Goal: Task Accomplishment & Management: Manage account settings

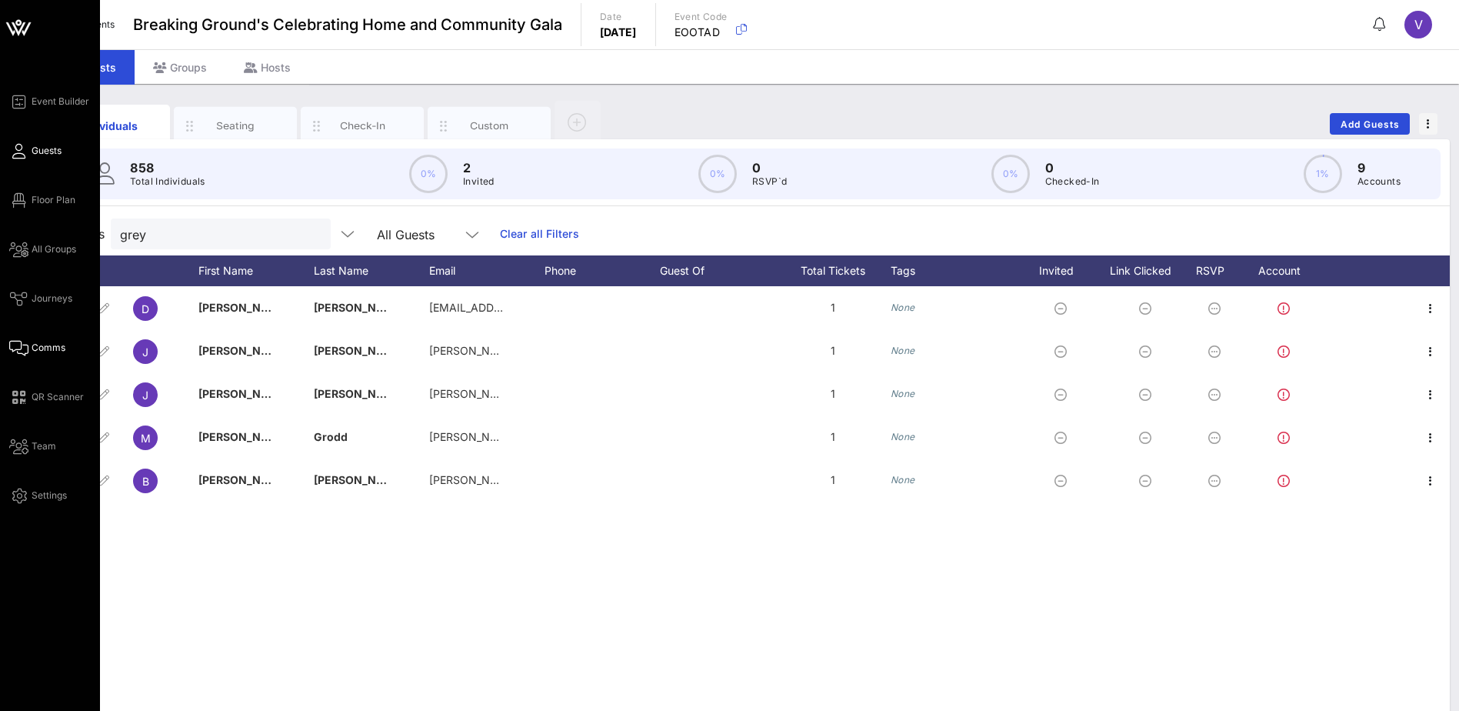
click at [35, 345] on span "Comms" at bounding box center [49, 348] width 34 height 14
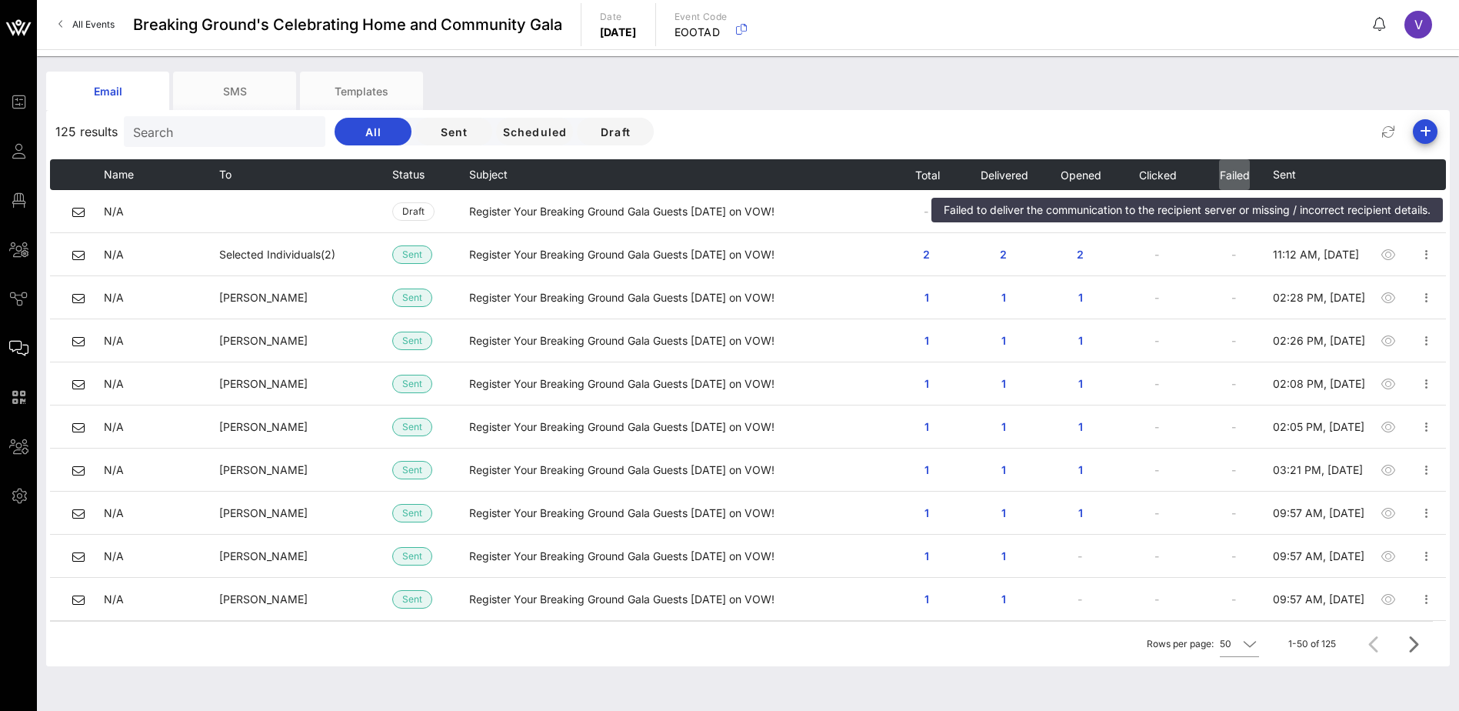
click at [1230, 174] on span "Failed" at bounding box center [1234, 174] width 31 height 13
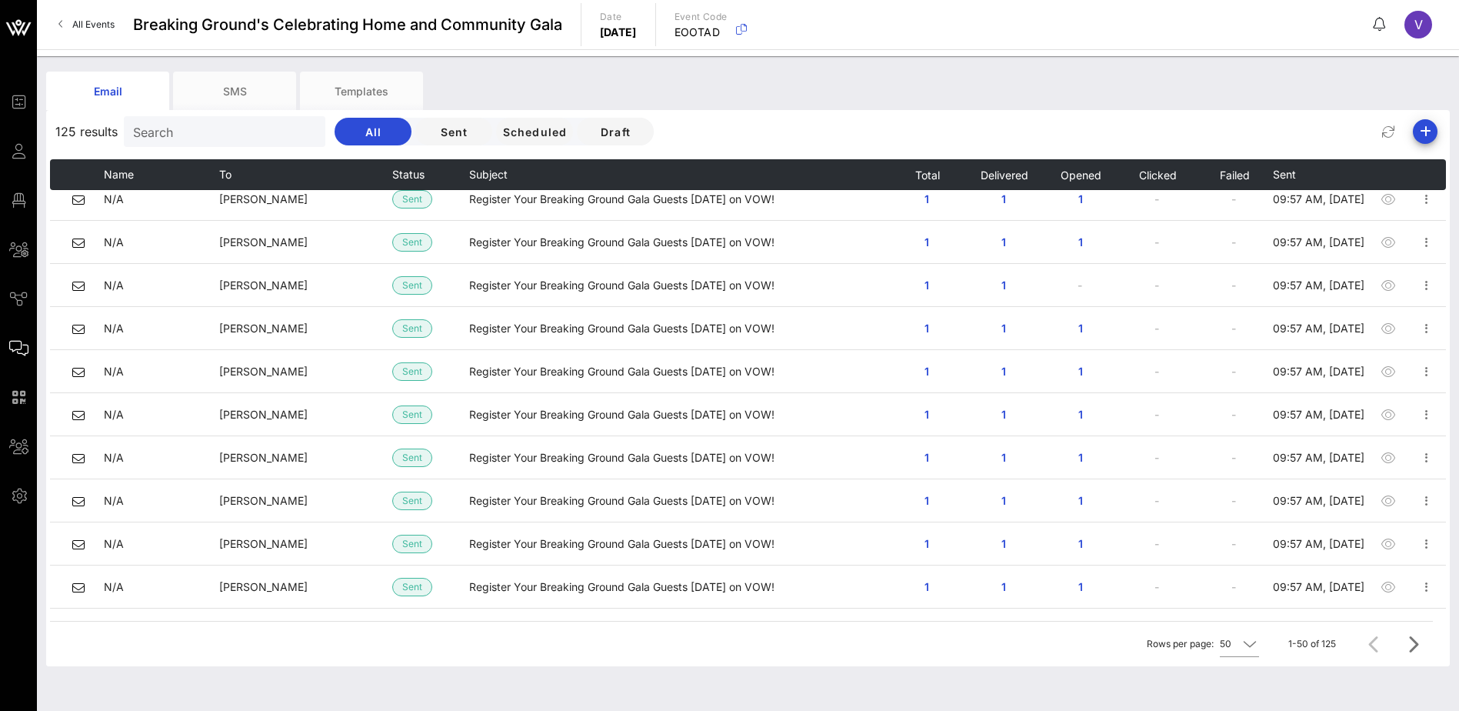
scroll to position [1723, 0]
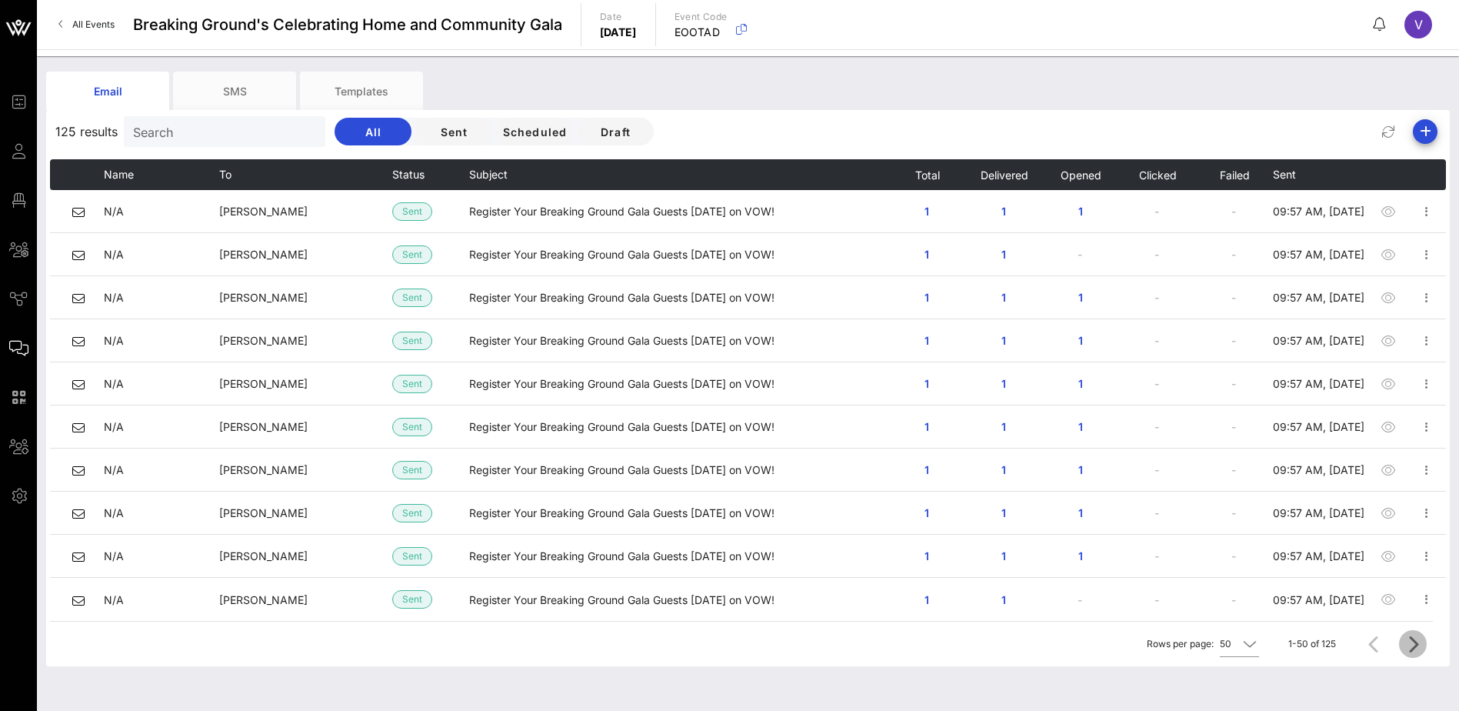
click at [1407, 648] on icon "Next page" at bounding box center [1413, 644] width 18 height 18
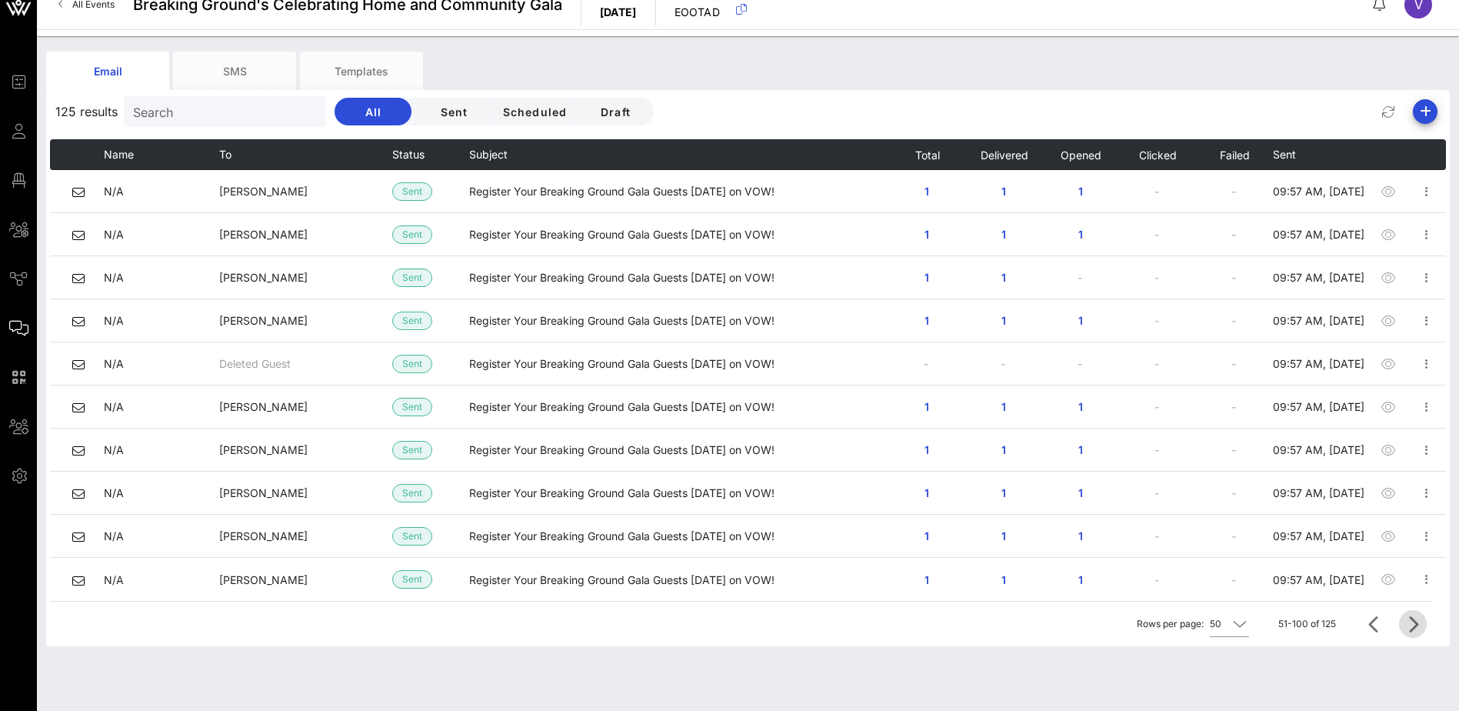
click at [1412, 626] on icon "Next page" at bounding box center [1413, 624] width 18 height 18
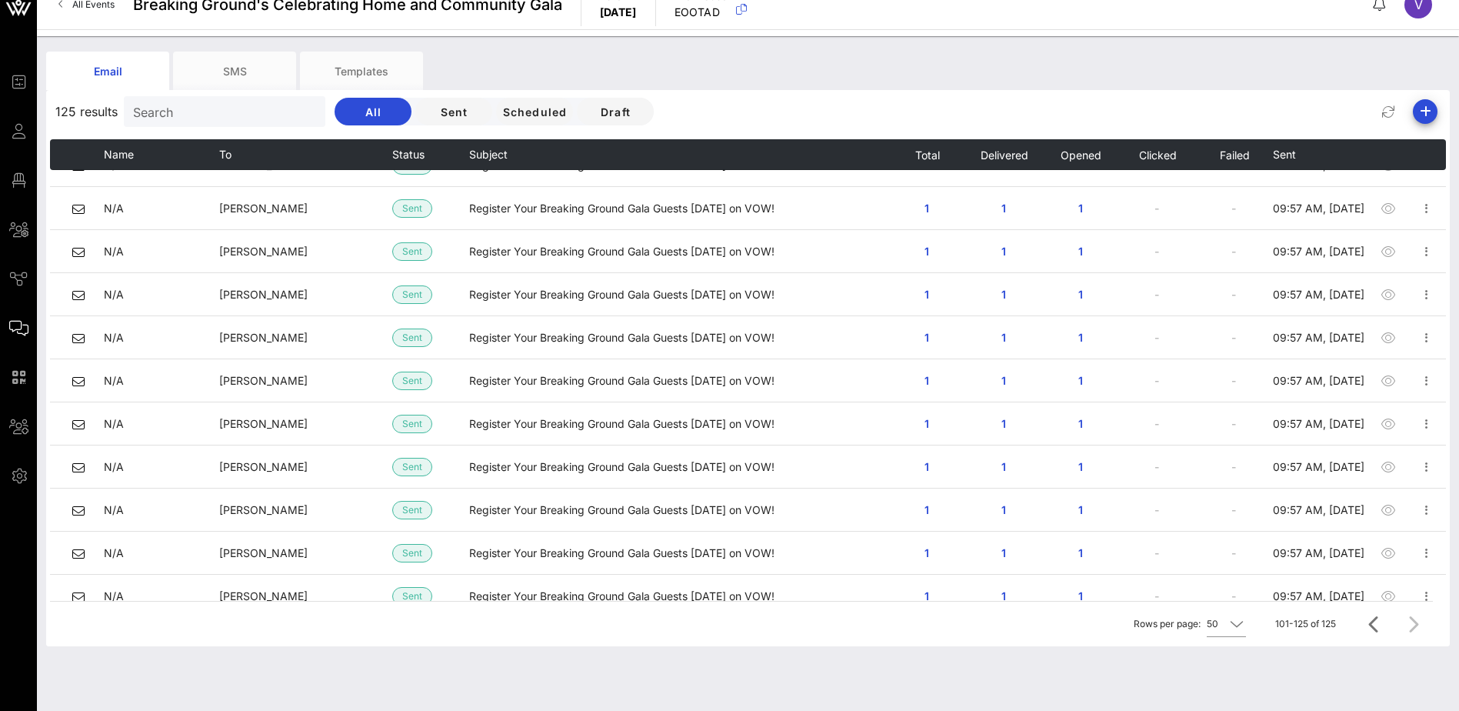
scroll to position [0, 0]
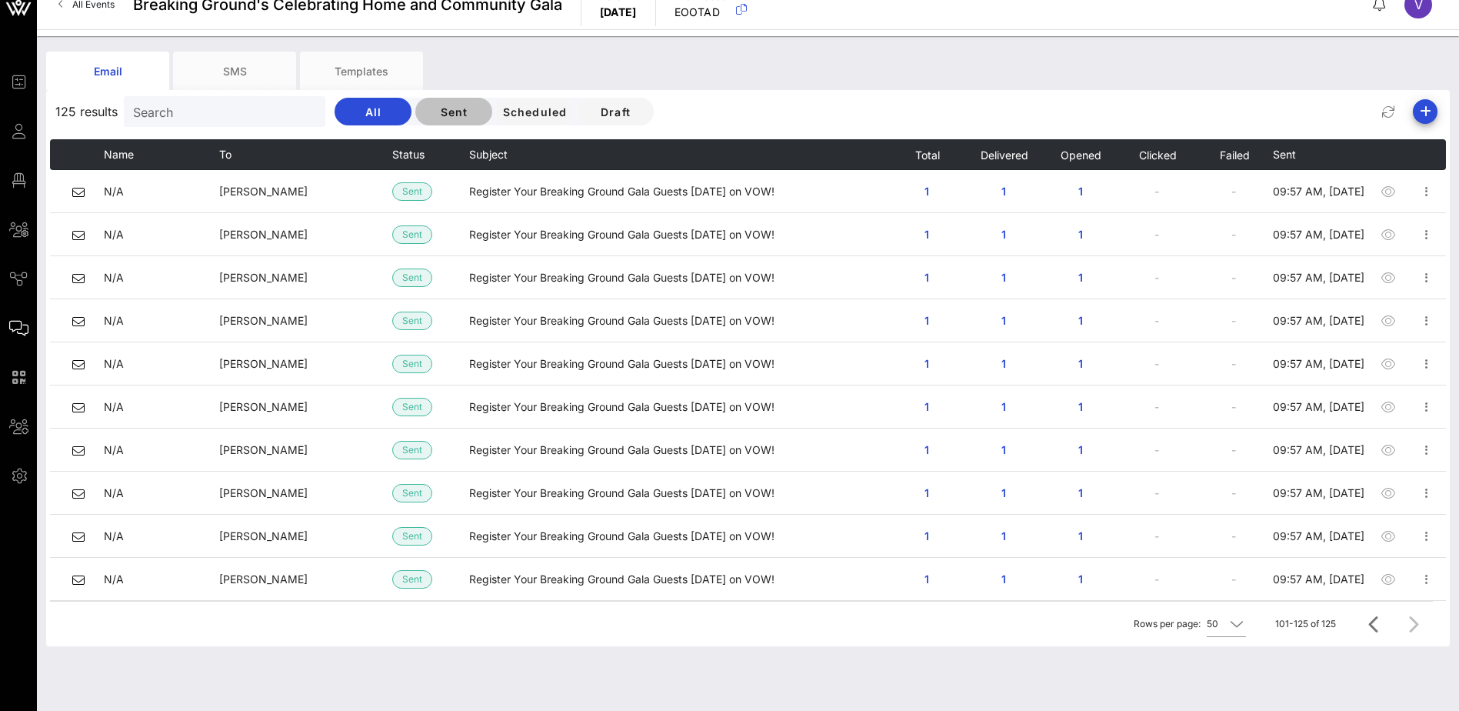
click at [431, 114] on span "Sent" at bounding box center [454, 111] width 52 height 13
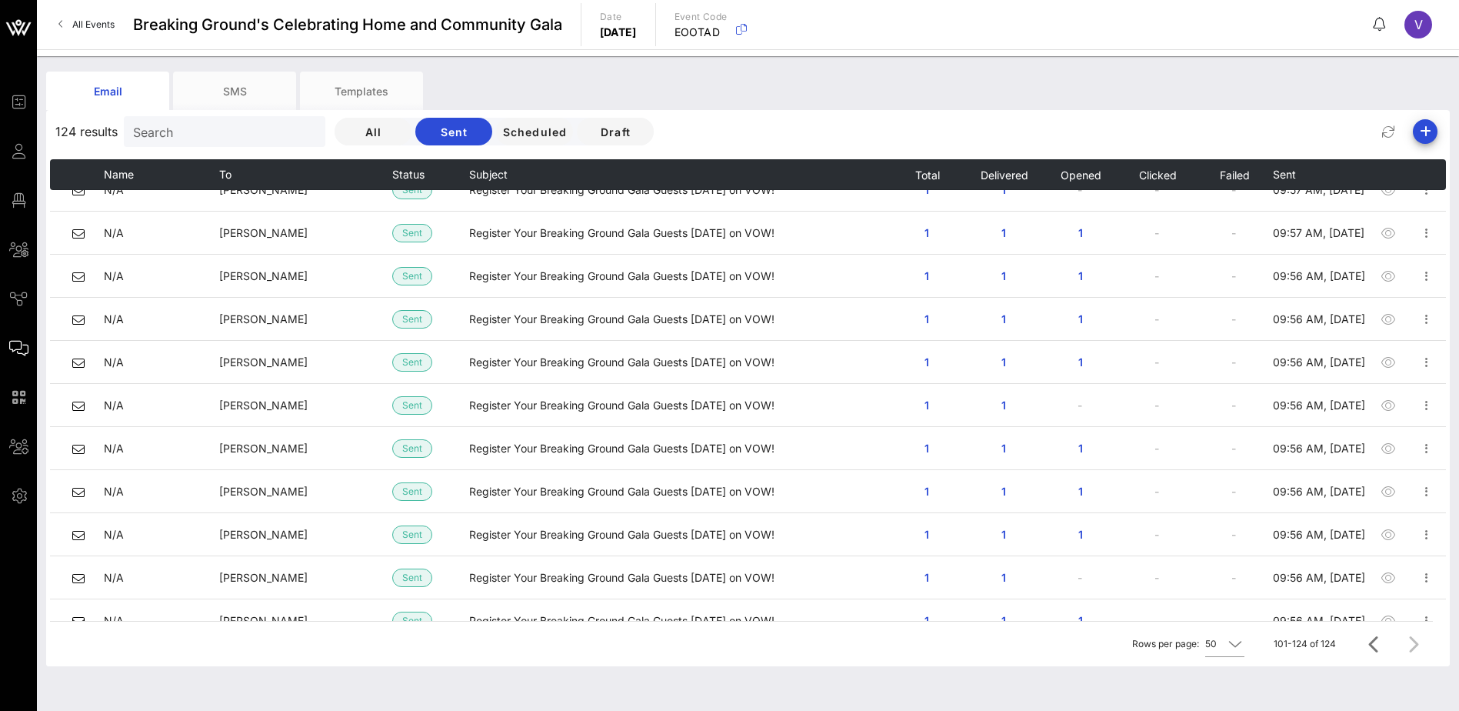
scroll to position [603, 0]
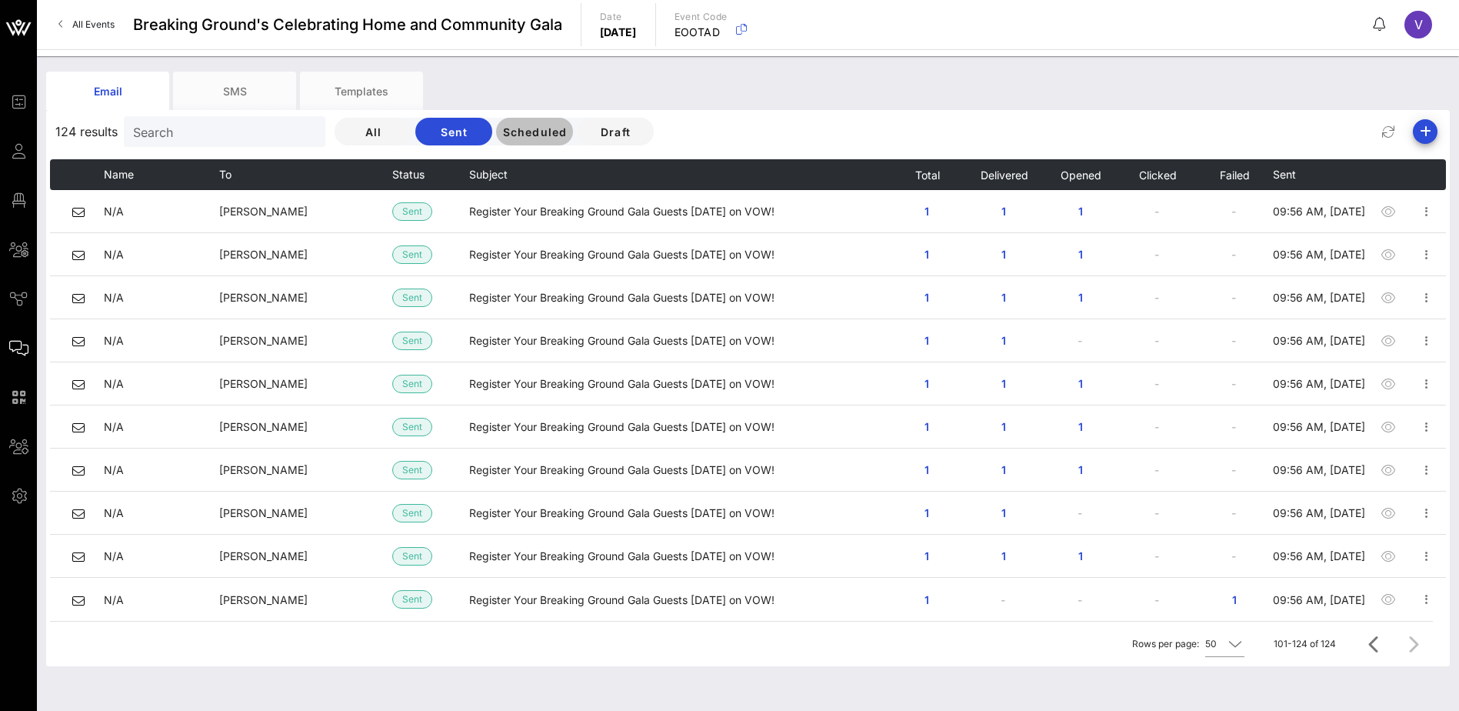
click at [527, 136] on span "Scheduled" at bounding box center [533, 131] width 65 height 13
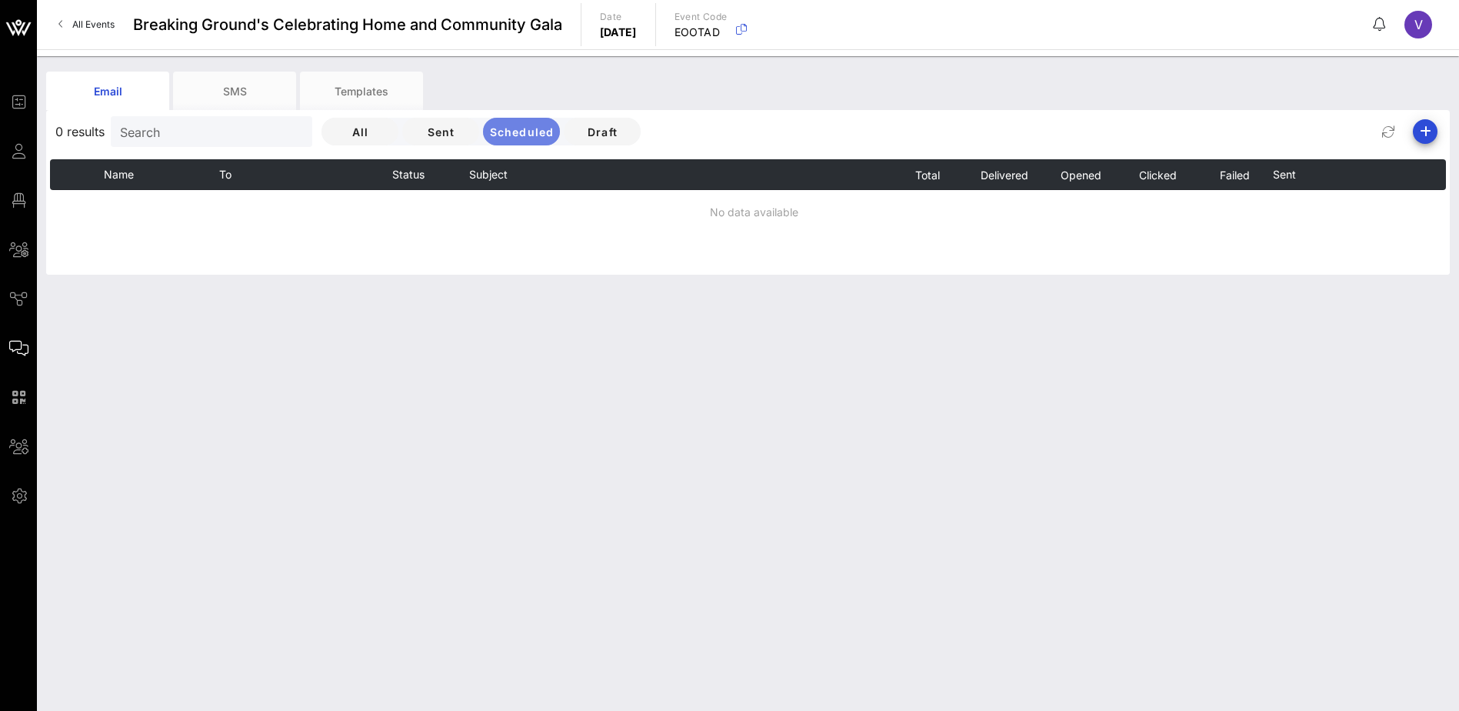
scroll to position [0, 0]
click at [593, 134] on span "Draft" at bounding box center [602, 131] width 52 height 13
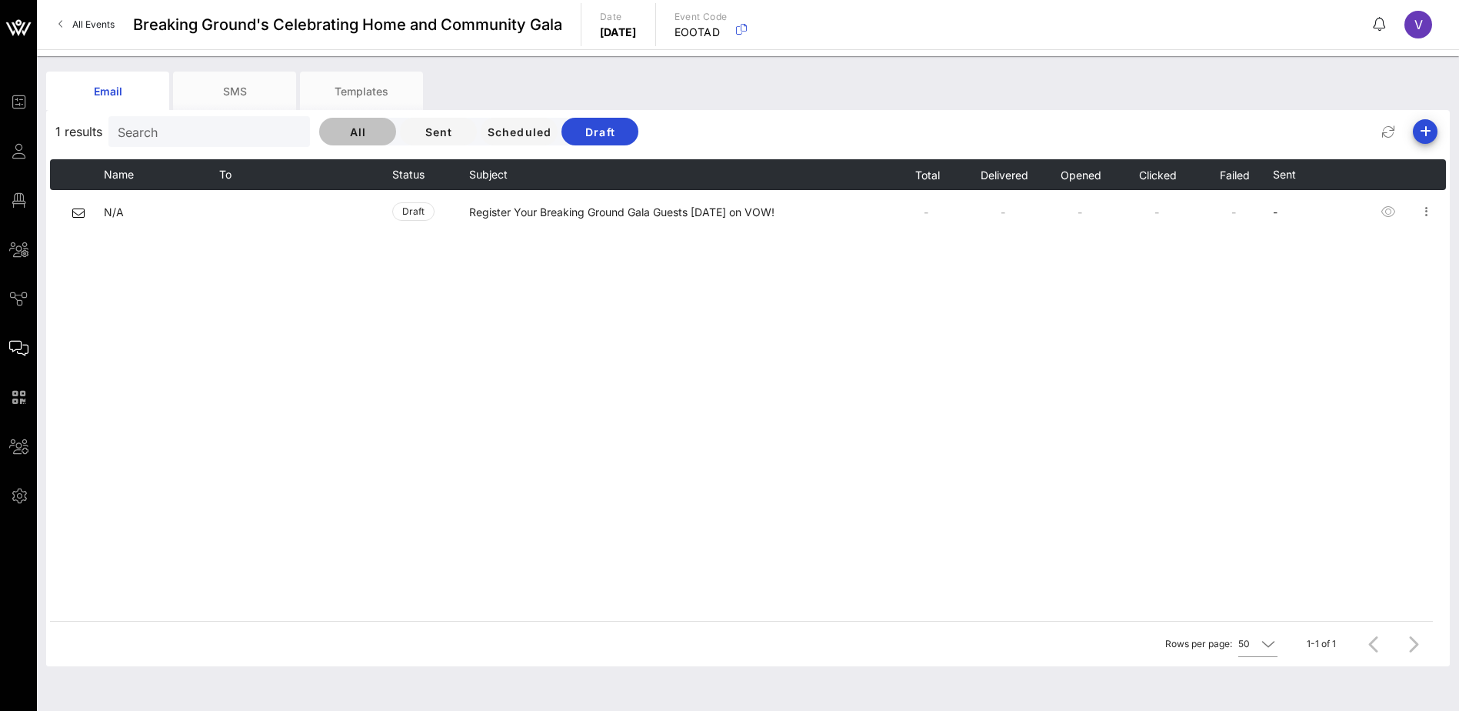
click at [358, 132] on span "All" at bounding box center [358, 131] width 52 height 13
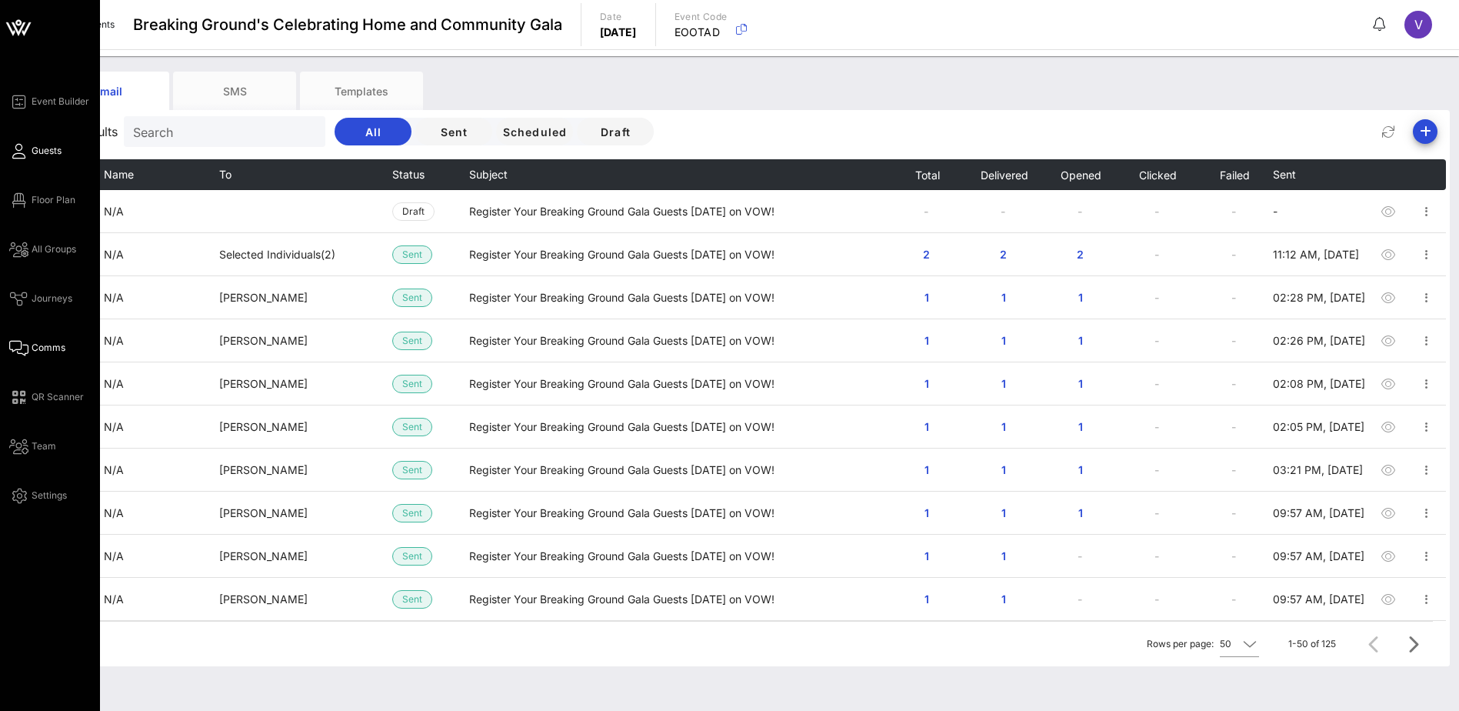
click at [48, 152] on span "Guests" at bounding box center [47, 151] width 30 height 14
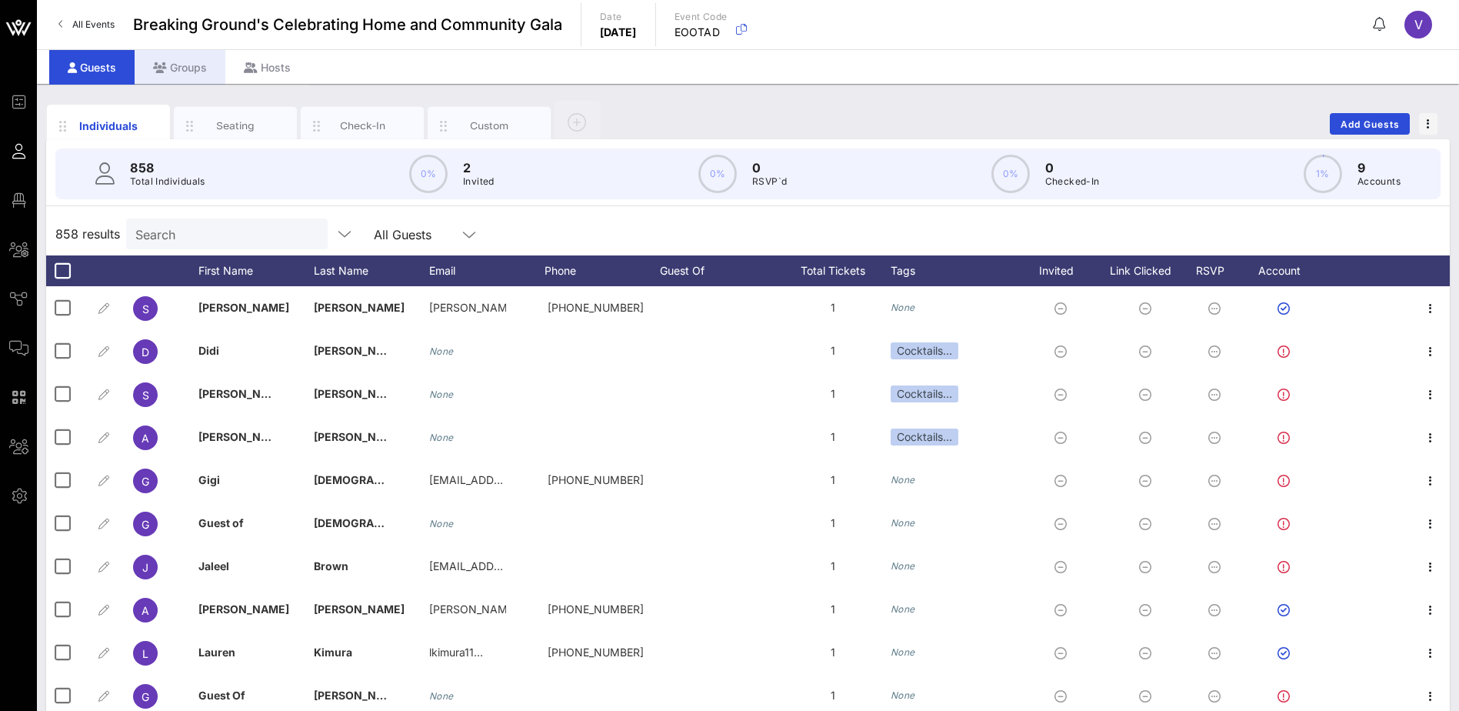
click at [192, 69] on div "Groups" at bounding box center [180, 67] width 91 height 35
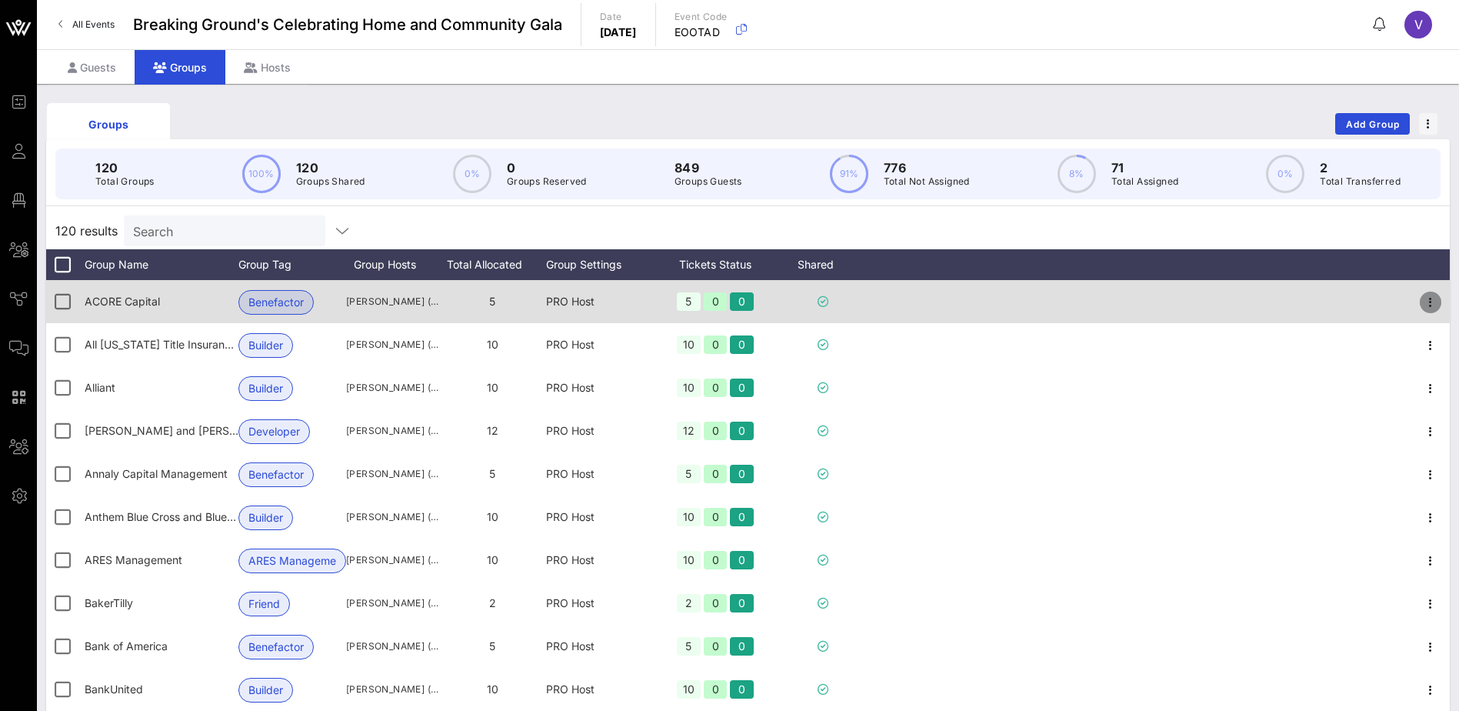
click at [1423, 300] on icon "button" at bounding box center [1430, 302] width 18 height 18
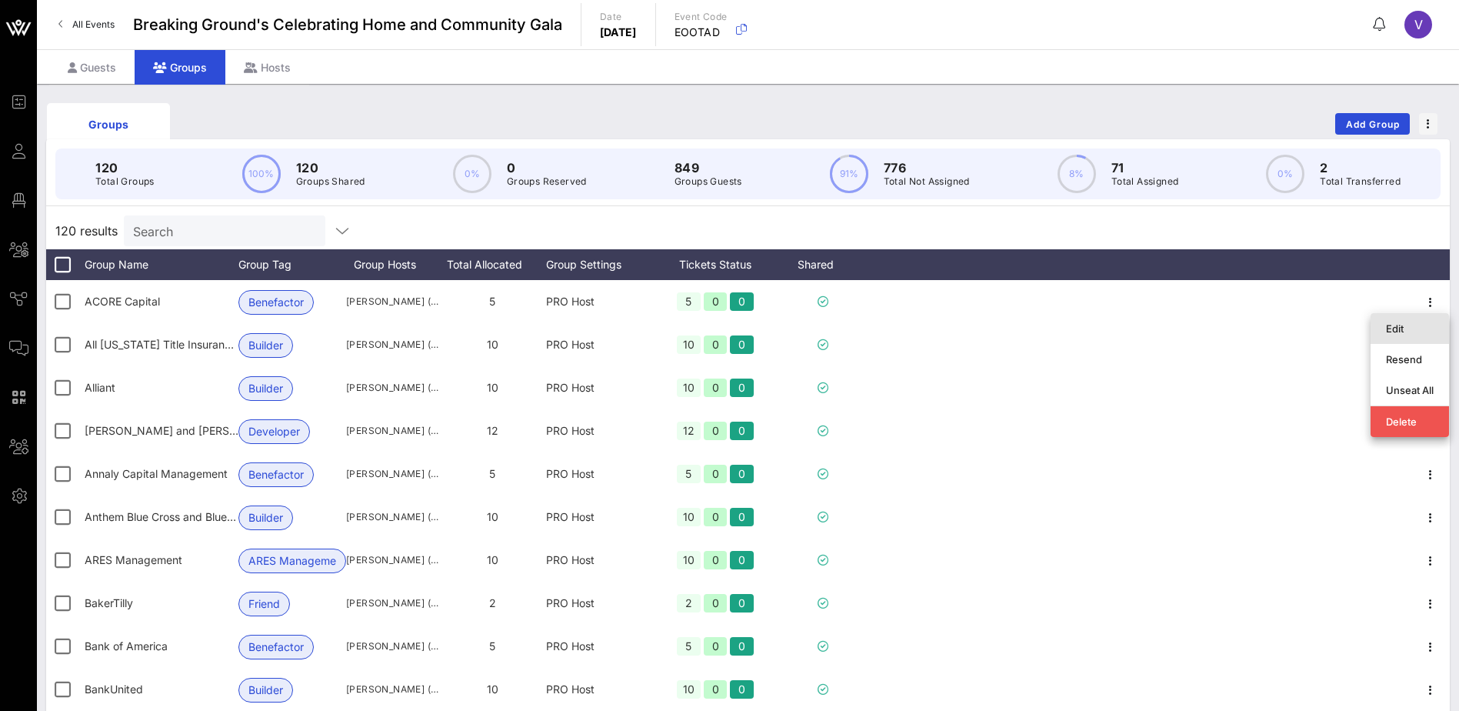
click at [1414, 328] on div "Edit" at bounding box center [1410, 328] width 48 height 12
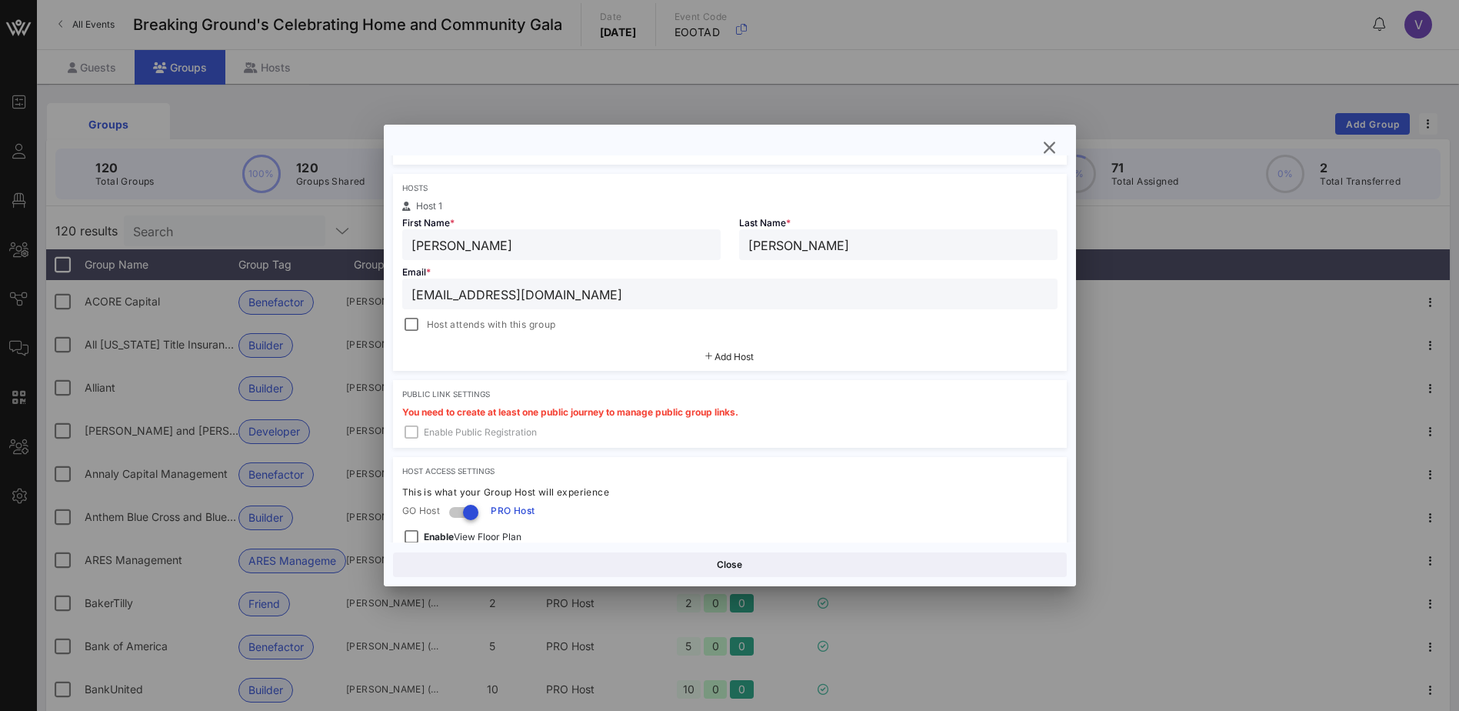
scroll to position [147, 0]
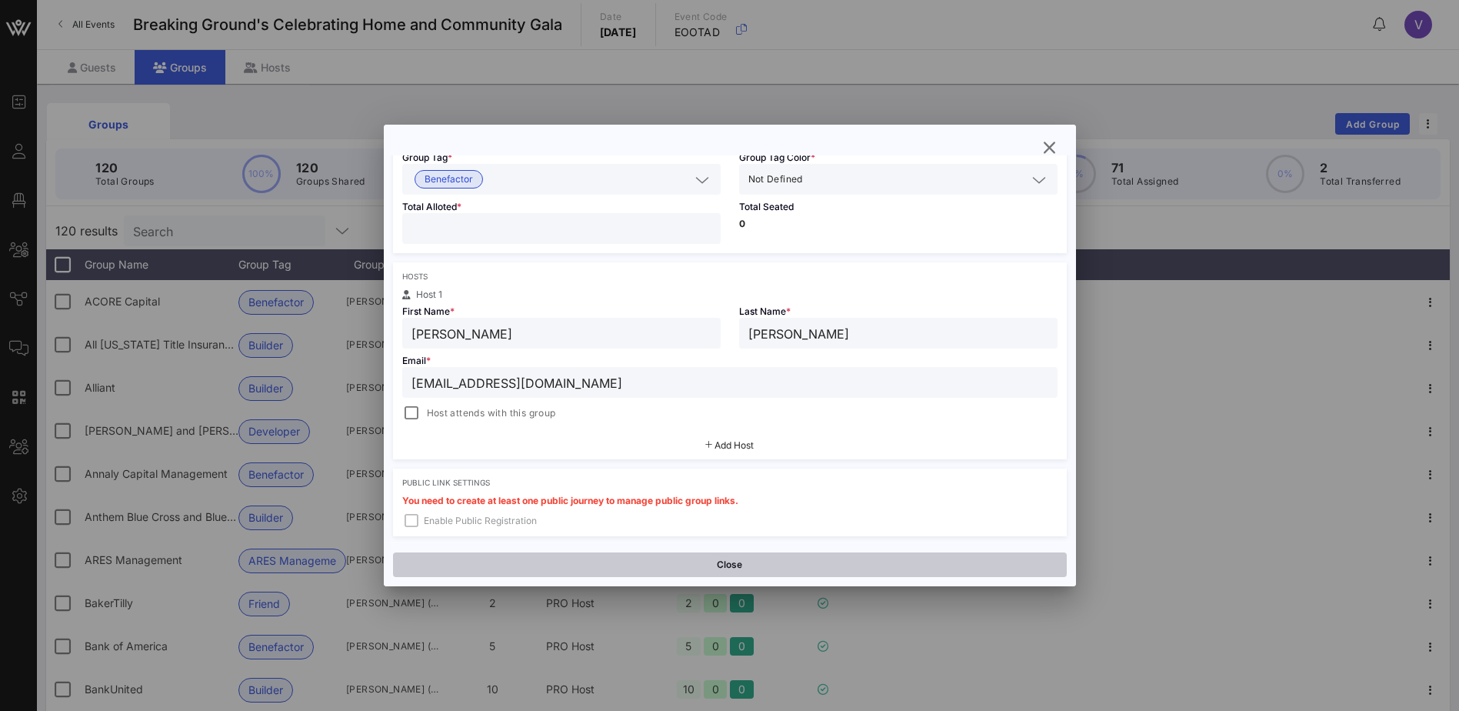
click at [754, 560] on button "Close" at bounding box center [730, 564] width 674 height 25
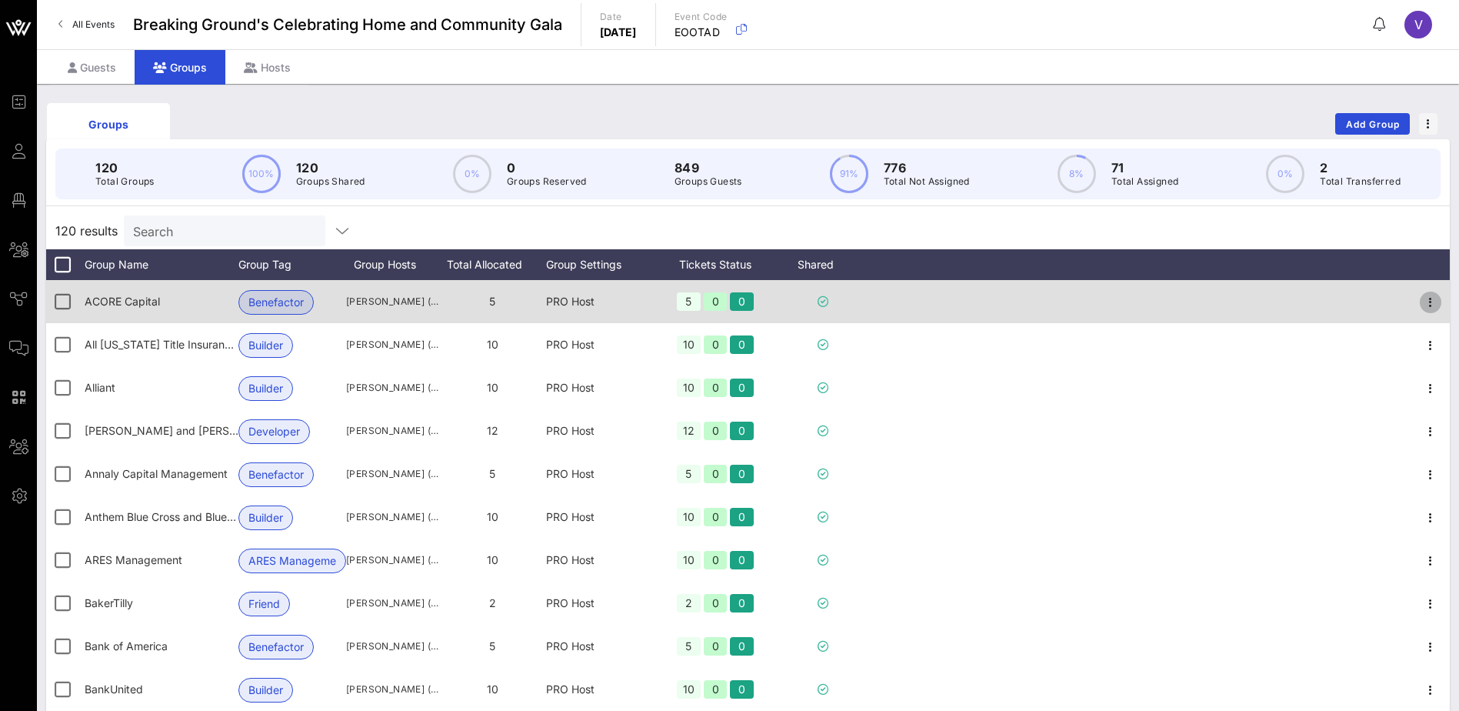
click at [1421, 304] on icon "button" at bounding box center [1430, 302] width 18 height 18
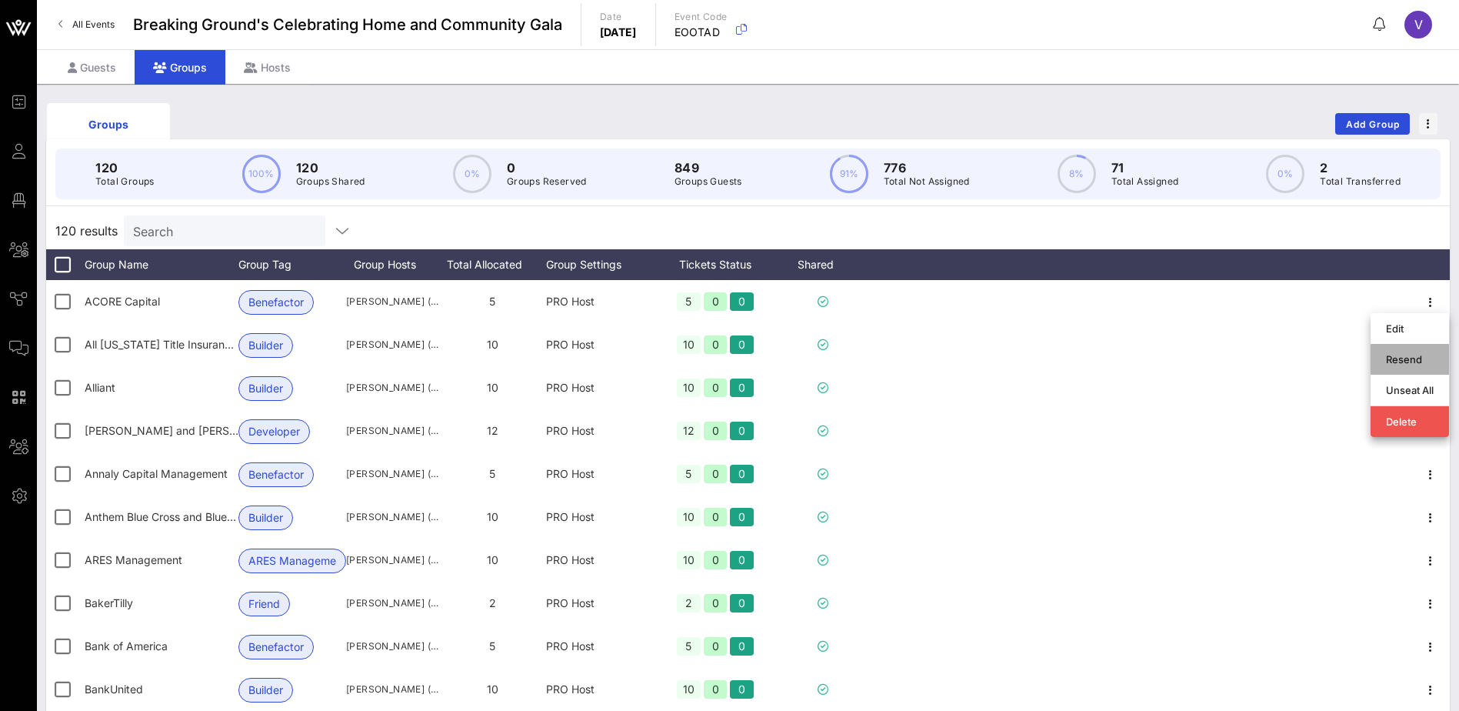
click at [1415, 362] on div "Resend" at bounding box center [1410, 359] width 48 height 12
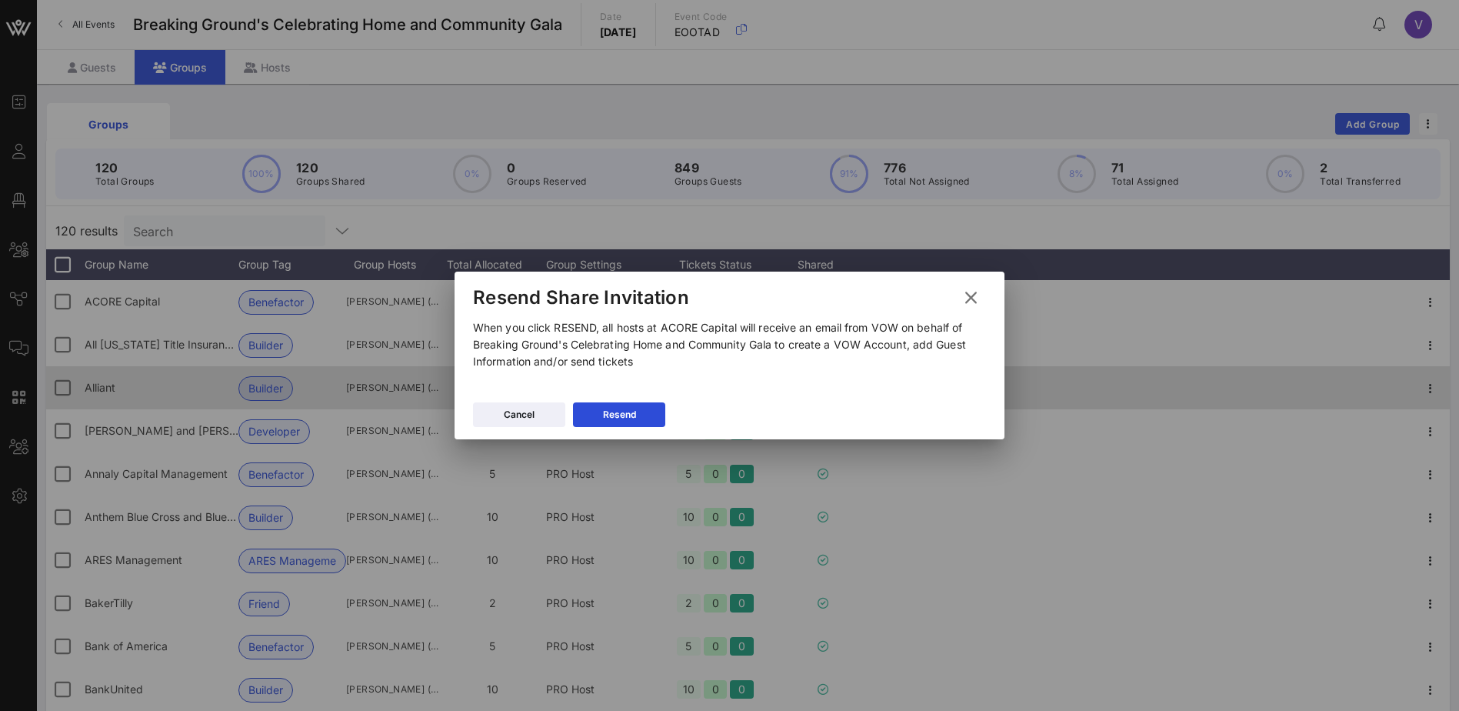
click at [621, 407] on button "Resend" at bounding box center [619, 414] width 92 height 25
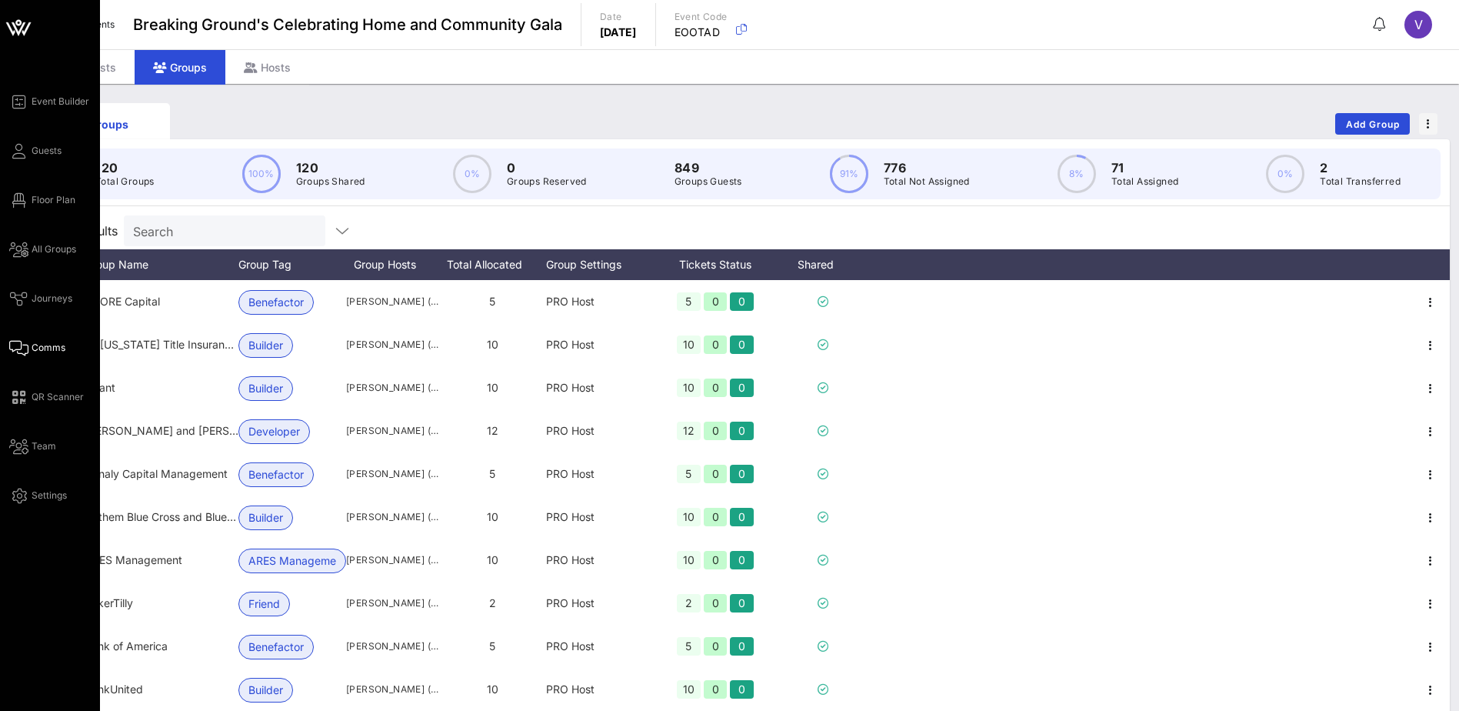
click at [45, 343] on span "Comms" at bounding box center [49, 348] width 34 height 14
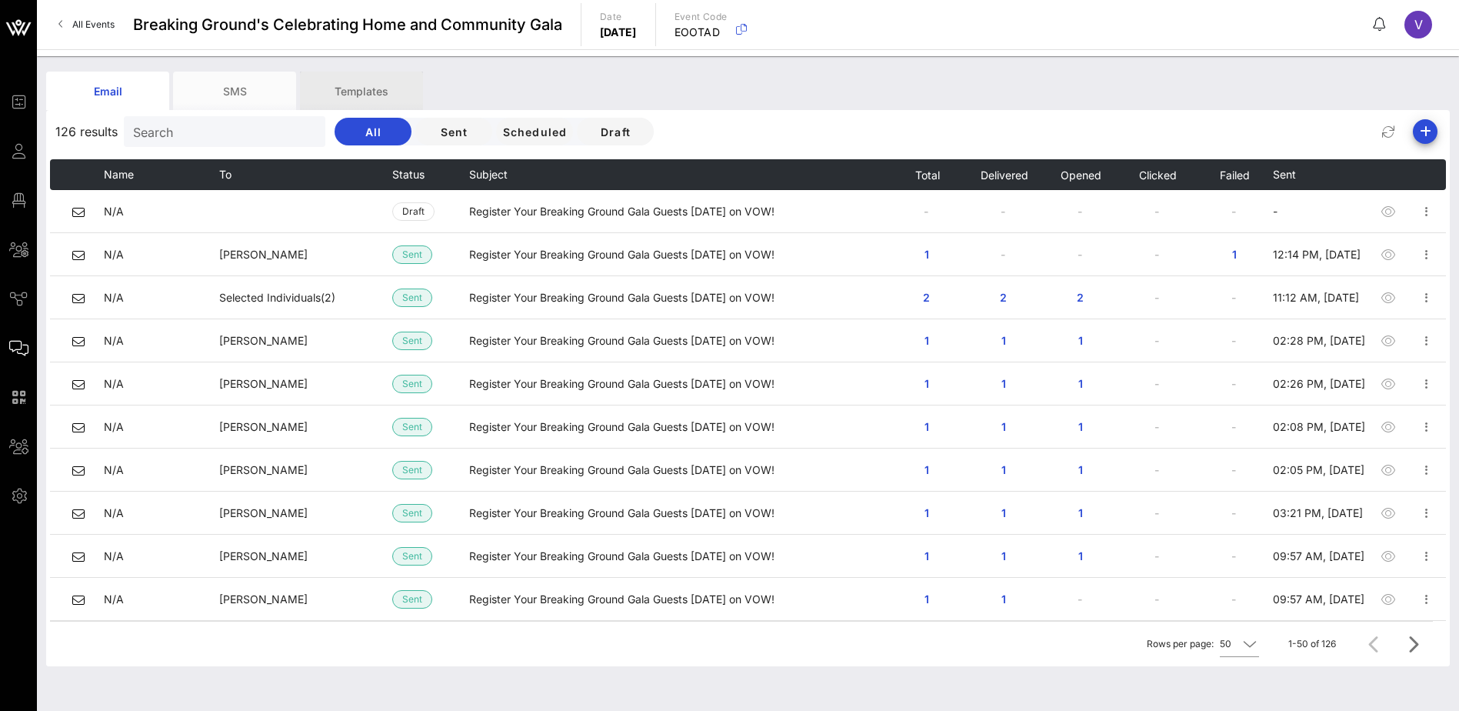
drag, startPoint x: 373, startPoint y: 84, endPoint x: 368, endPoint y: 95, distance: 12.0
click at [372, 95] on div "Templates" at bounding box center [361, 91] width 123 height 38
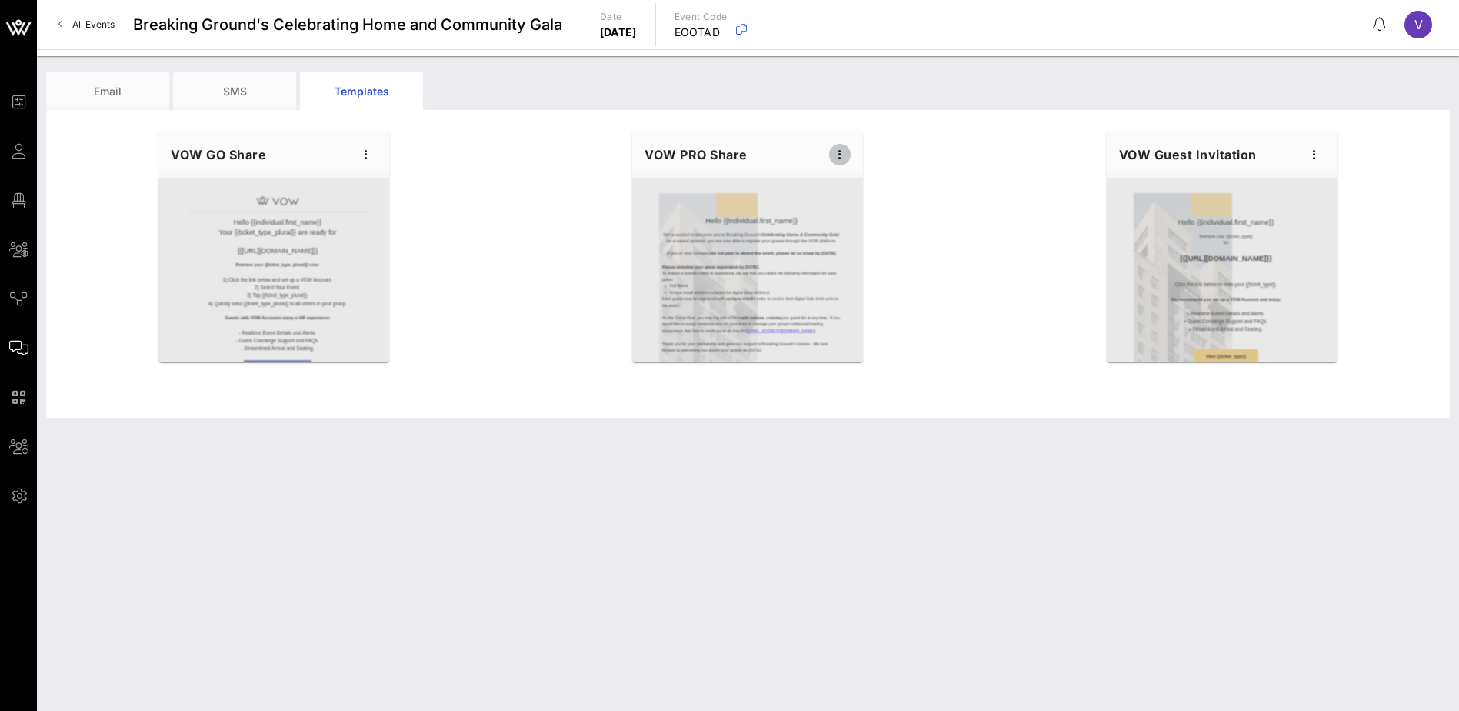
click at [841, 150] on icon "button" at bounding box center [840, 154] width 18 height 18
click at [870, 206] on div "Preview" at bounding box center [864, 211] width 38 height 12
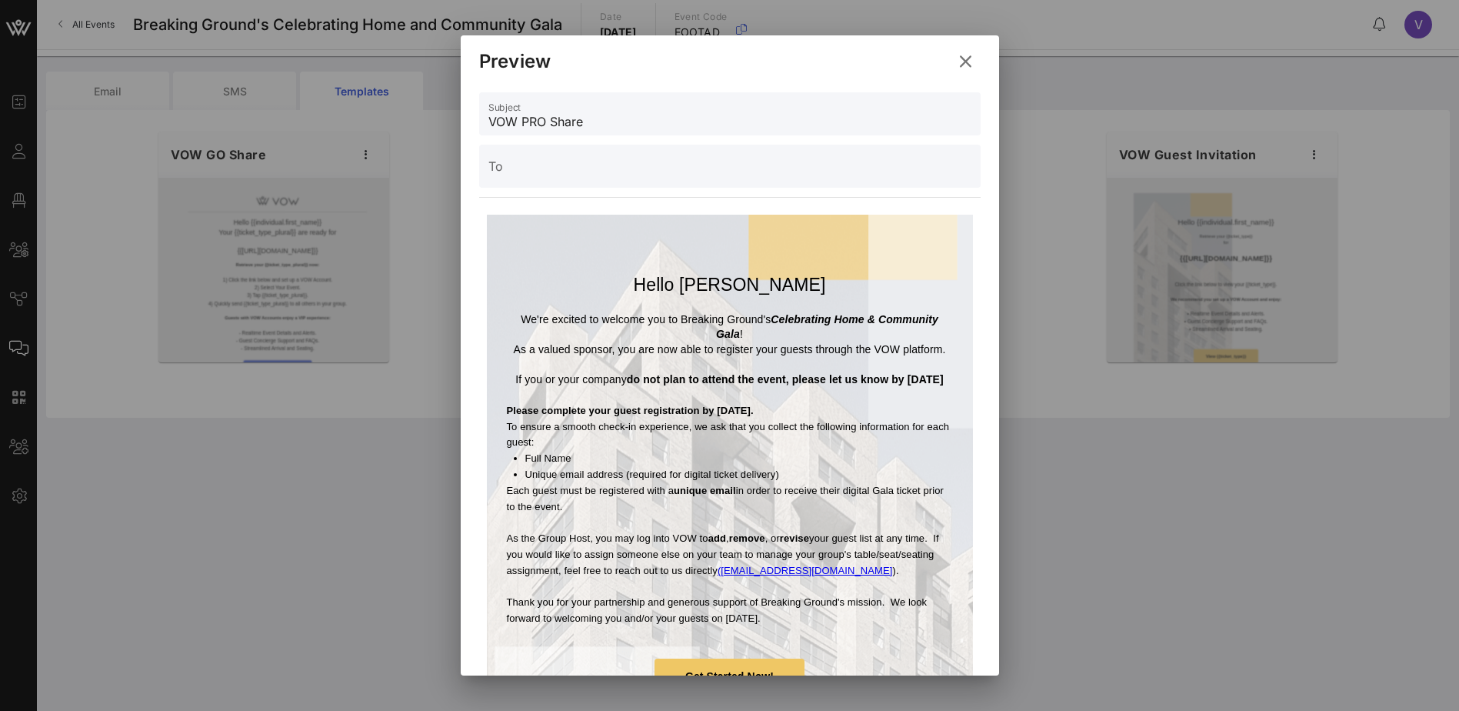
drag, startPoint x: 516, startPoint y: 319, endPoint x: 841, endPoint y: 633, distance: 451.5
click at [841, 633] on div "Hello [PERSON_NAME] We're excited to welcome you to Breaking Ground's Celebrati…" at bounding box center [729, 458] width 461 height 487
copy div "Lo'ip dolorsi am consect adi el Seddoeiu Tempor'i Utlaboreetd Magn & Aliquaeni …"
click at [961, 62] on icon at bounding box center [966, 61] width 22 height 19
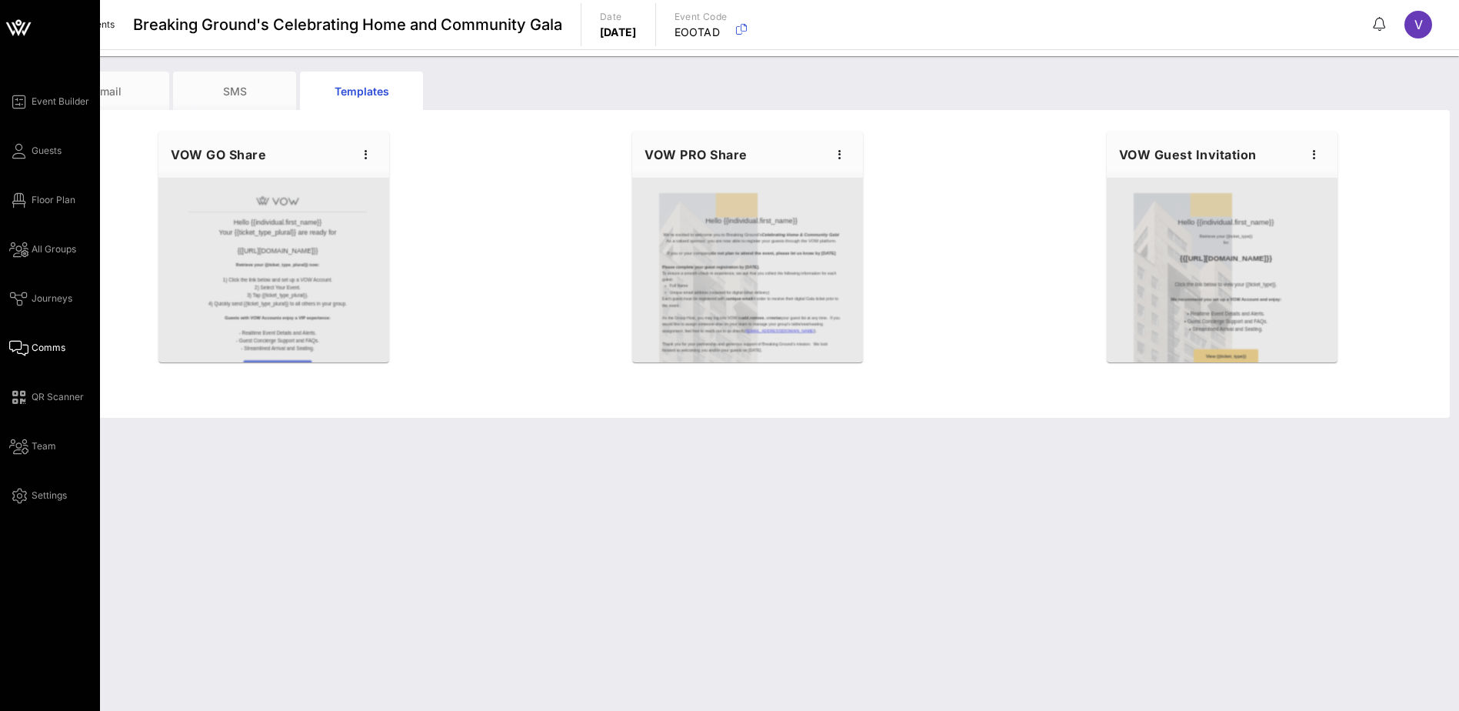
click at [41, 346] on span "Comms" at bounding box center [49, 348] width 34 height 14
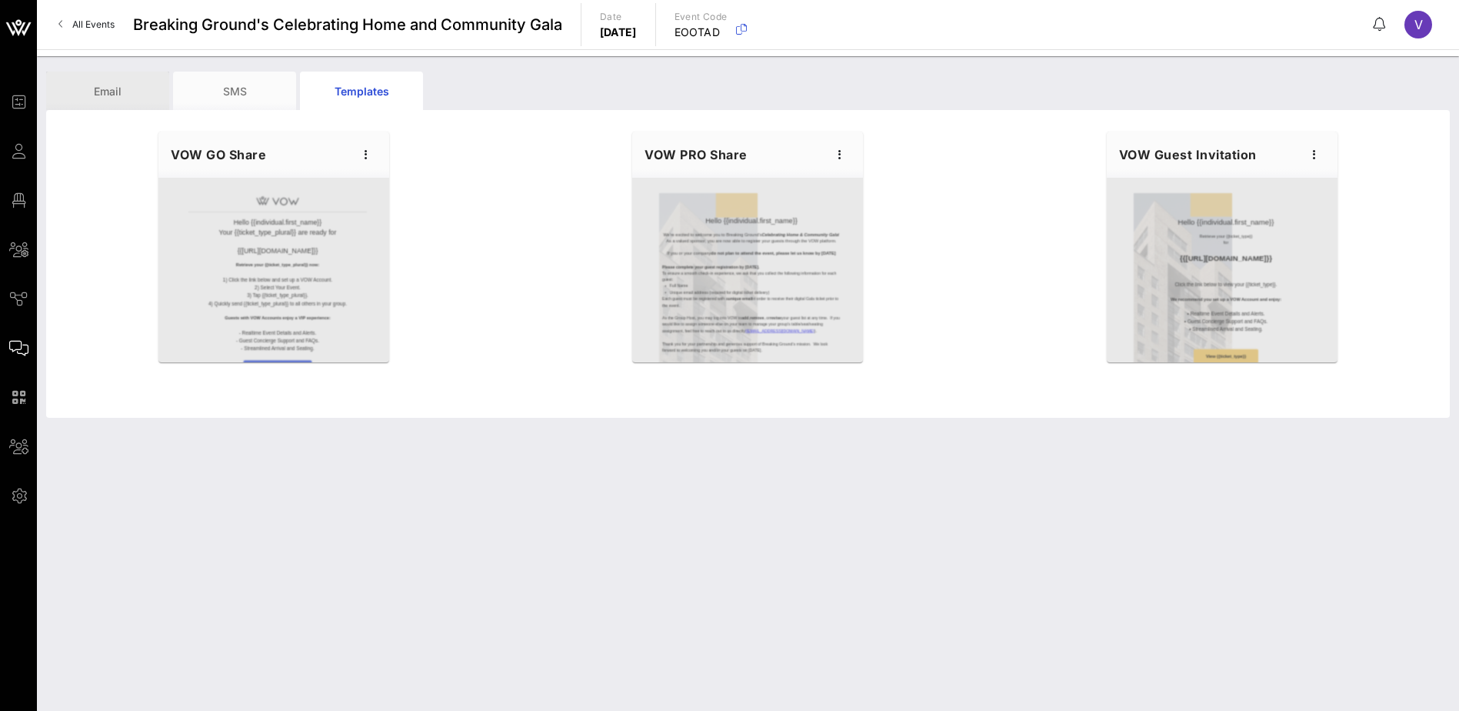
click at [114, 84] on div "Email" at bounding box center [107, 91] width 123 height 38
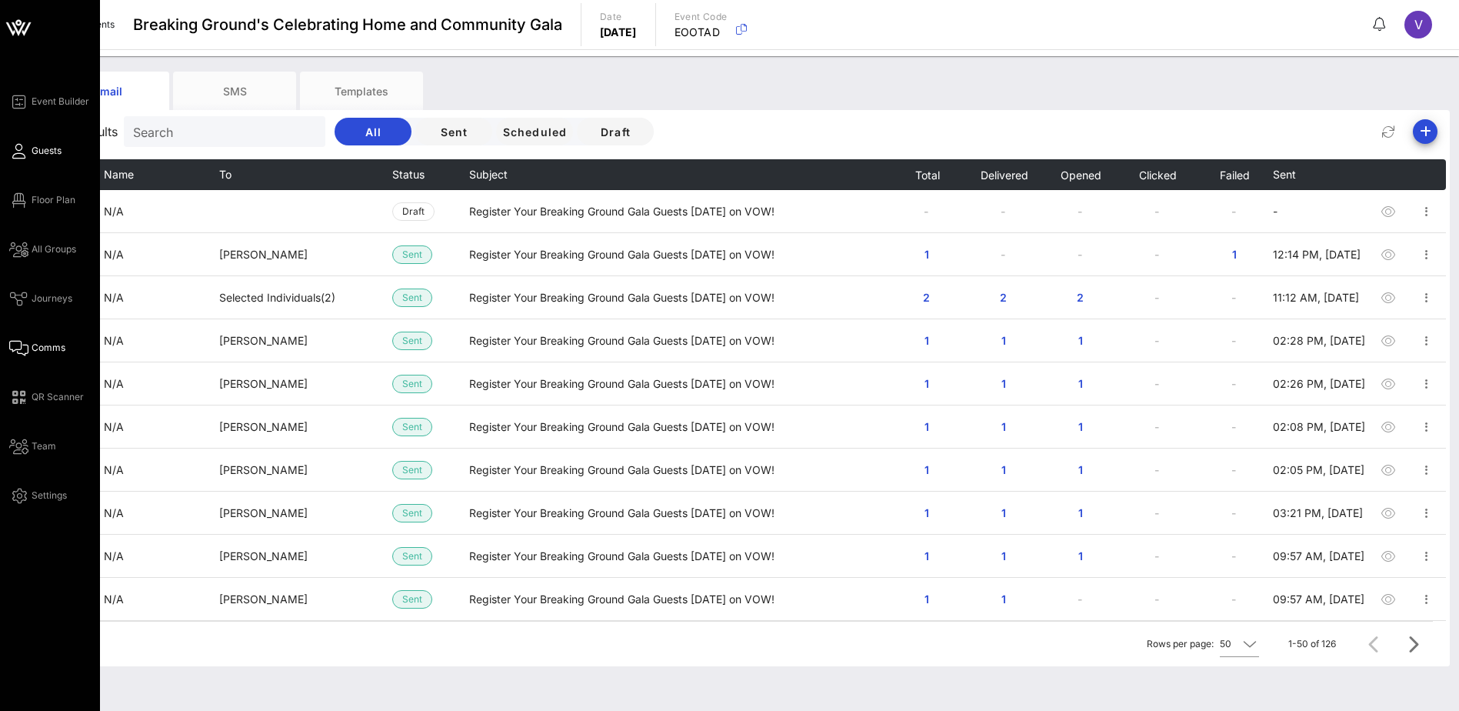
click at [52, 147] on span "Guests" at bounding box center [47, 151] width 30 height 14
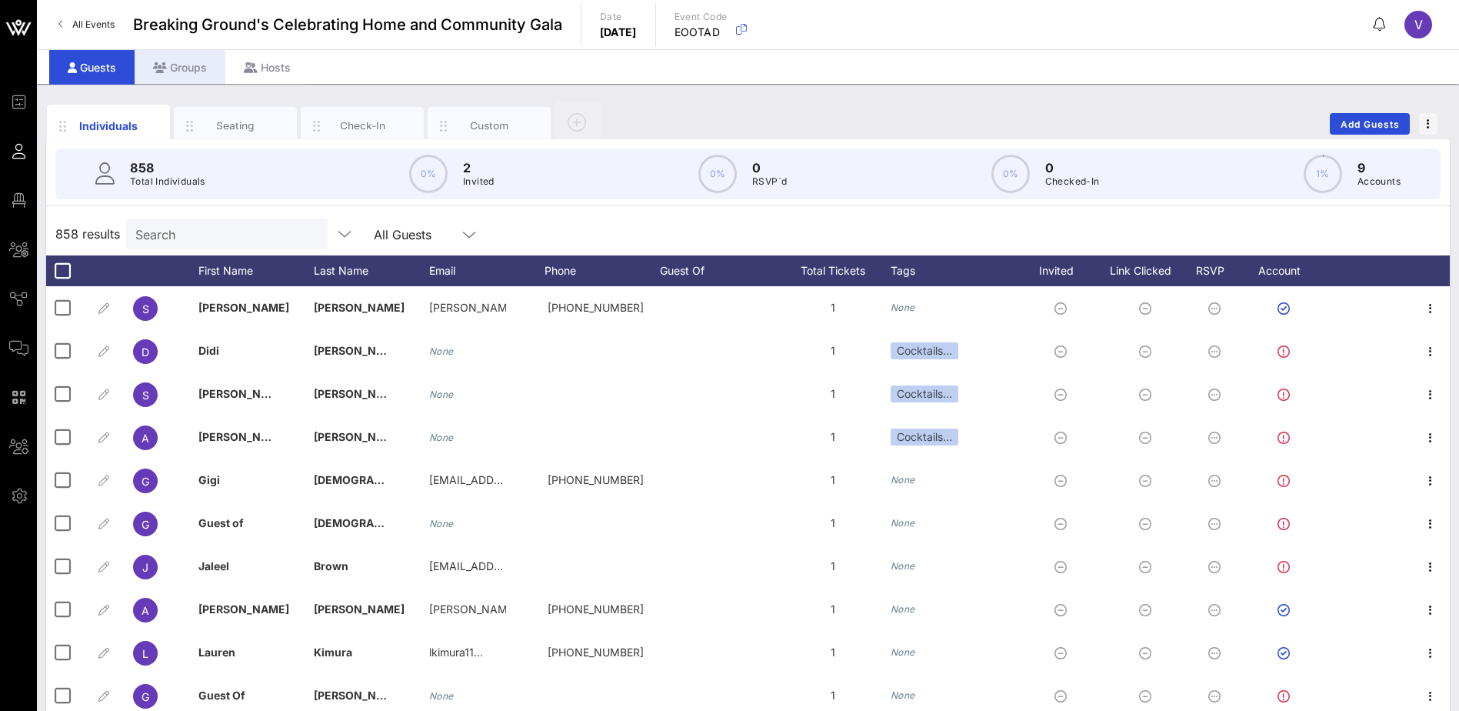
click at [187, 69] on div "Groups" at bounding box center [180, 67] width 91 height 35
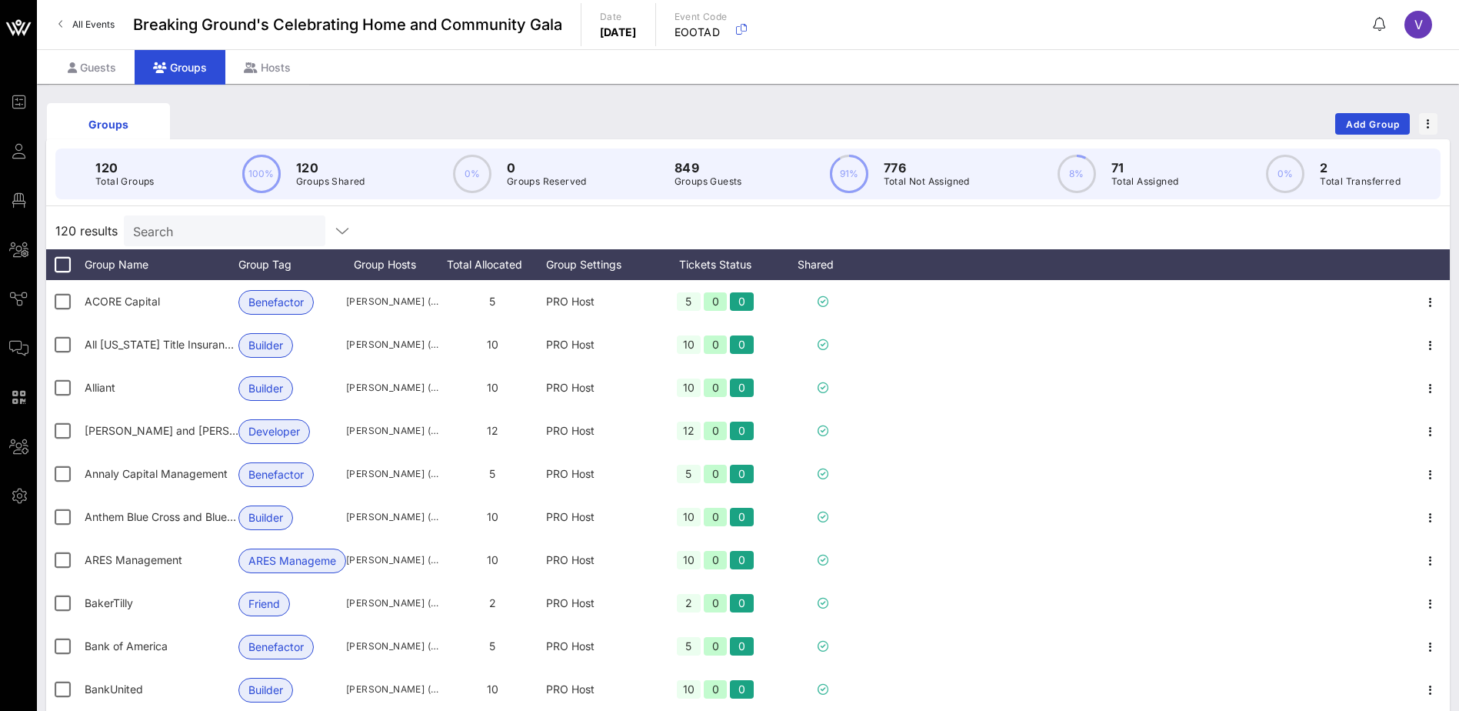
click at [202, 227] on input "Search" at bounding box center [223, 231] width 180 height 20
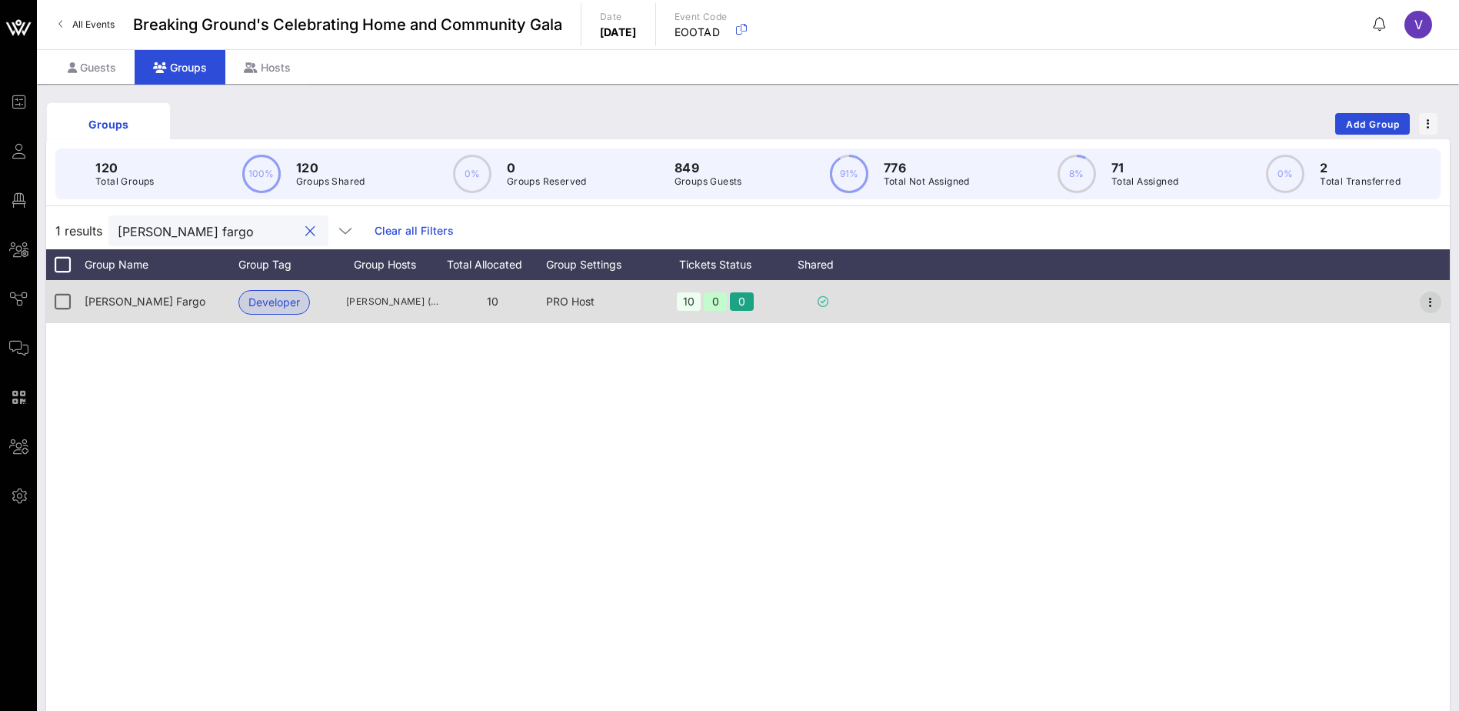
type input "[PERSON_NAME] fargo"
click at [1429, 296] on icon "button" at bounding box center [1430, 302] width 18 height 18
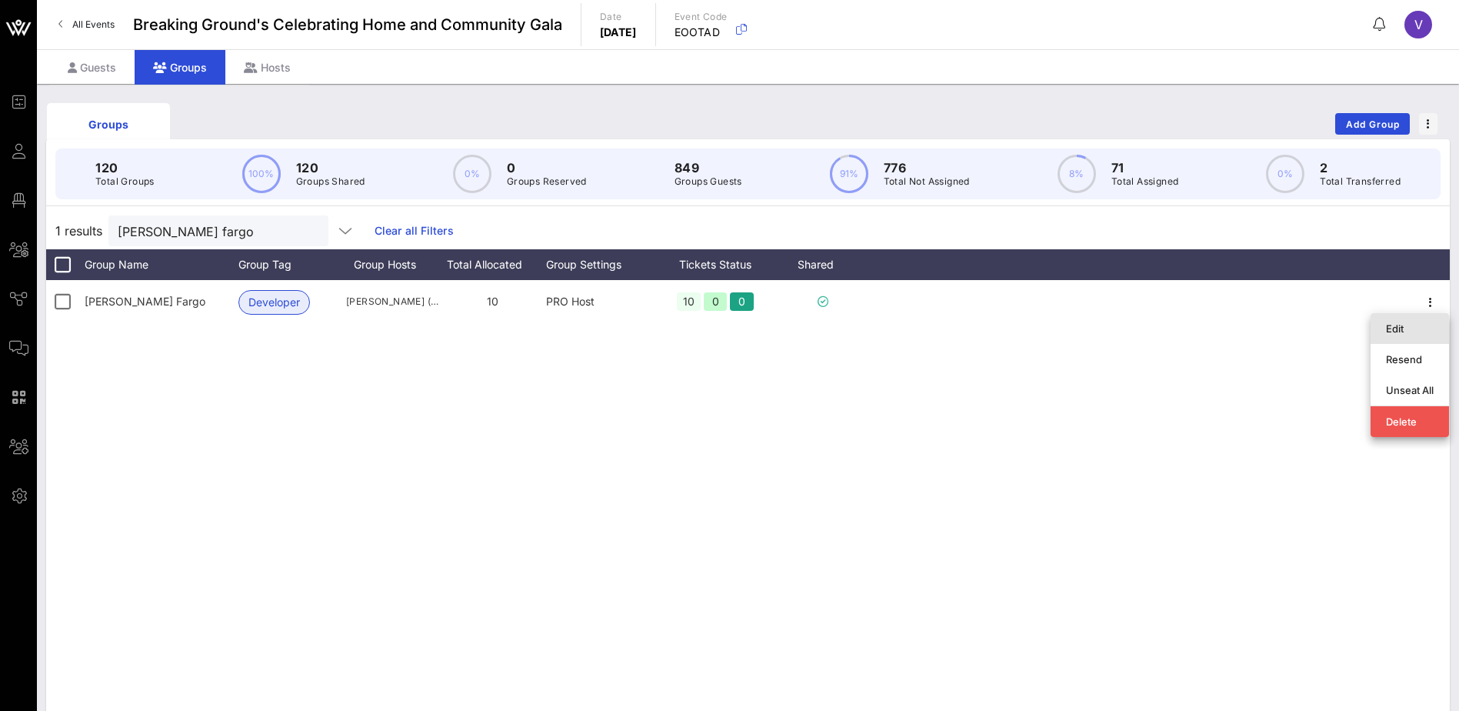
click at [1418, 322] on div "Edit" at bounding box center [1410, 328] width 48 height 12
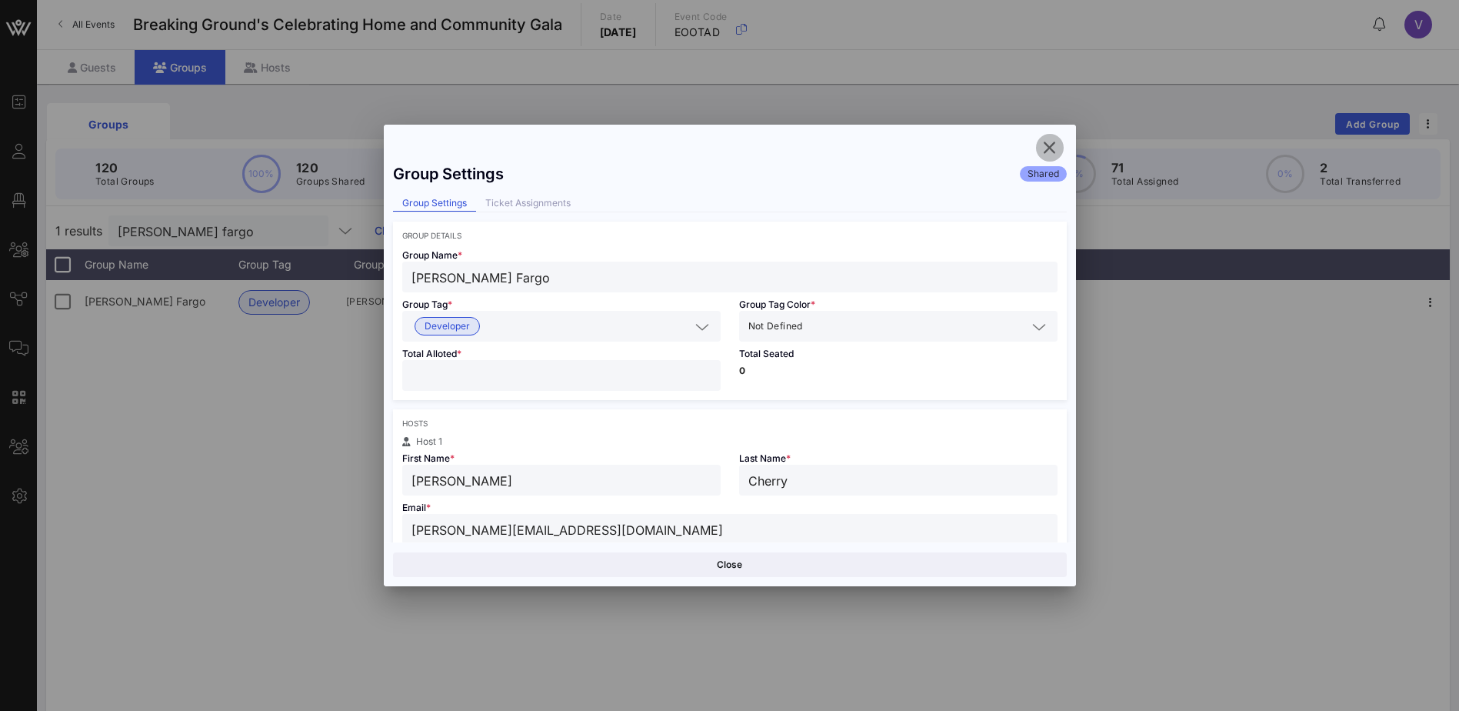
click at [1054, 143] on icon "button" at bounding box center [1050, 147] width 18 height 18
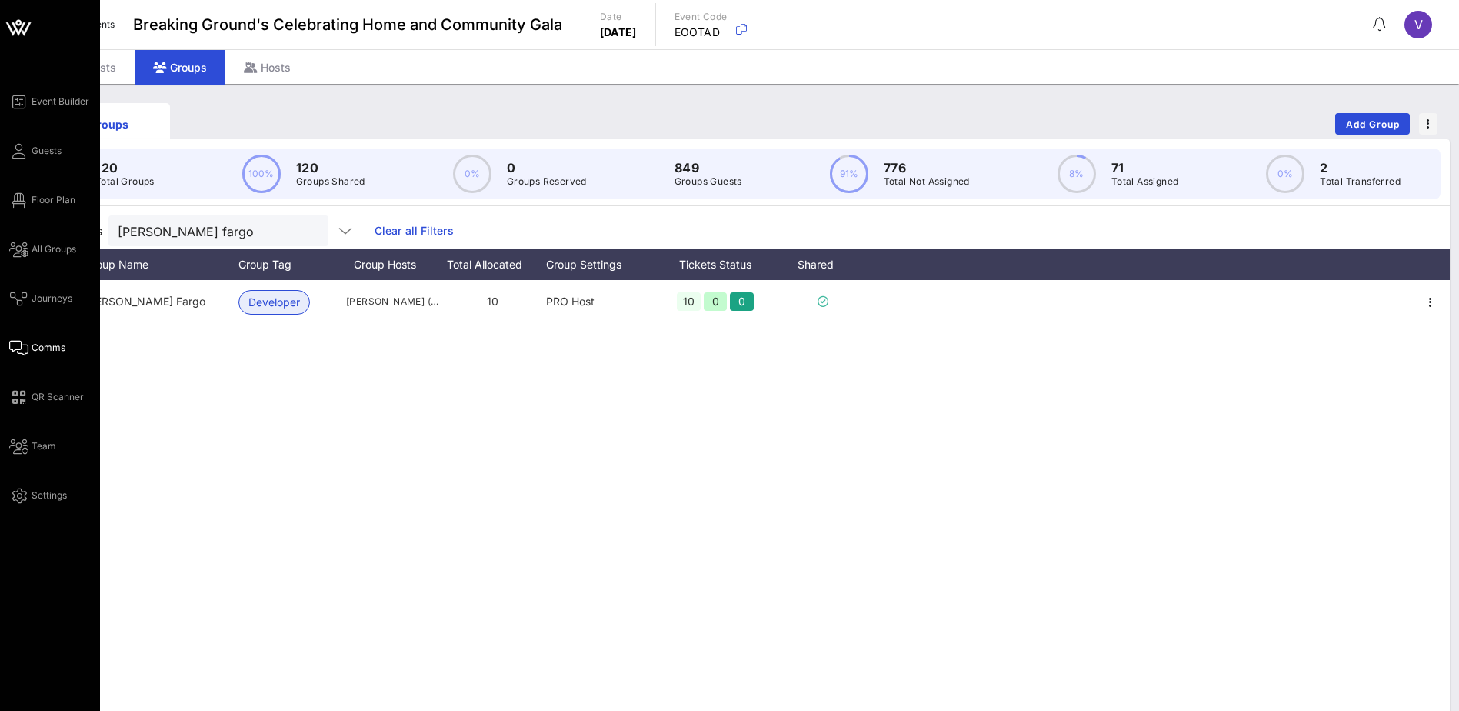
click at [47, 345] on span "Comms" at bounding box center [49, 348] width 34 height 14
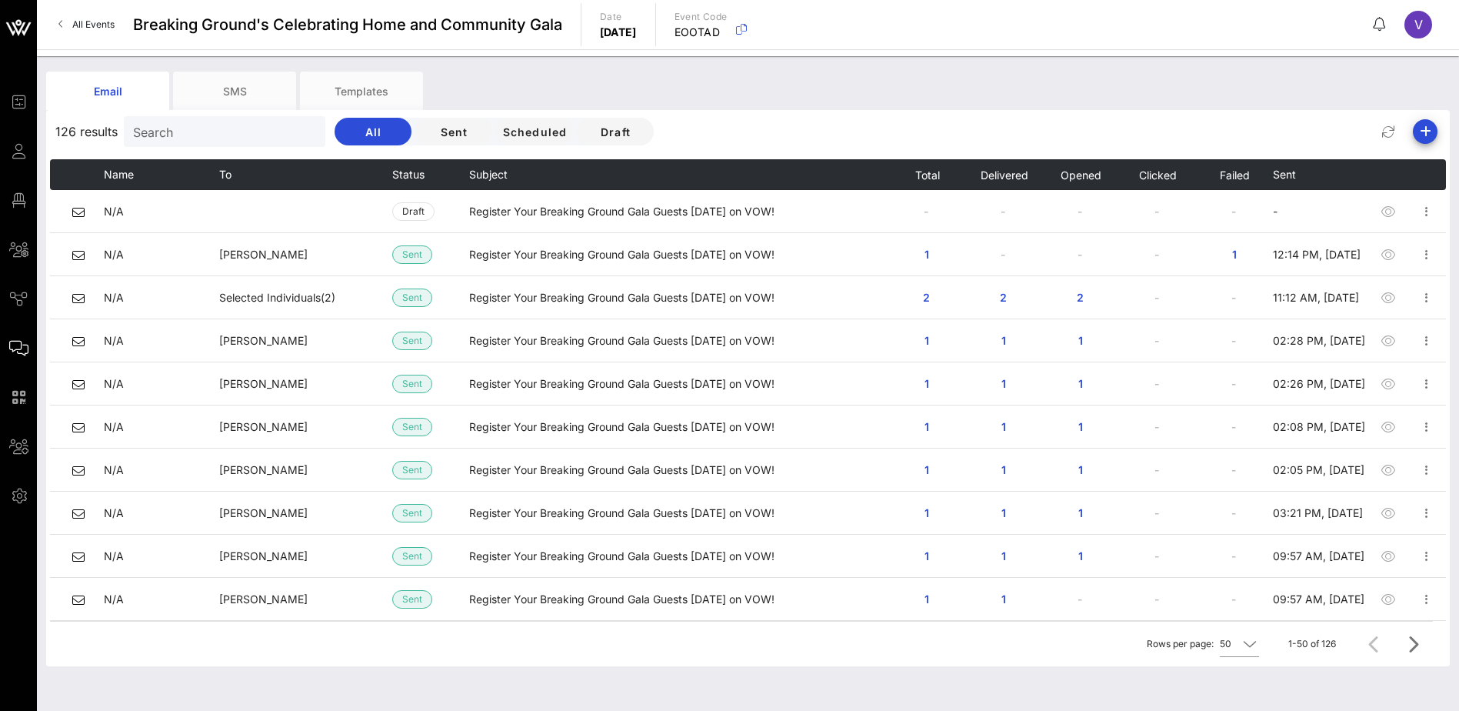
click at [157, 132] on input "Search" at bounding box center [223, 132] width 180 height 20
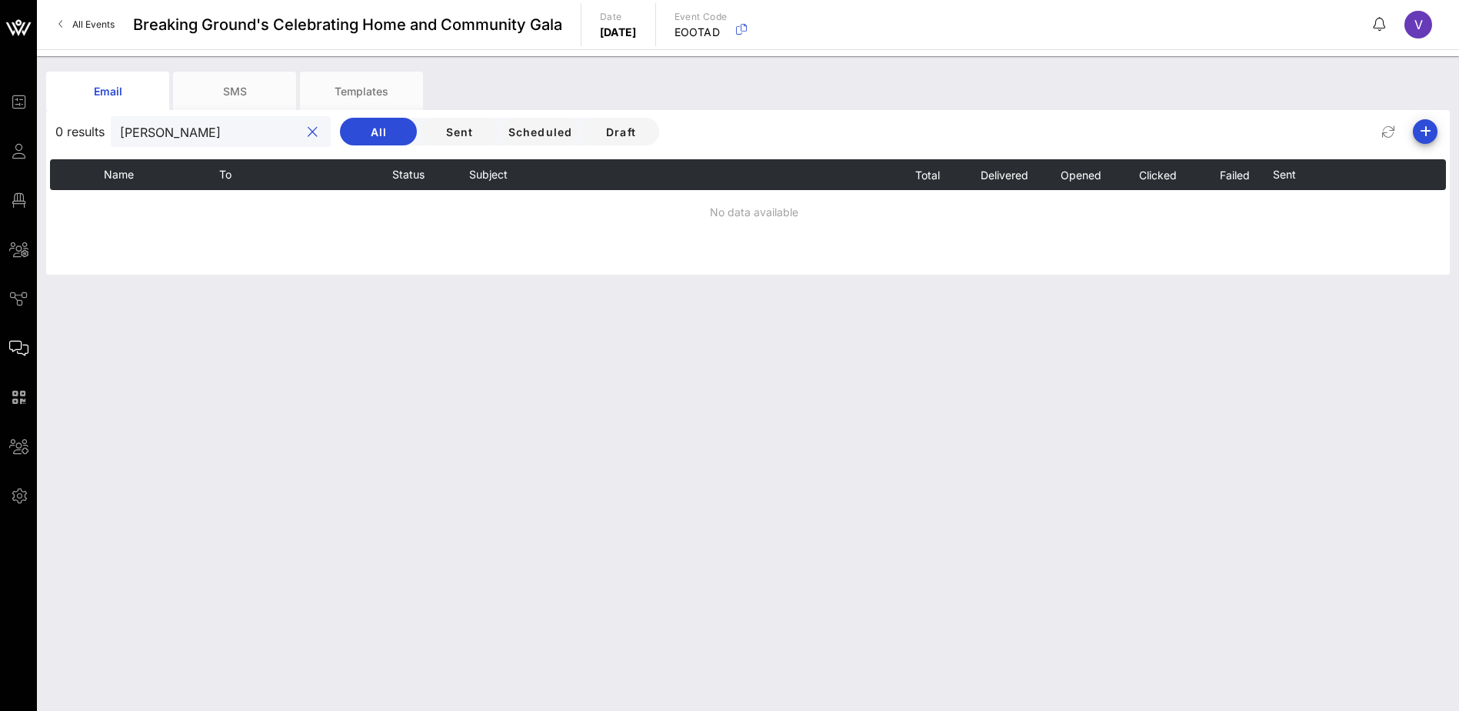
type input "[PERSON_NAME]"
click at [308, 130] on button "clear icon" at bounding box center [313, 132] width 10 height 15
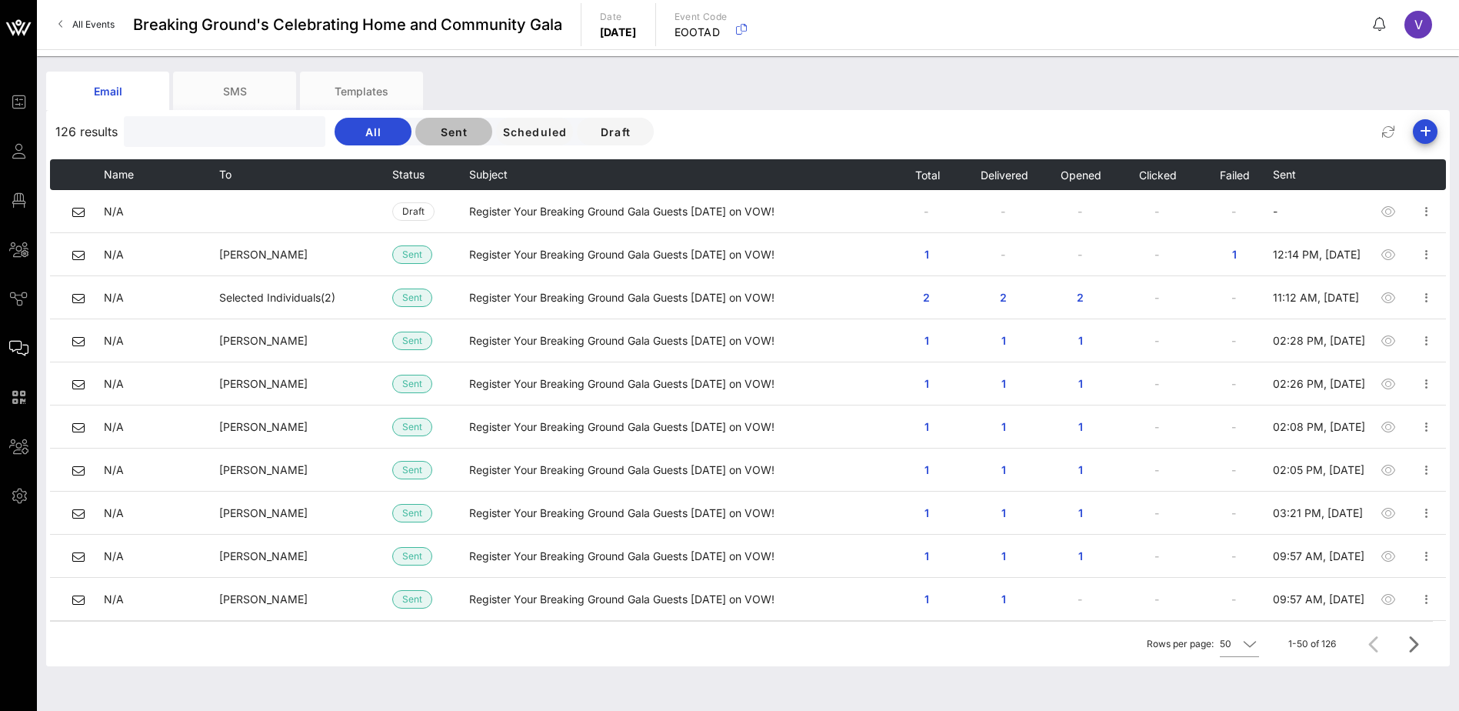
click at [428, 134] on span "Sent" at bounding box center [454, 131] width 52 height 13
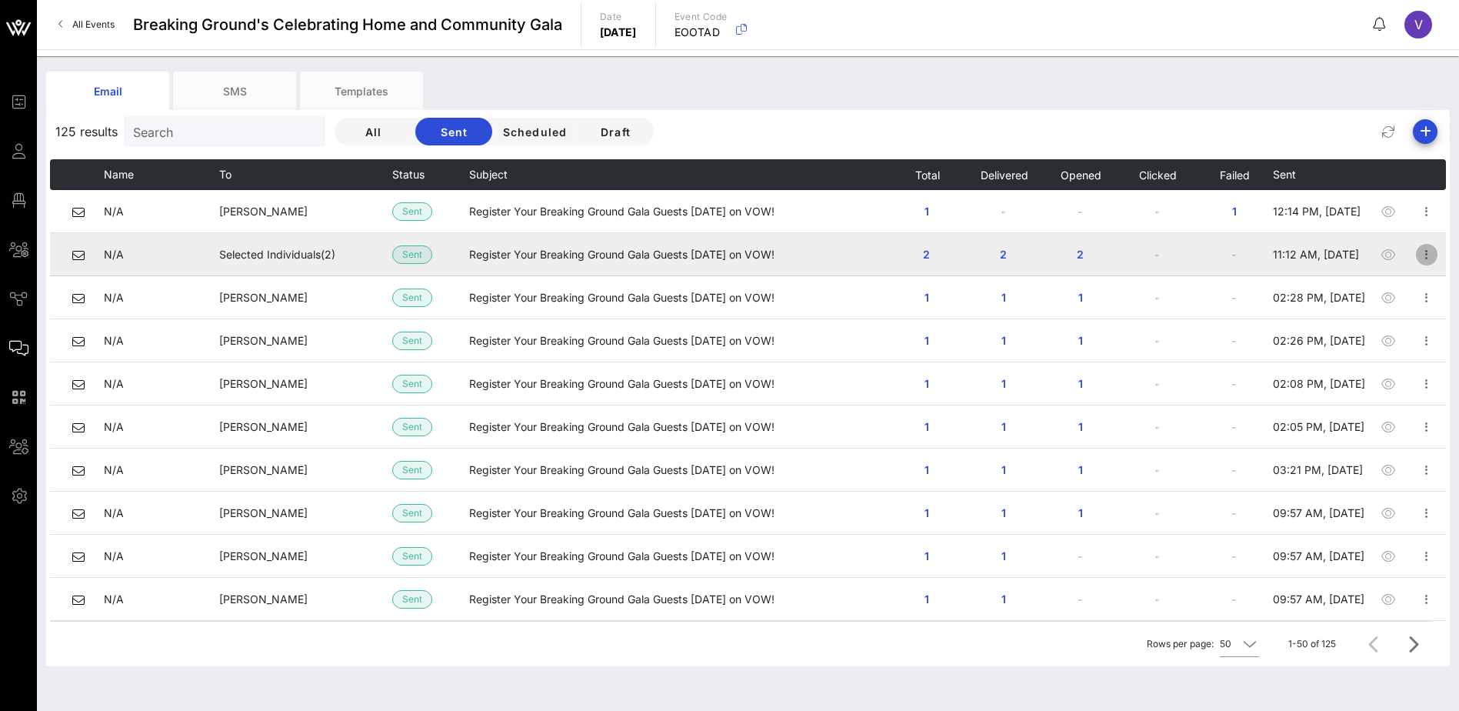
click at [1421, 253] on icon "button" at bounding box center [1427, 254] width 18 height 18
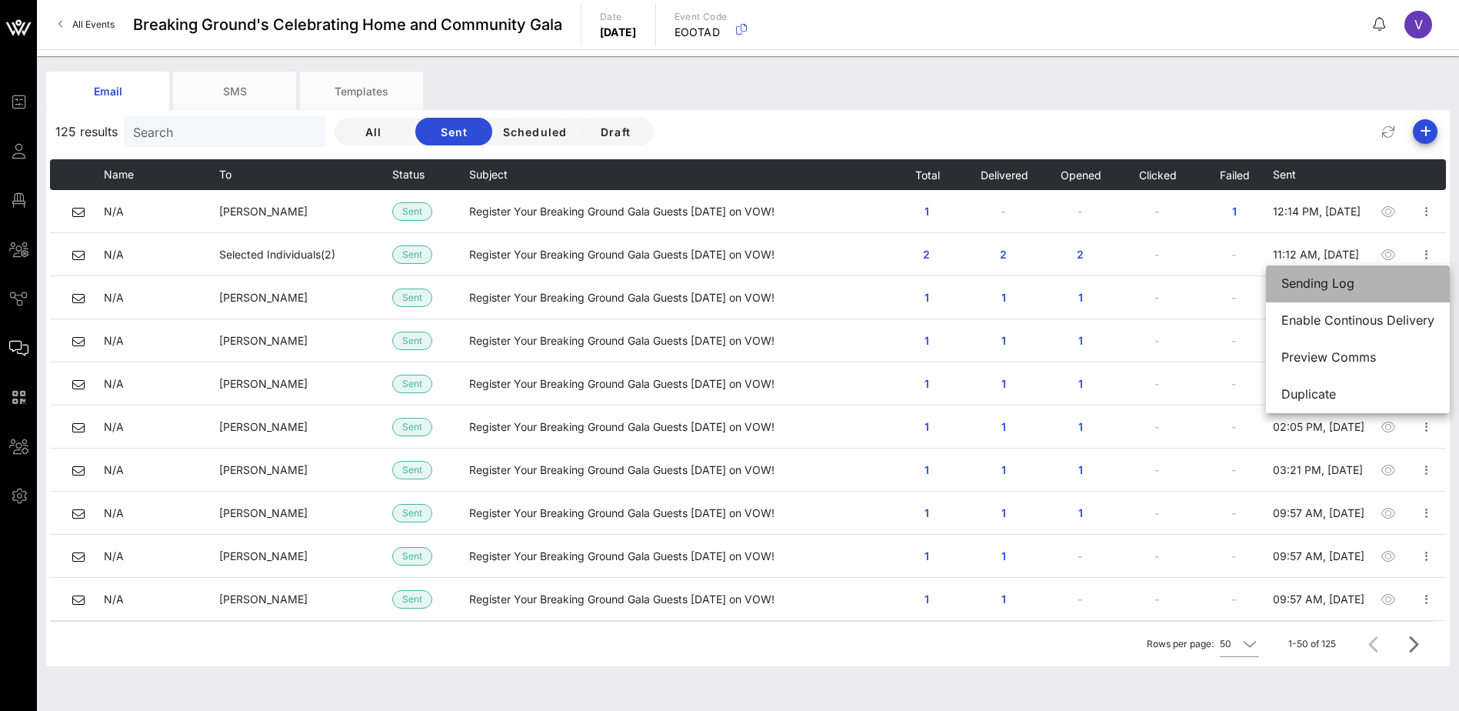
click at [1341, 286] on div "Sending Log" at bounding box center [1357, 283] width 153 height 15
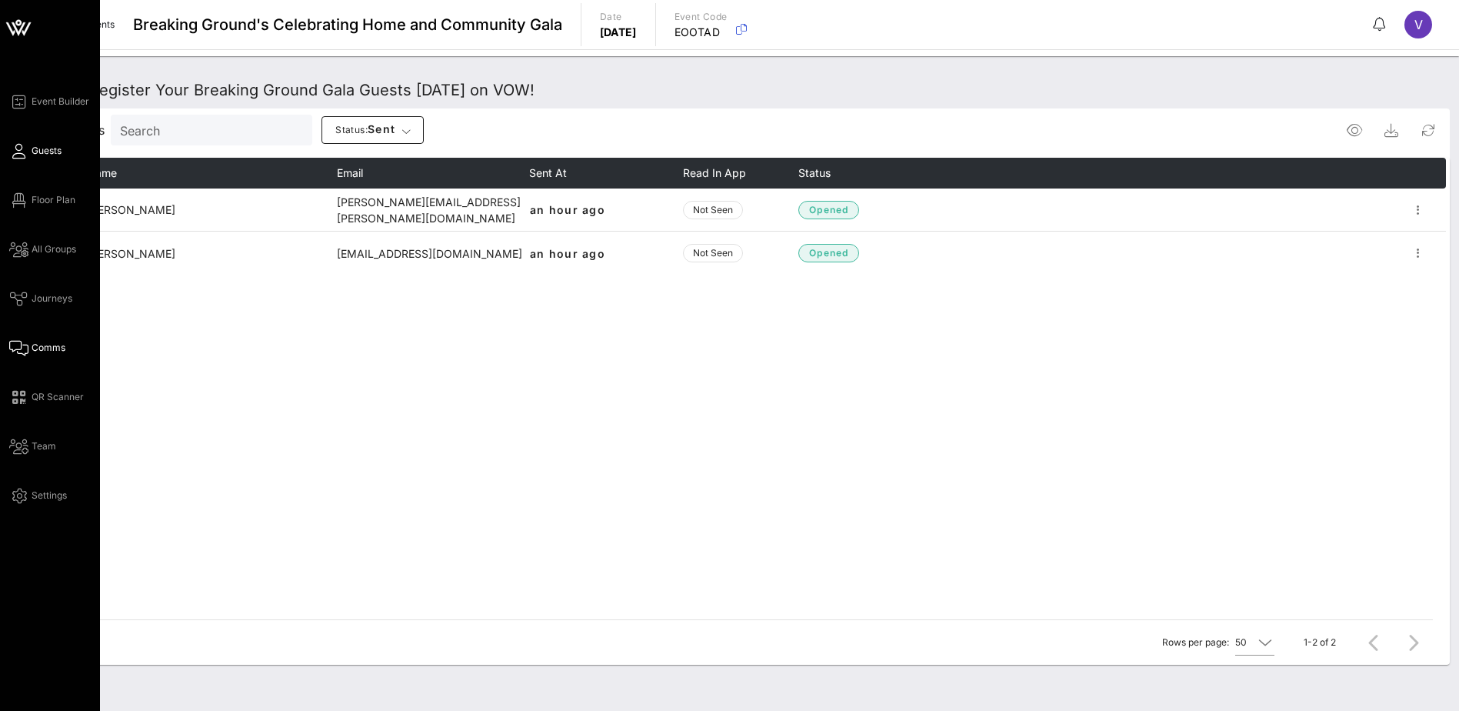
click at [35, 148] on span "Guests" at bounding box center [47, 151] width 30 height 14
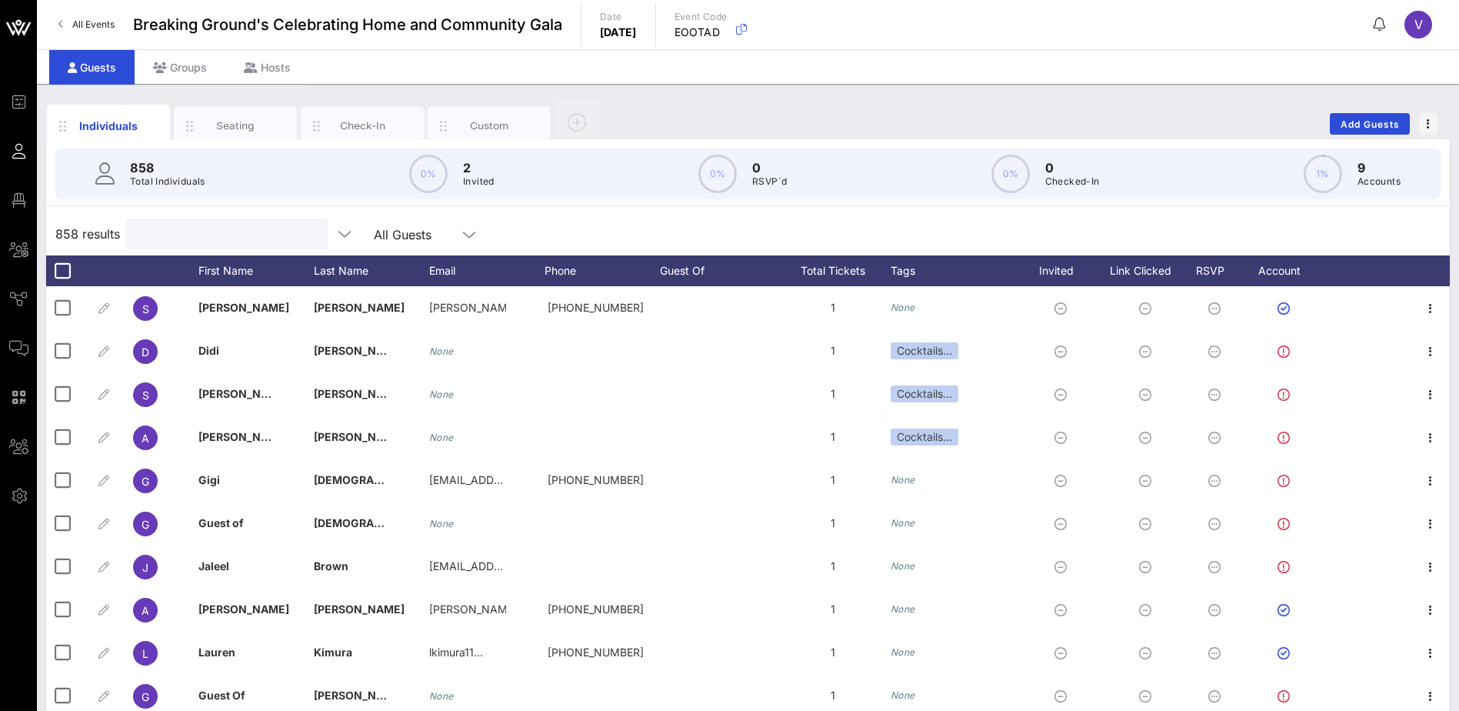
click at [221, 232] on input "text" at bounding box center [225, 234] width 180 height 20
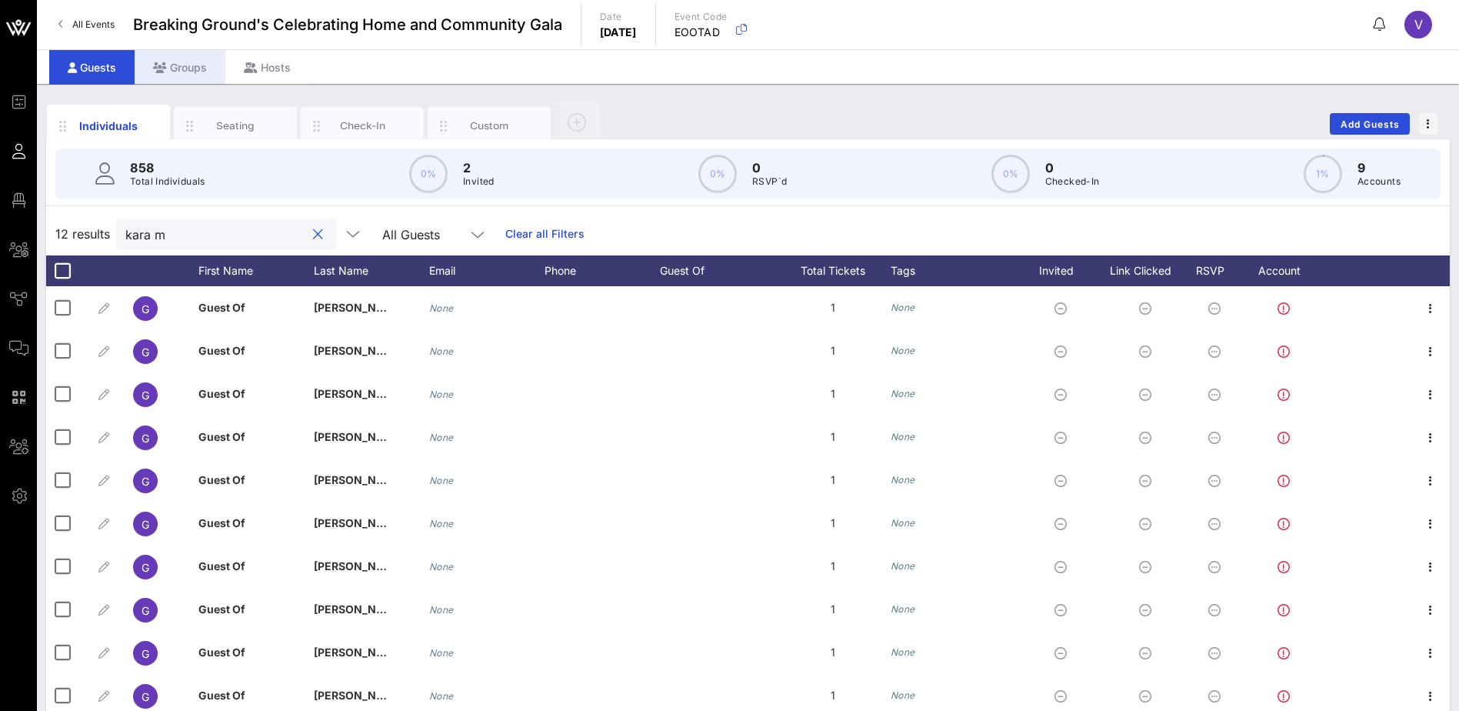
type input "kara m"
click at [183, 72] on div "Groups" at bounding box center [180, 67] width 91 height 35
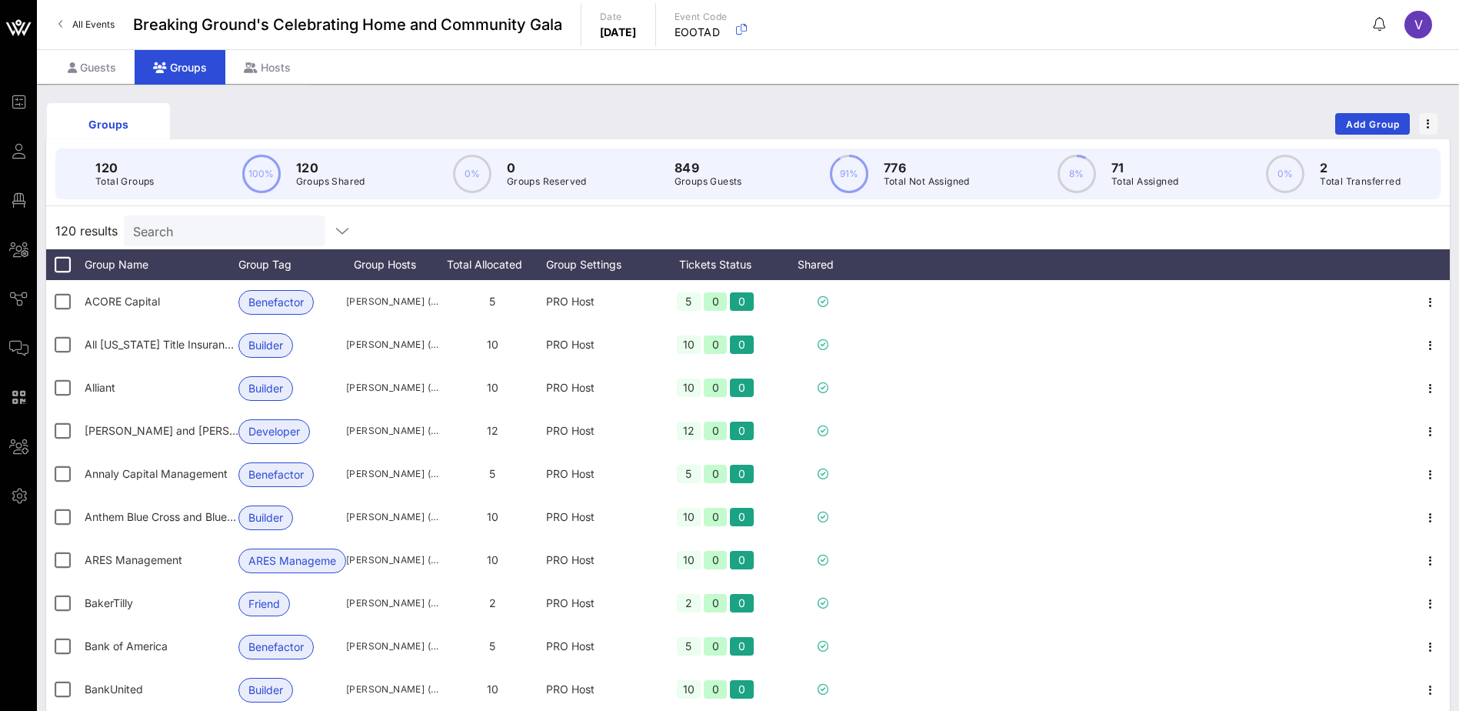
click at [178, 234] on input "Search" at bounding box center [223, 231] width 180 height 20
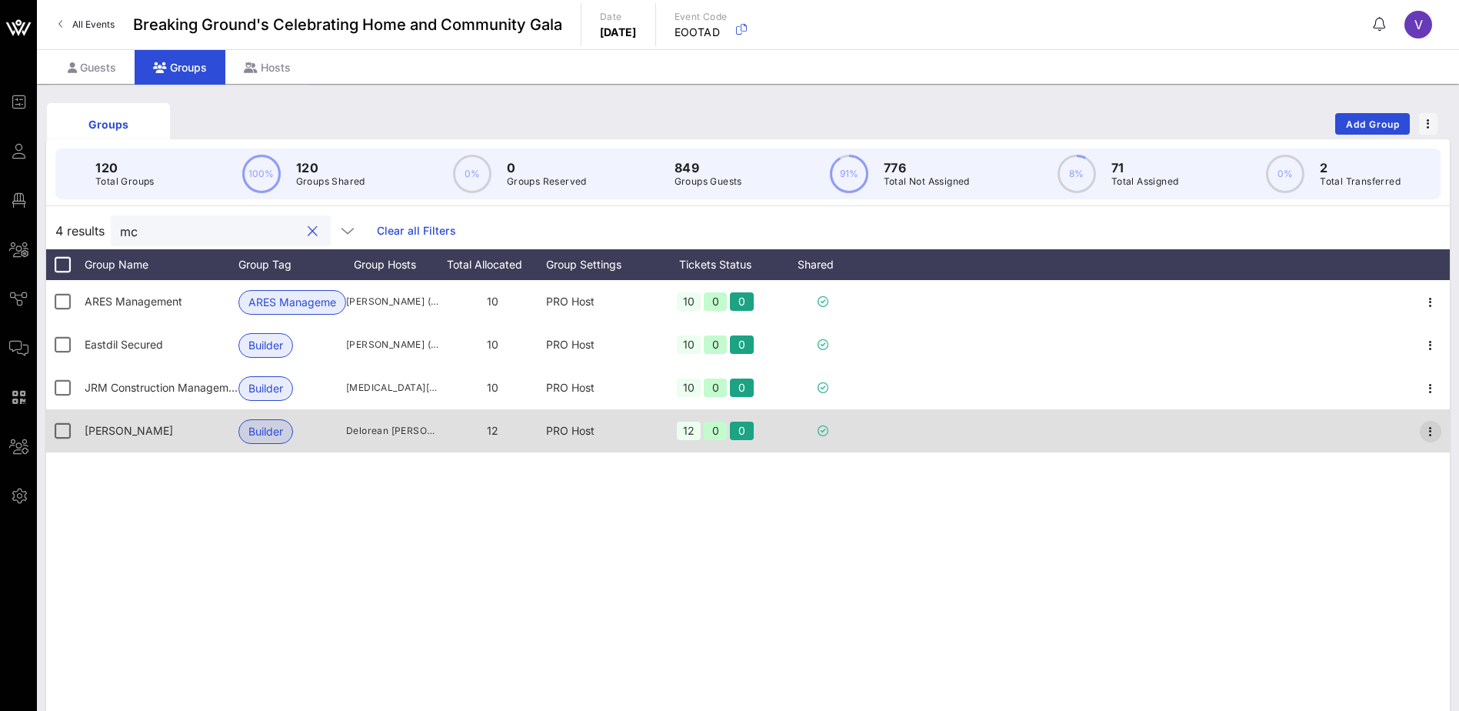
type input "mc"
click at [1428, 432] on icon "button" at bounding box center [1430, 431] width 18 height 18
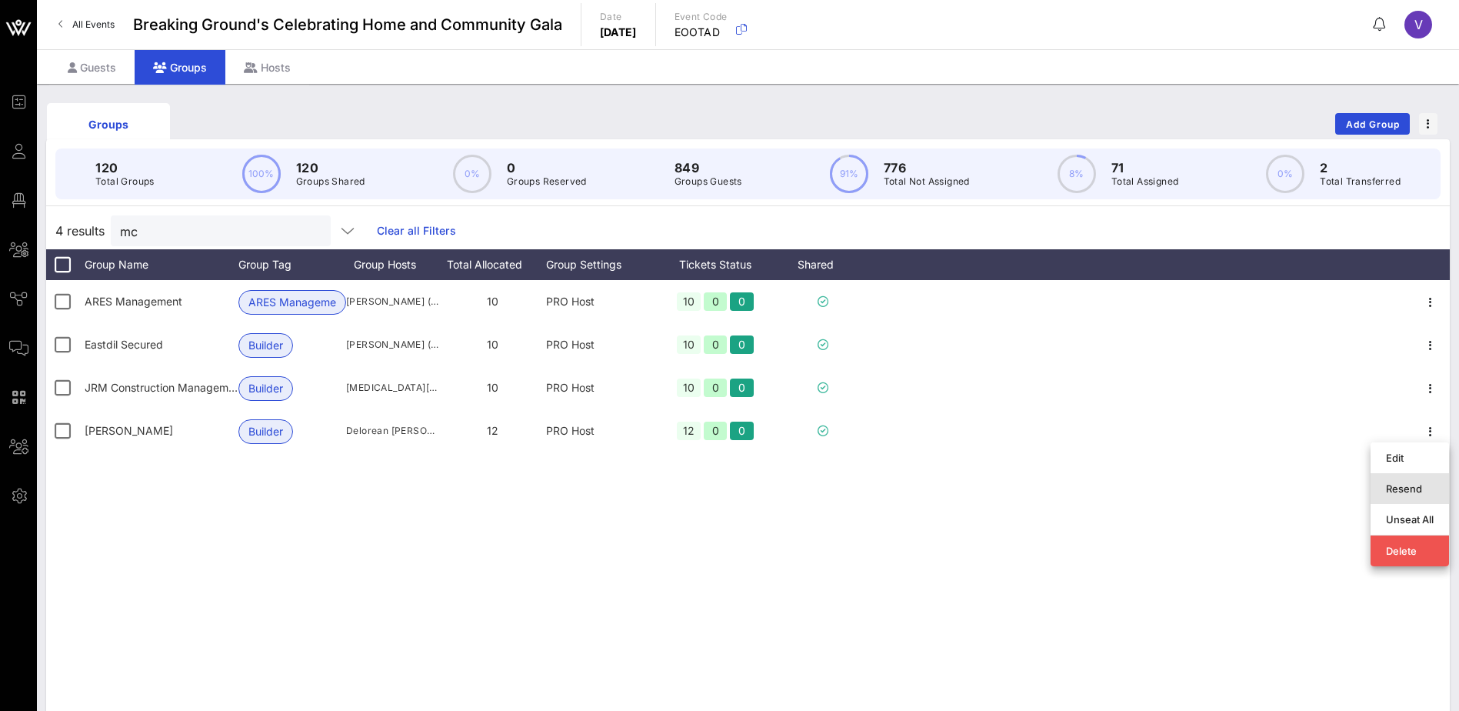
click at [1411, 491] on div "Resend" at bounding box center [1410, 488] width 48 height 12
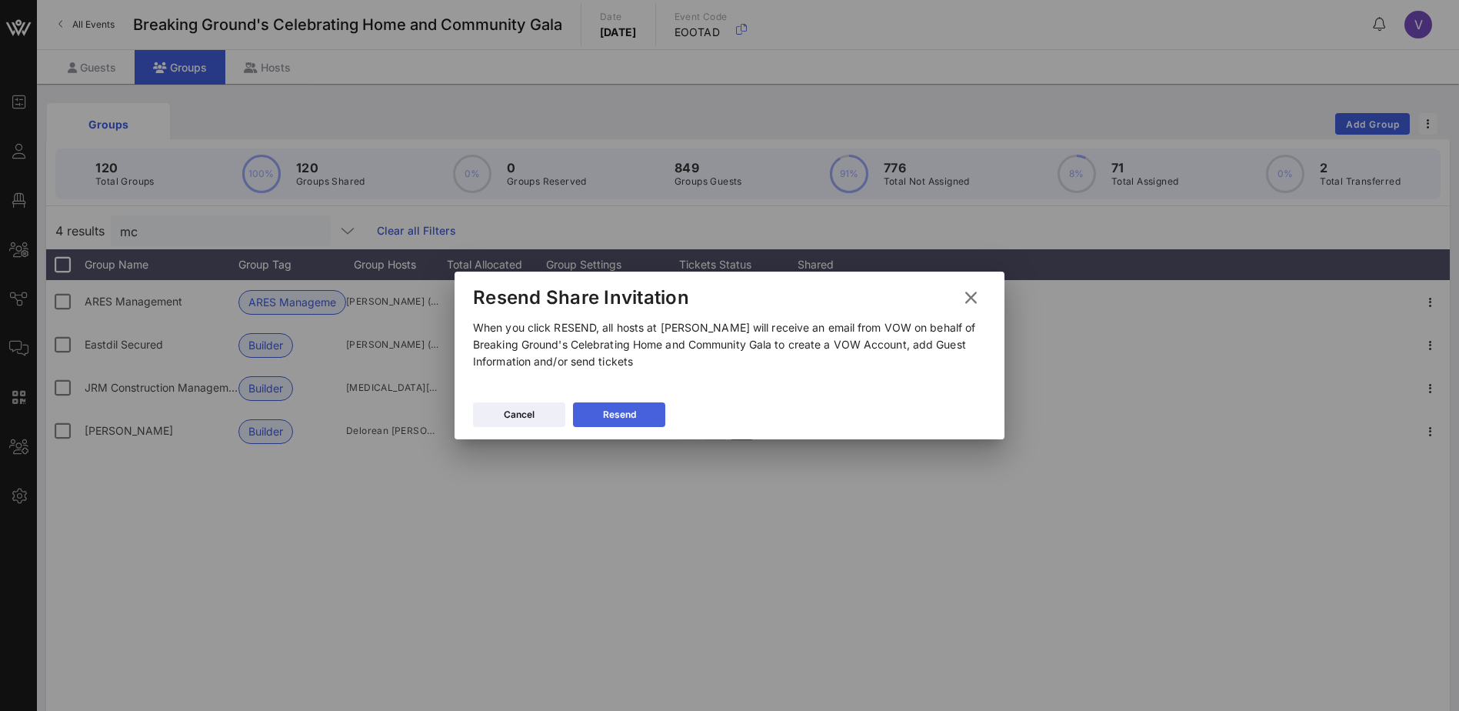
click at [631, 410] on div "Resend" at bounding box center [619, 414] width 33 height 15
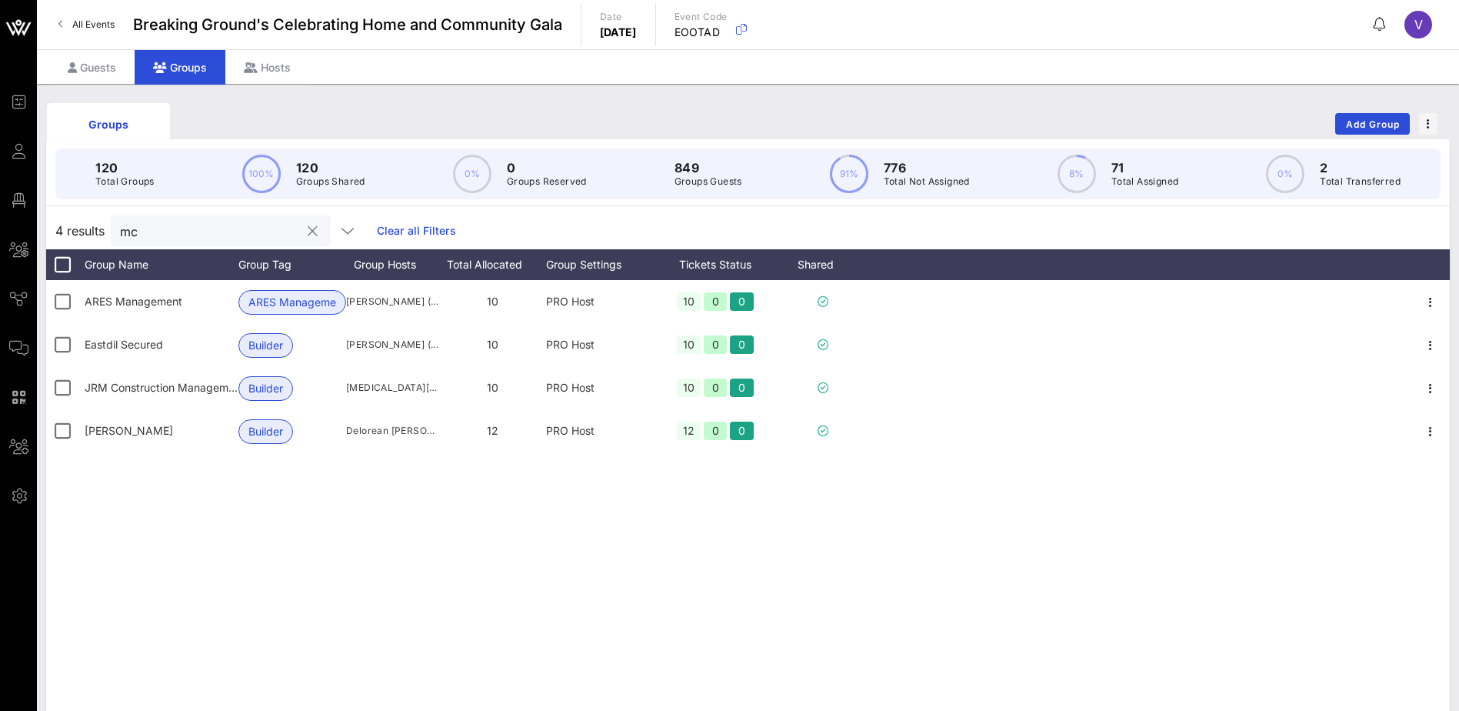
click at [308, 232] on button "clear icon" at bounding box center [313, 231] width 10 height 15
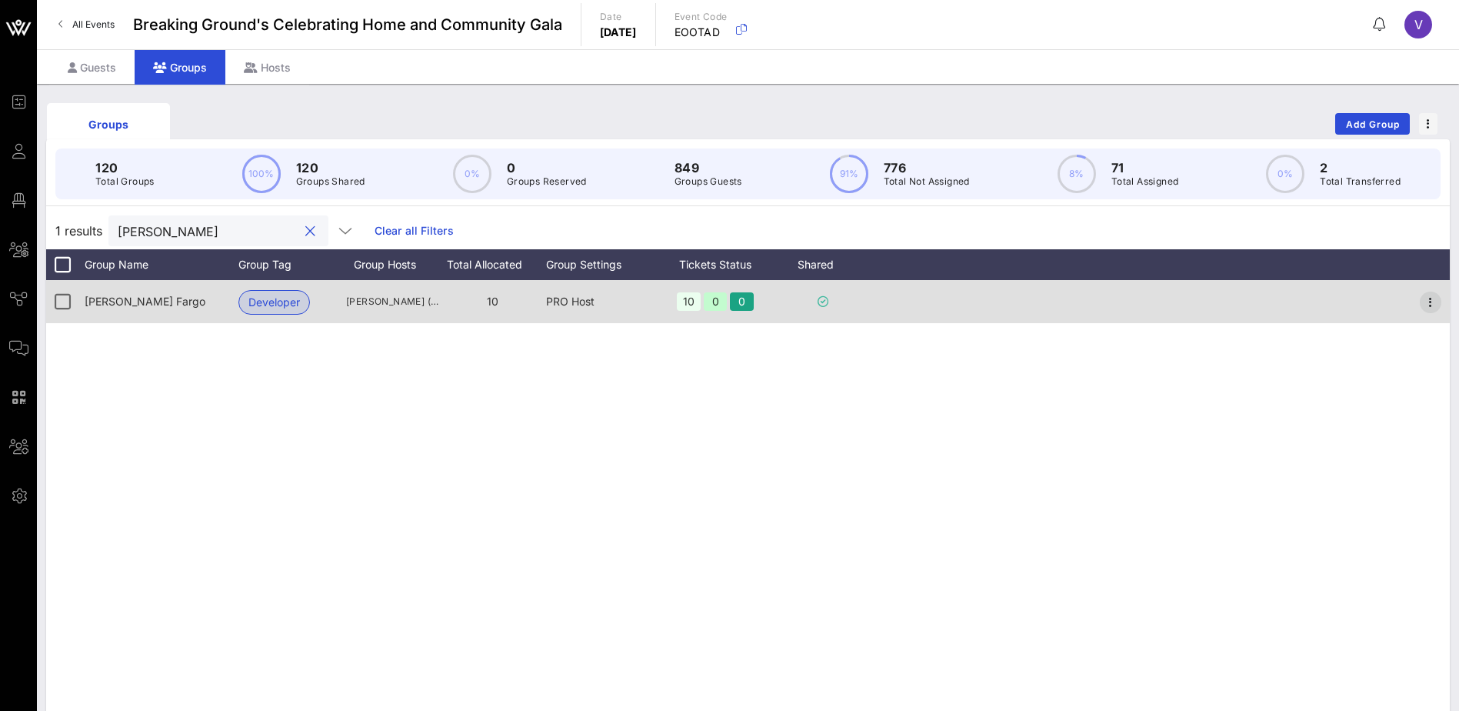
type input "[PERSON_NAME]"
click at [1437, 298] on icon "button" at bounding box center [1430, 302] width 18 height 18
click at [1437, 302] on icon "button" at bounding box center [1430, 302] width 18 height 18
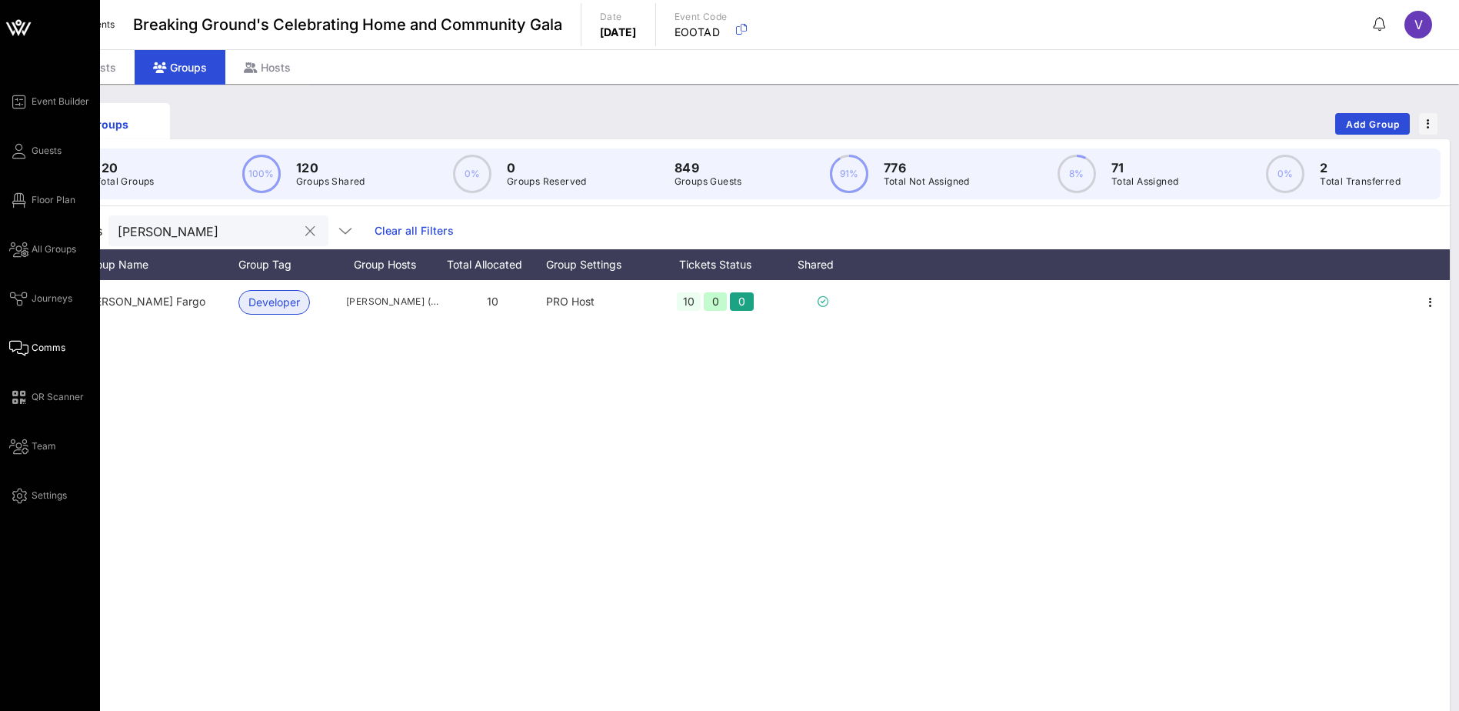
click at [55, 341] on span "Comms" at bounding box center [49, 348] width 34 height 14
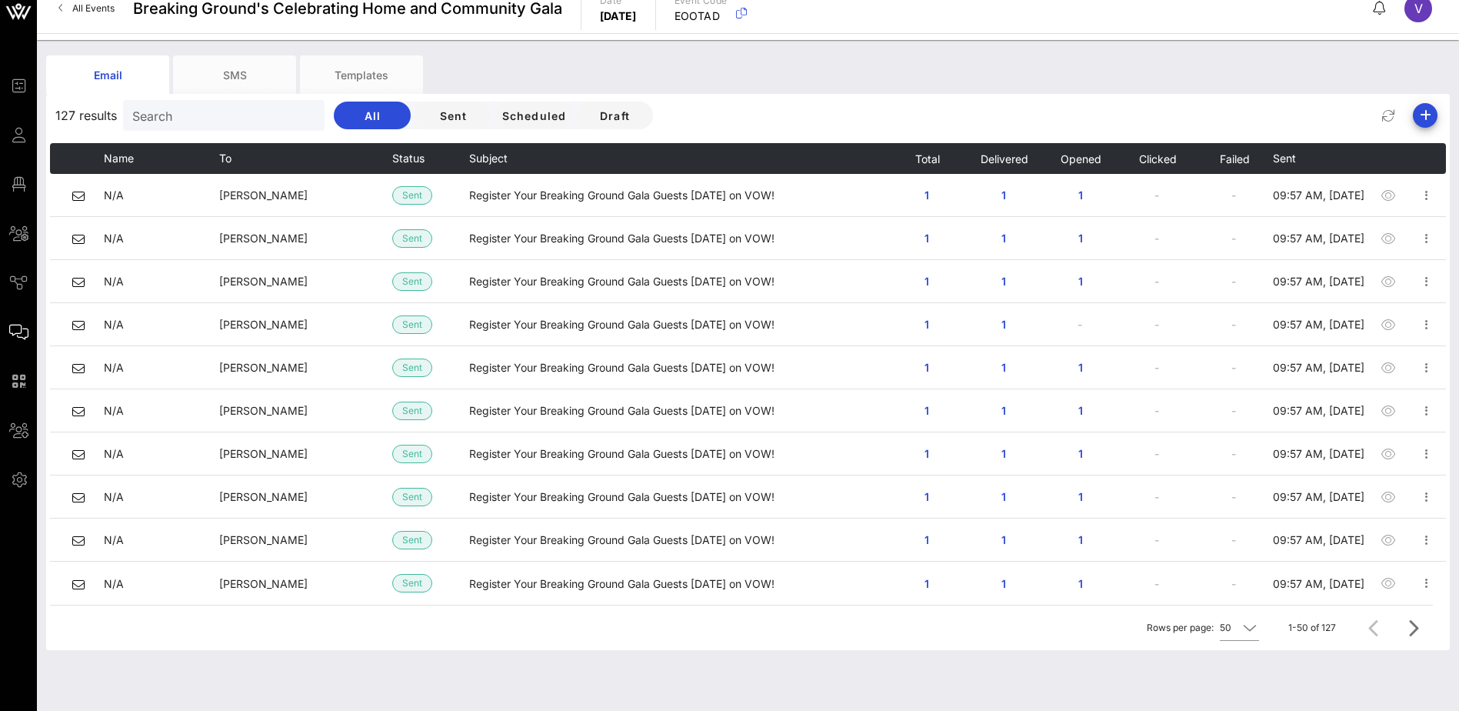
scroll to position [20, 0]
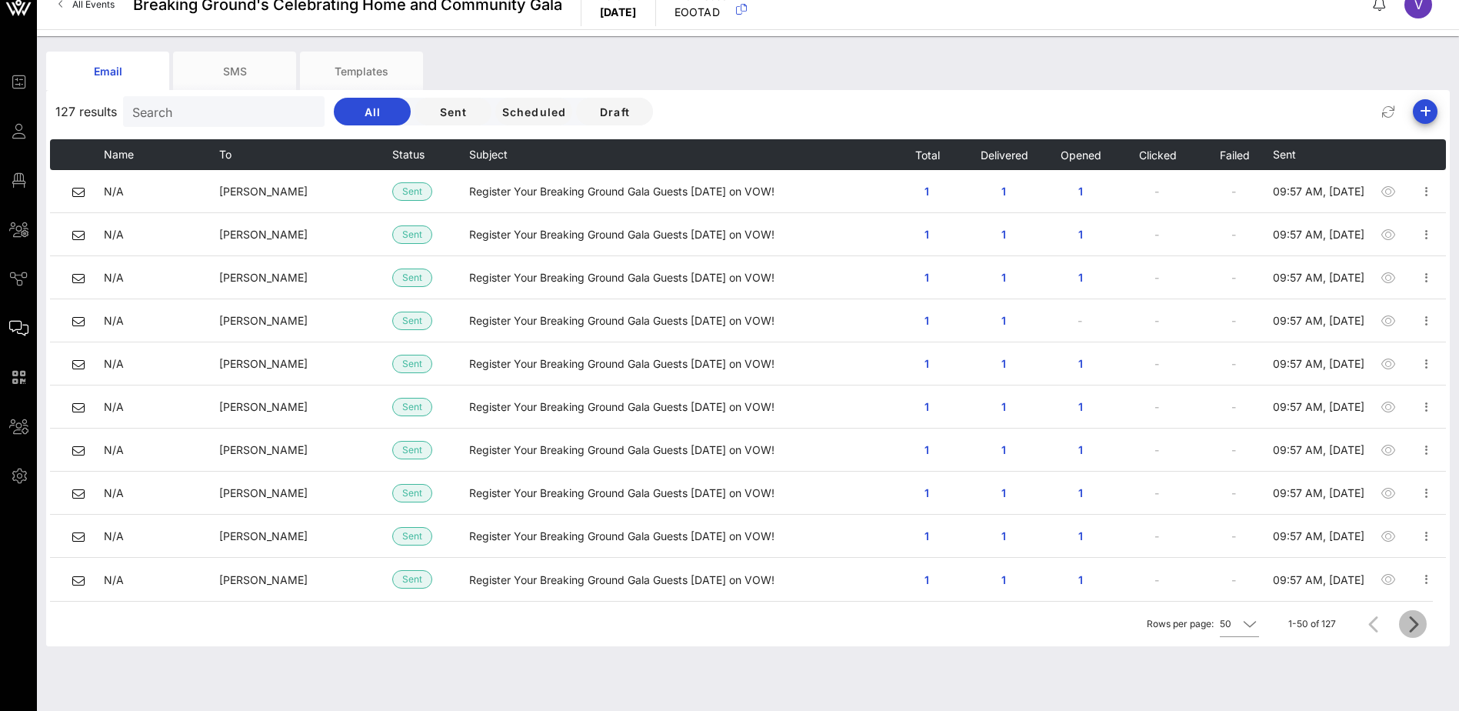
click at [1418, 622] on icon "Next page" at bounding box center [1413, 624] width 18 height 18
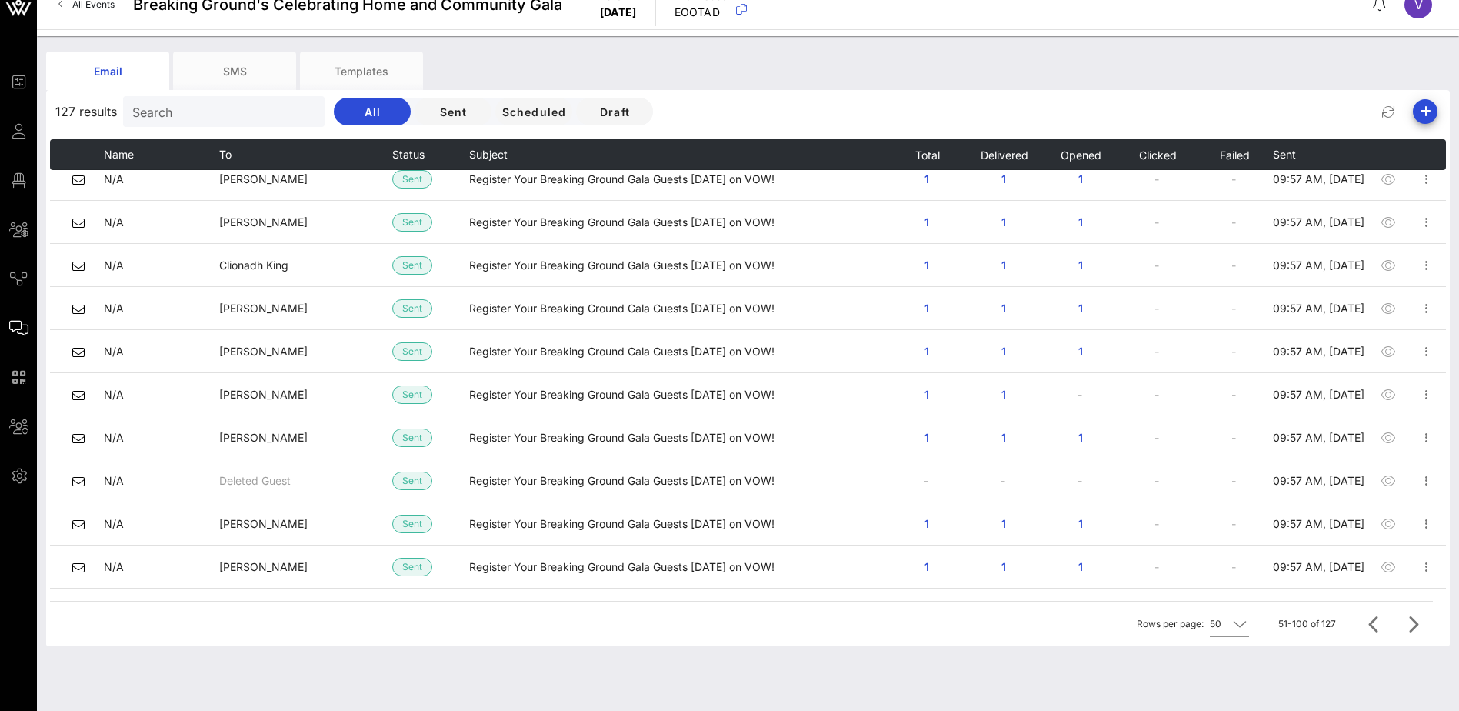
scroll to position [1723, 0]
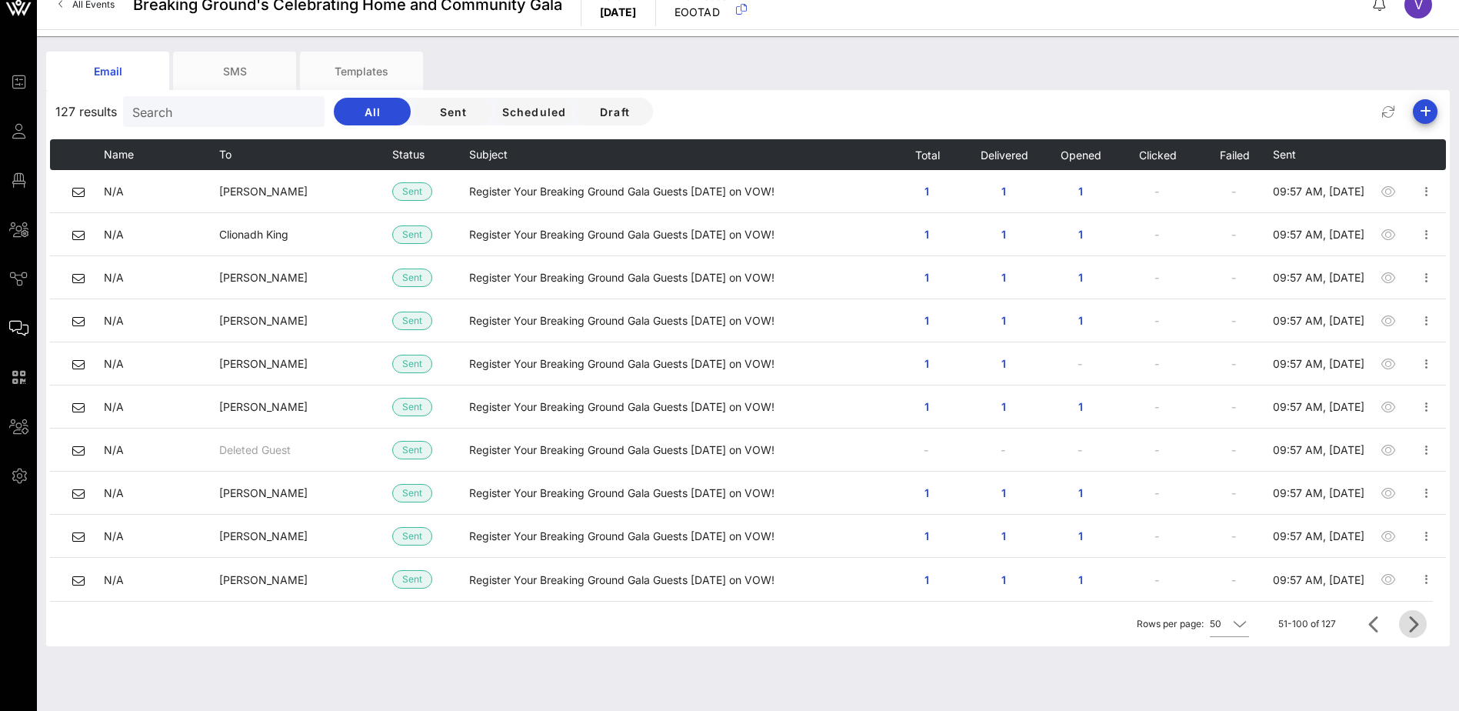
click at [1414, 621] on icon "Next page" at bounding box center [1413, 624] width 18 height 18
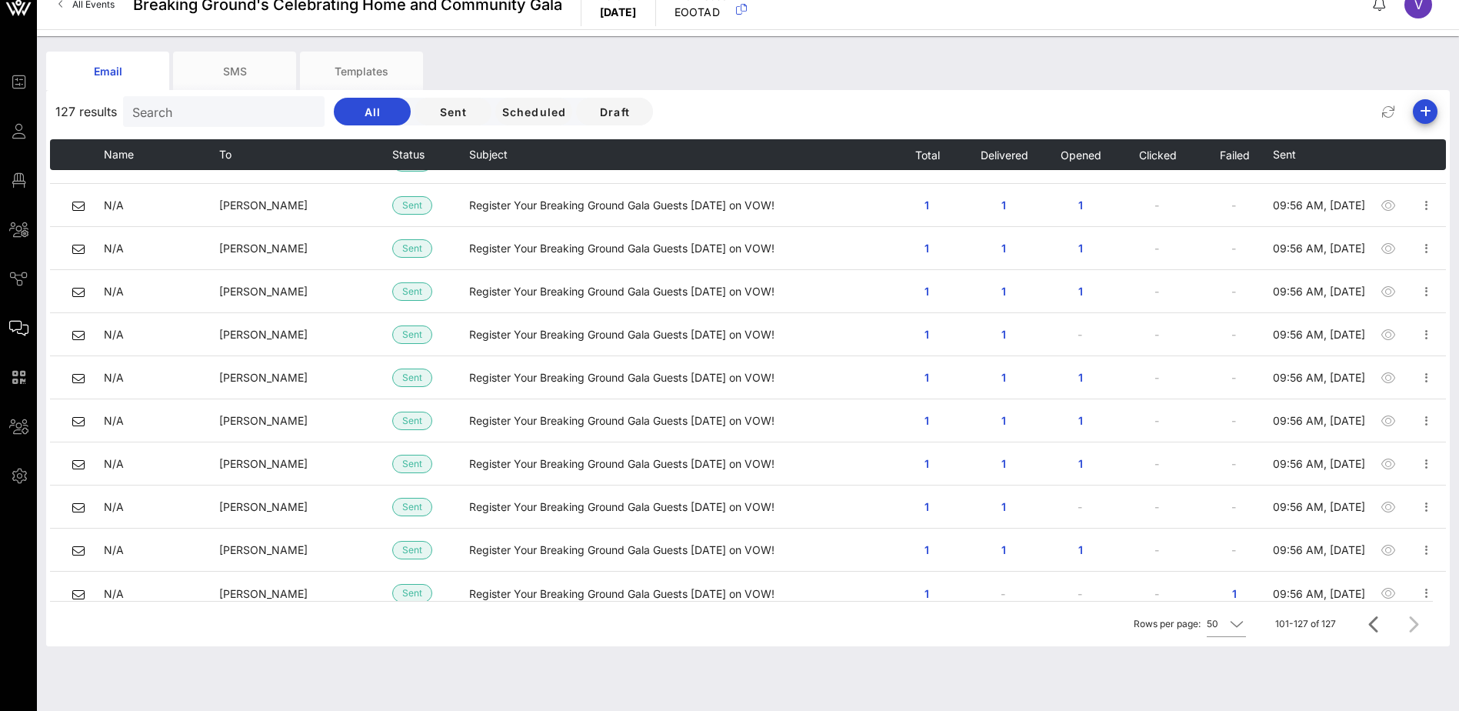
scroll to position [732, 0]
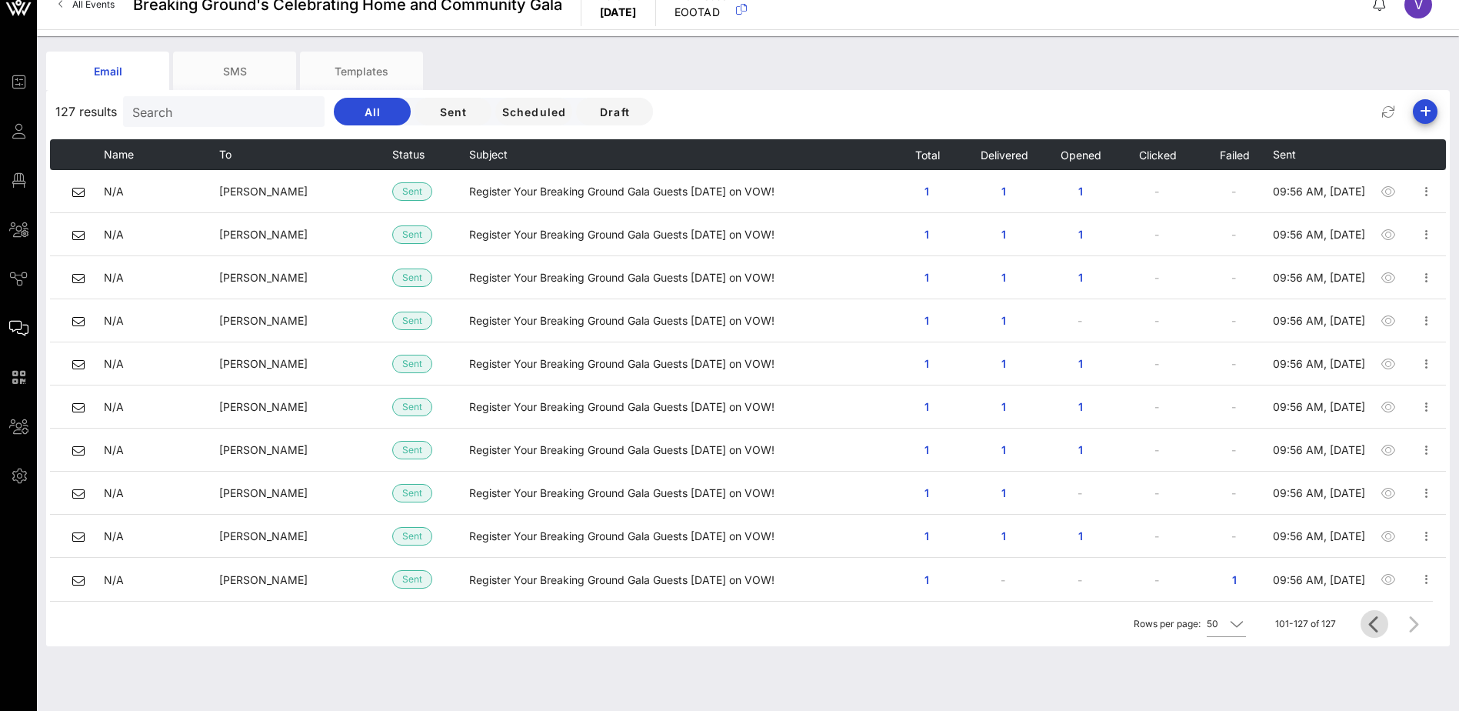
click at [1371, 627] on icon "Previous page" at bounding box center [1374, 624] width 18 height 18
click at [1371, 626] on icon "Previous page" at bounding box center [1374, 624] width 18 height 18
click at [1371, 626] on div at bounding box center [1377, 624] width 33 height 28
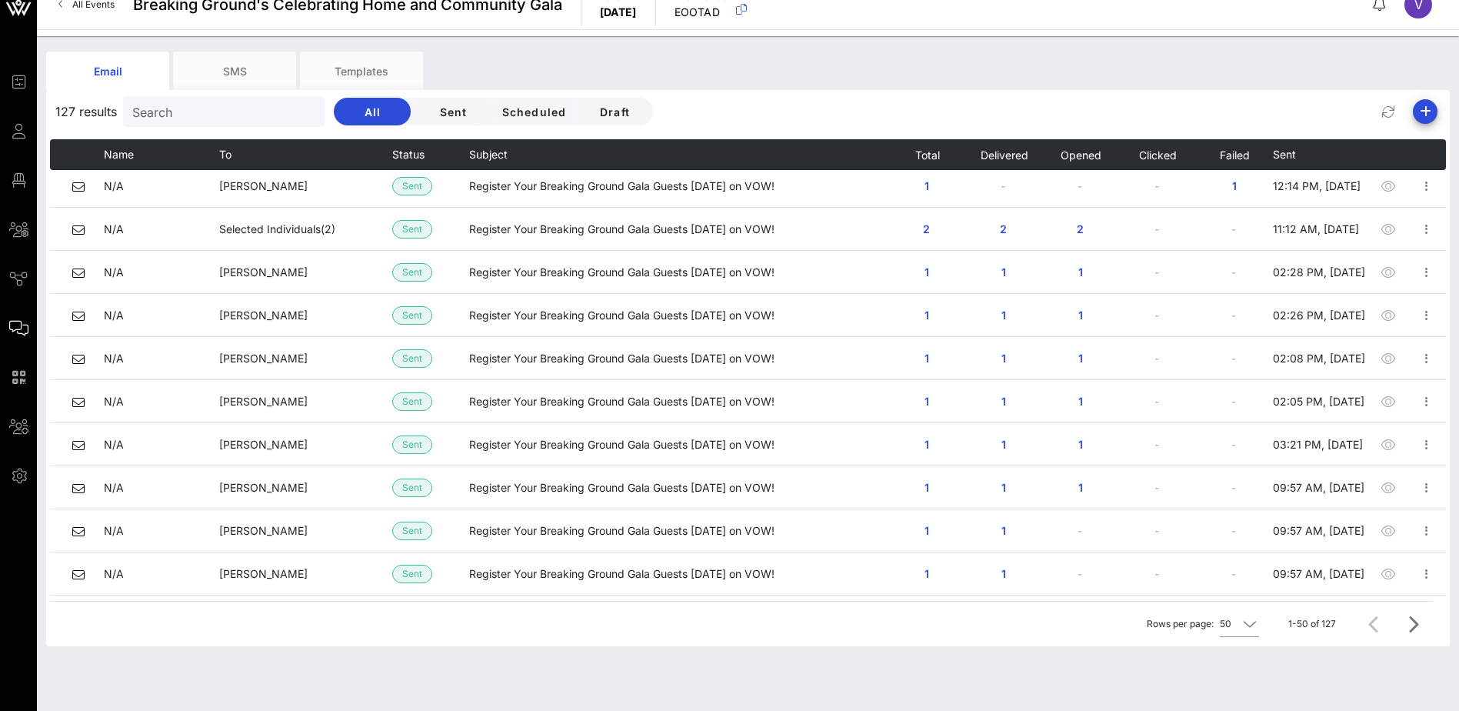
scroll to position [0, 0]
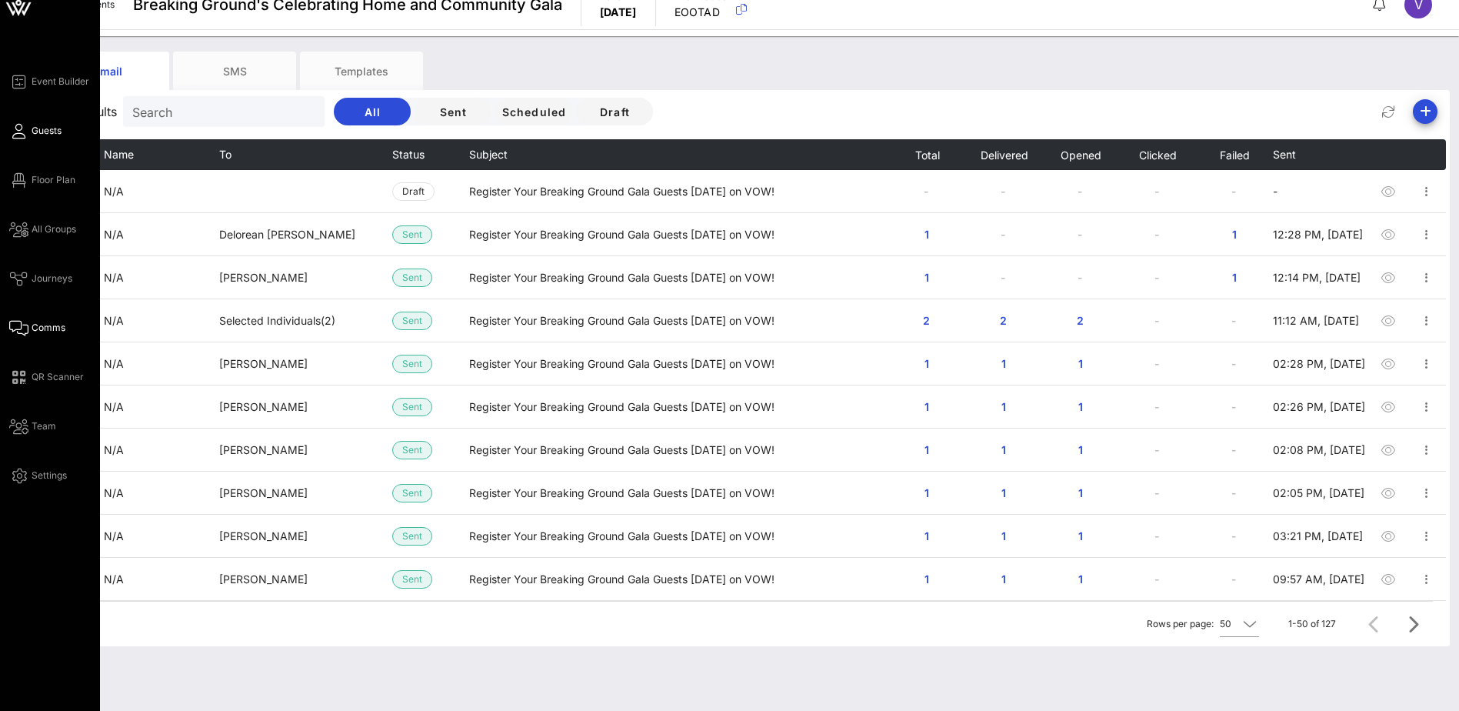
click at [34, 126] on span "Guests" at bounding box center [47, 131] width 30 height 14
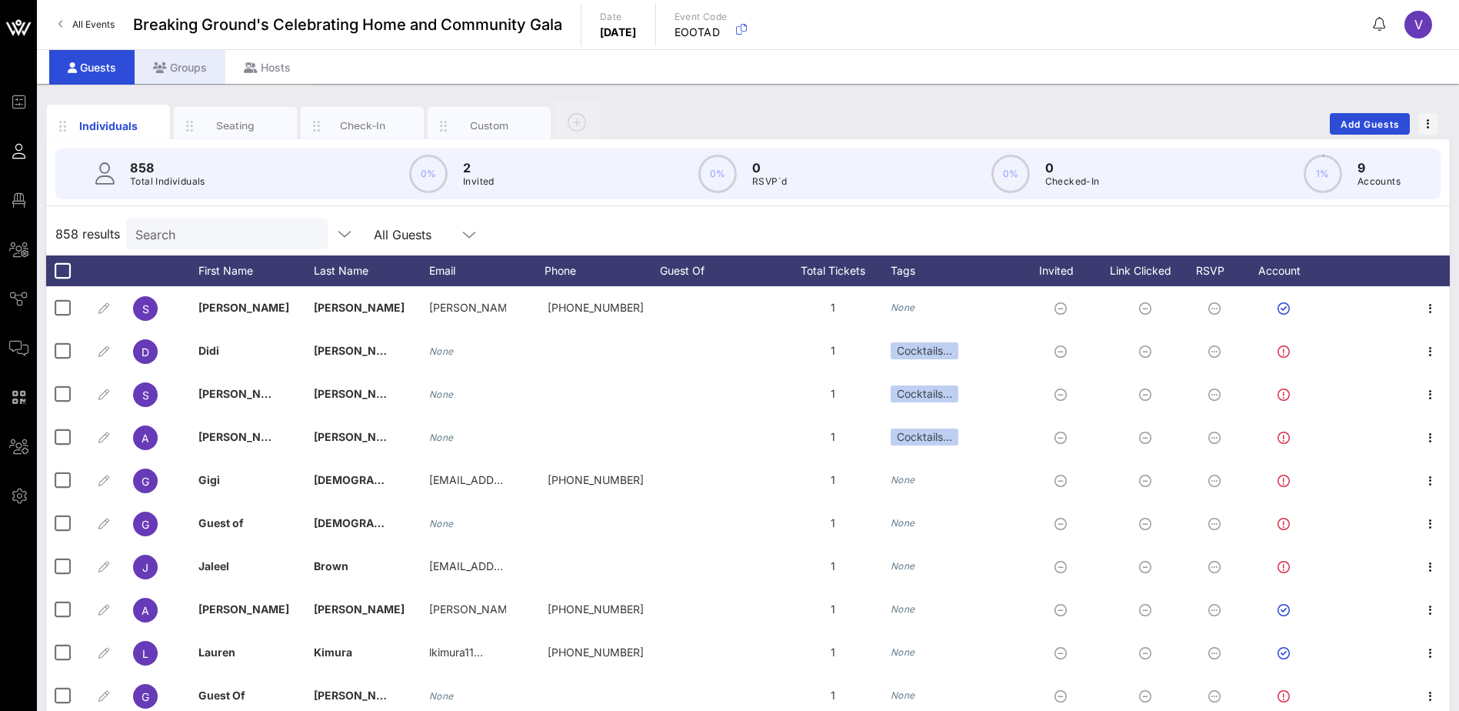
click at [192, 68] on div "Groups" at bounding box center [180, 67] width 91 height 35
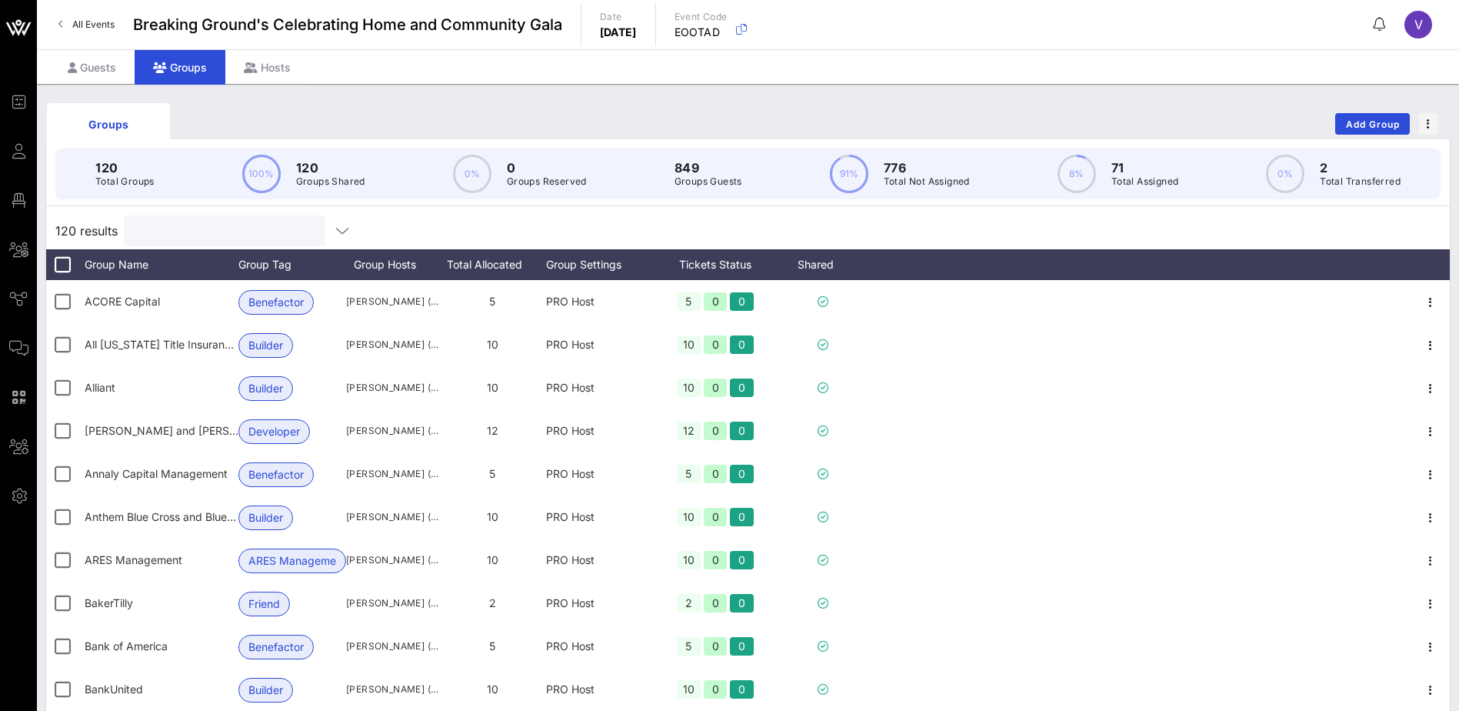
click at [195, 230] on input "text" at bounding box center [223, 231] width 180 height 20
click at [175, 232] on input "text" at bounding box center [223, 231] width 180 height 20
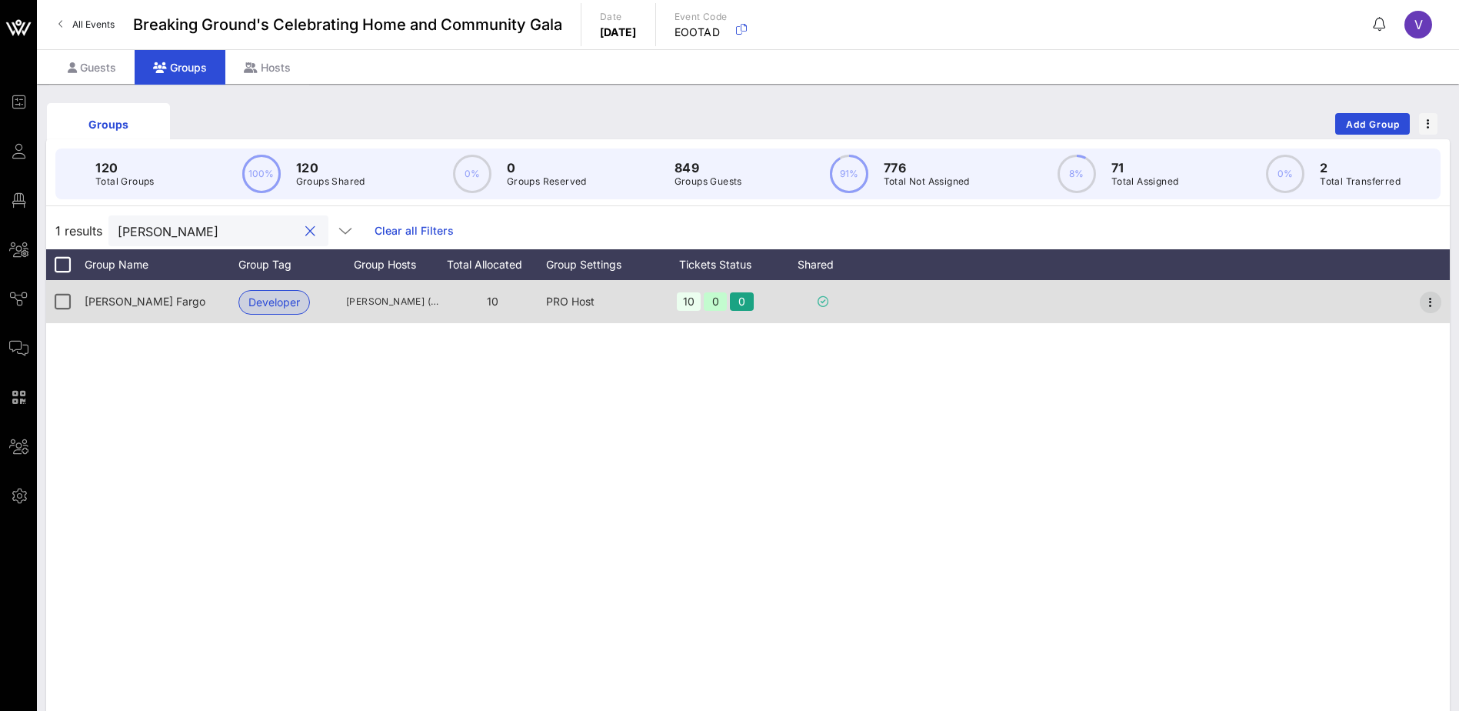
type input "[PERSON_NAME]"
click at [1437, 302] on icon "button" at bounding box center [1430, 302] width 18 height 18
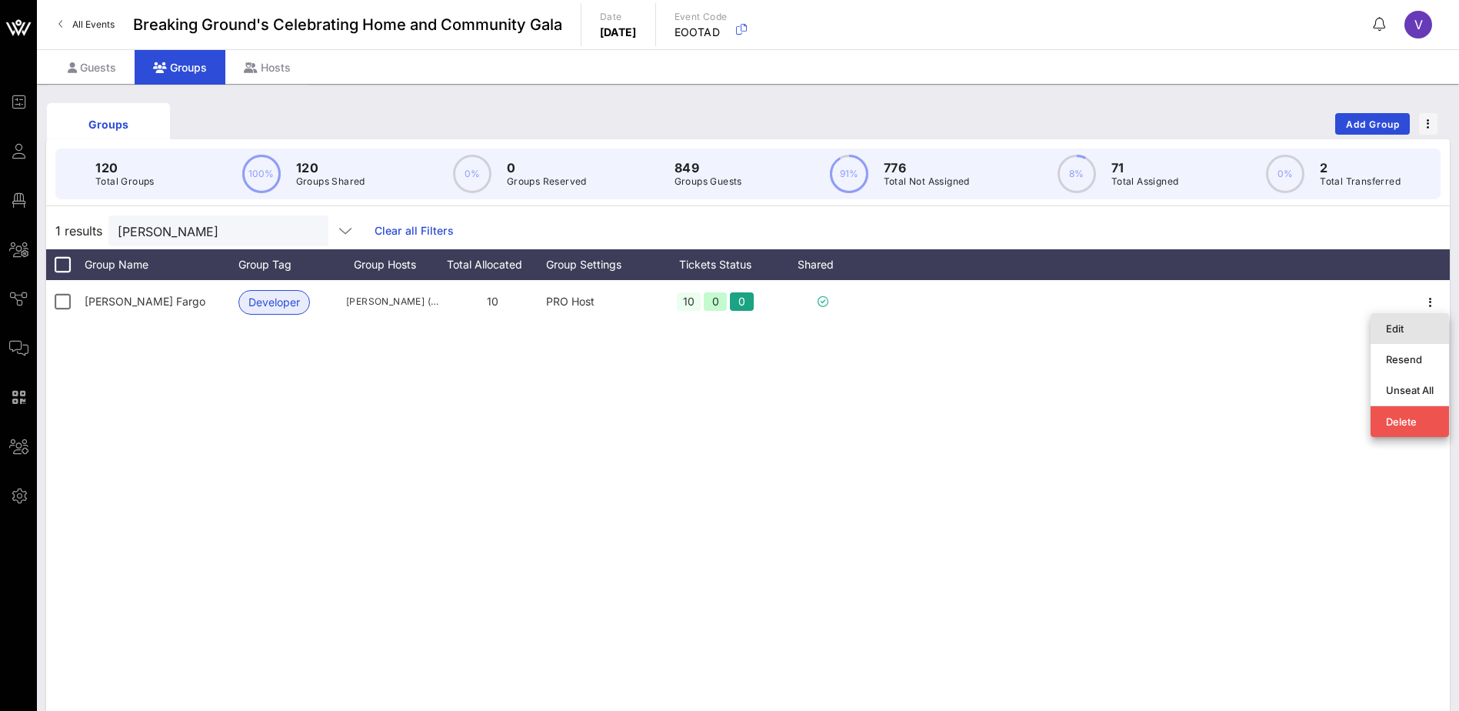
click at [1411, 326] on div "Edit" at bounding box center [1410, 328] width 48 height 12
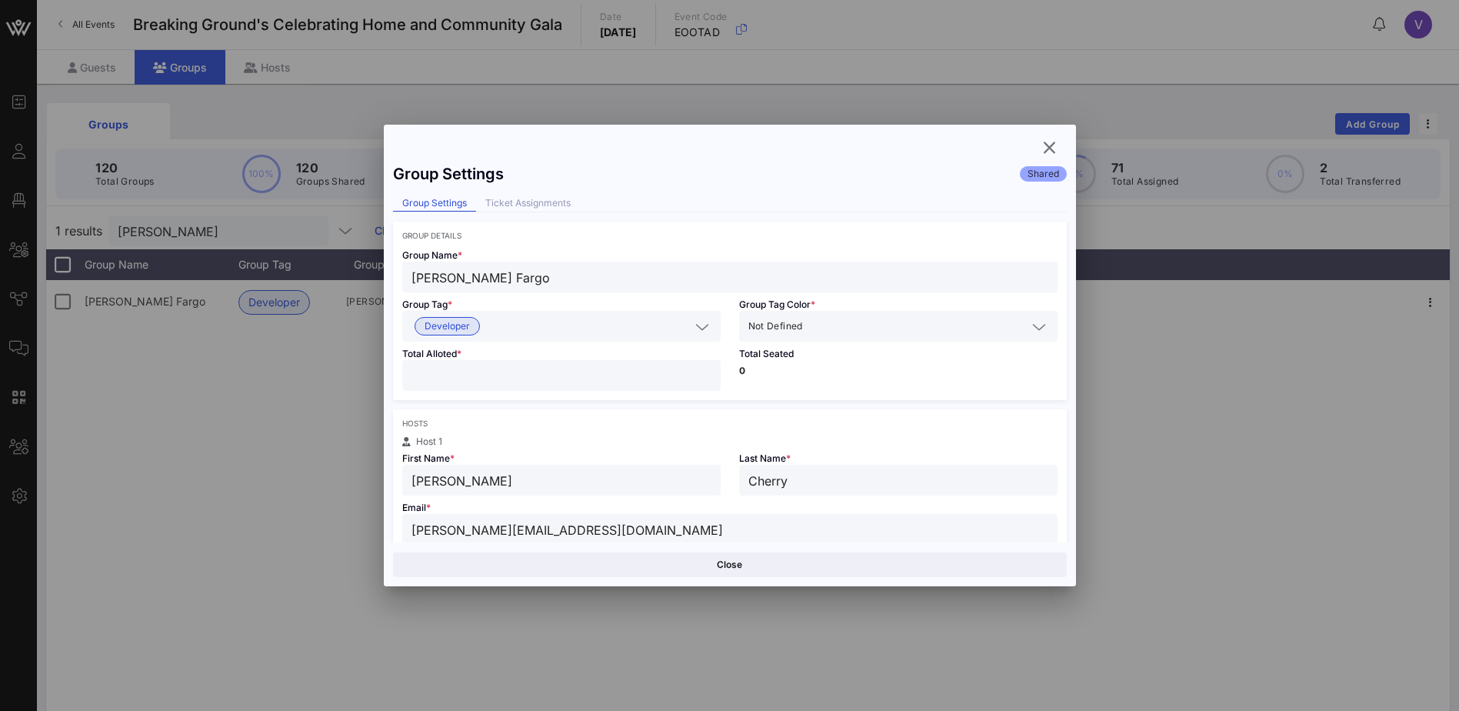
scroll to position [77, 0]
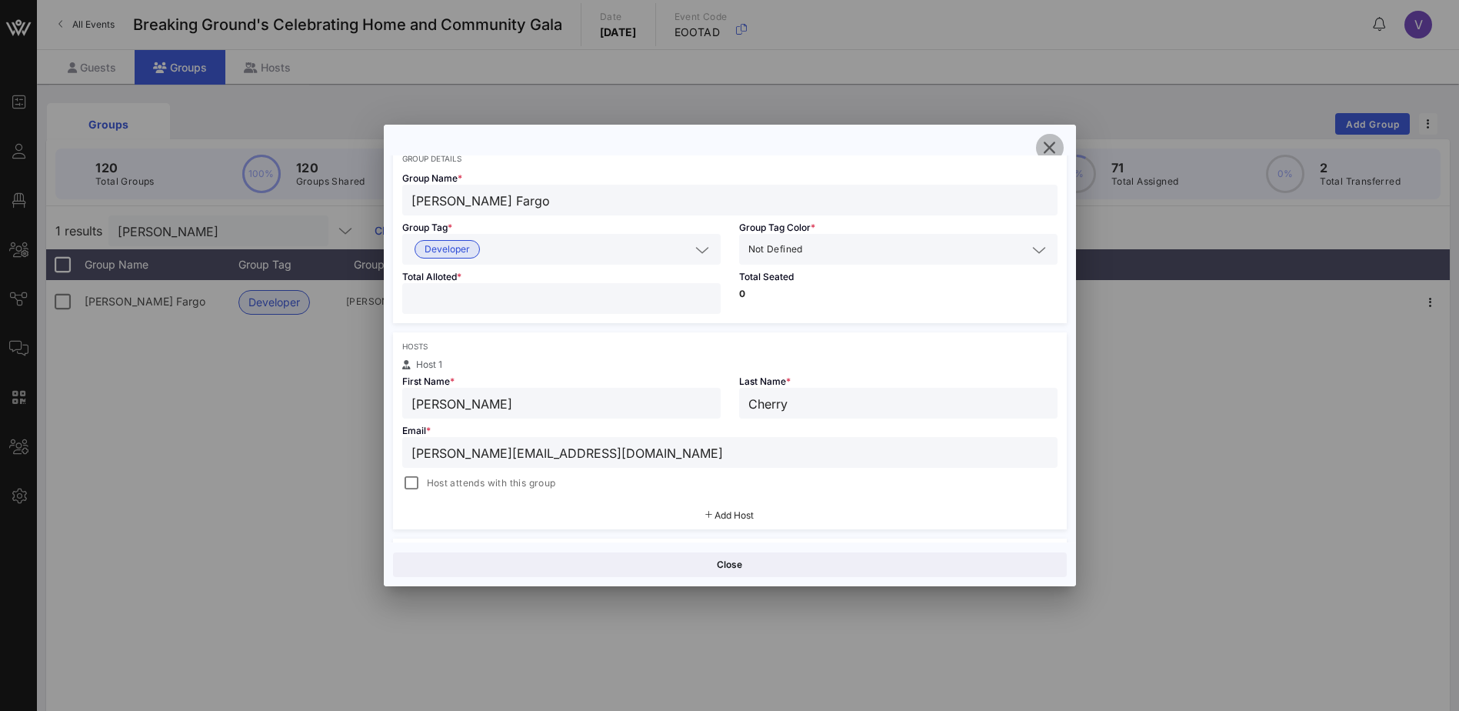
click at [1047, 149] on icon "button" at bounding box center [1050, 147] width 18 height 18
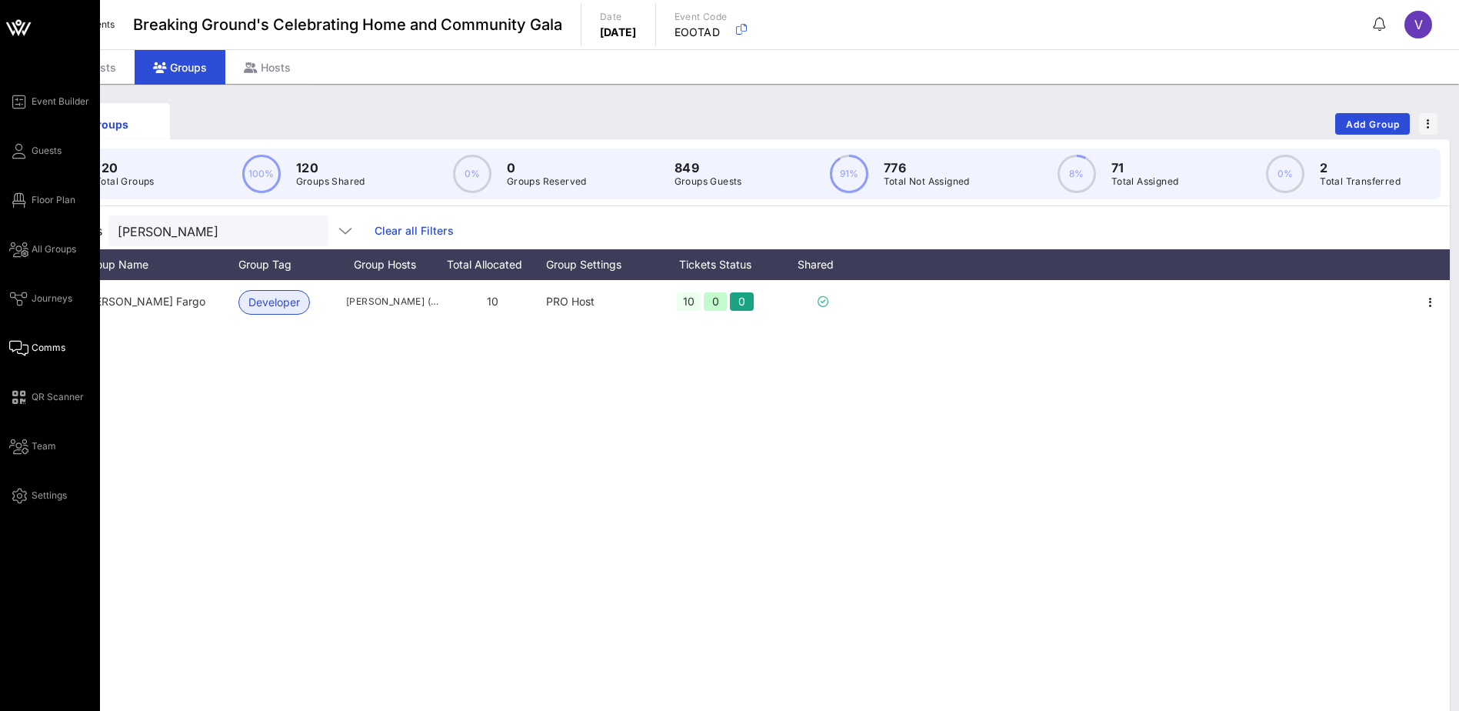
click at [47, 347] on span "Comms" at bounding box center [49, 348] width 34 height 14
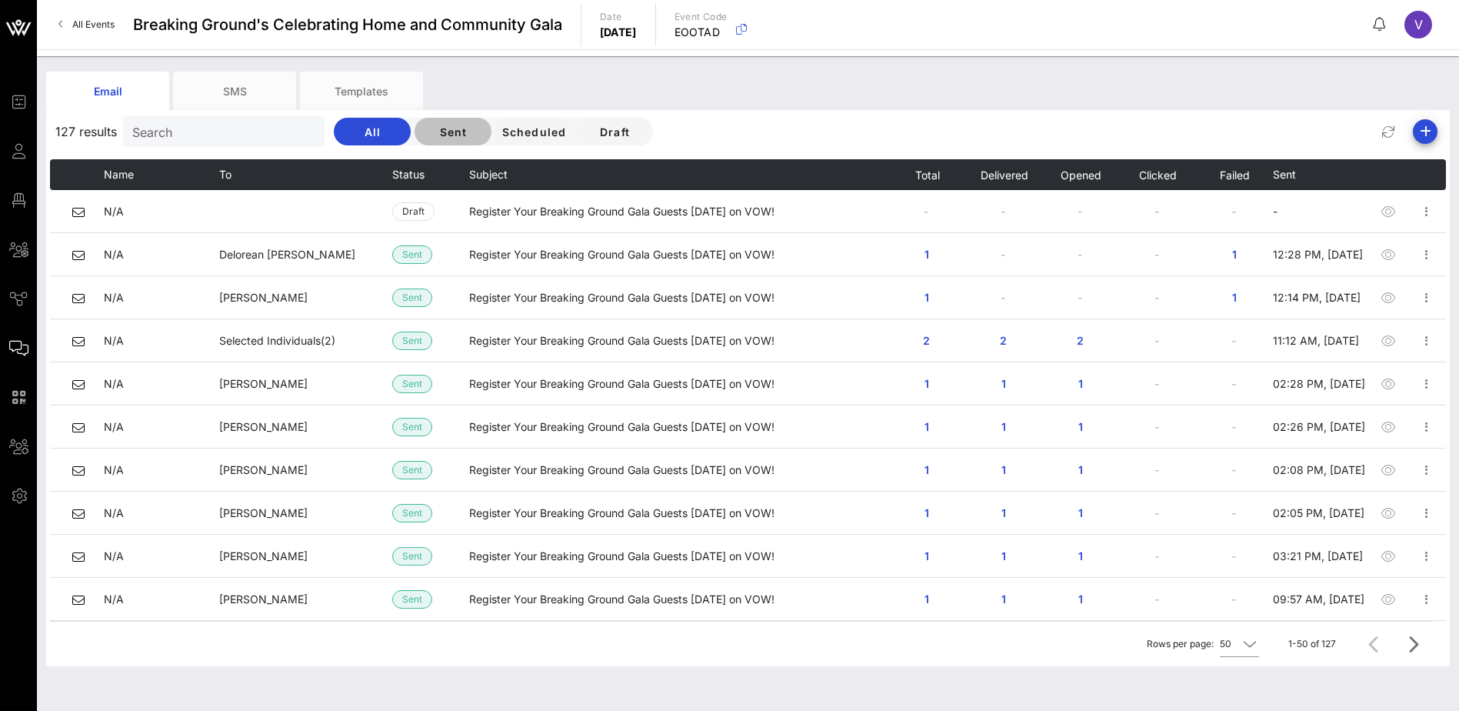
click at [438, 130] on span "Sent" at bounding box center [453, 131] width 52 height 13
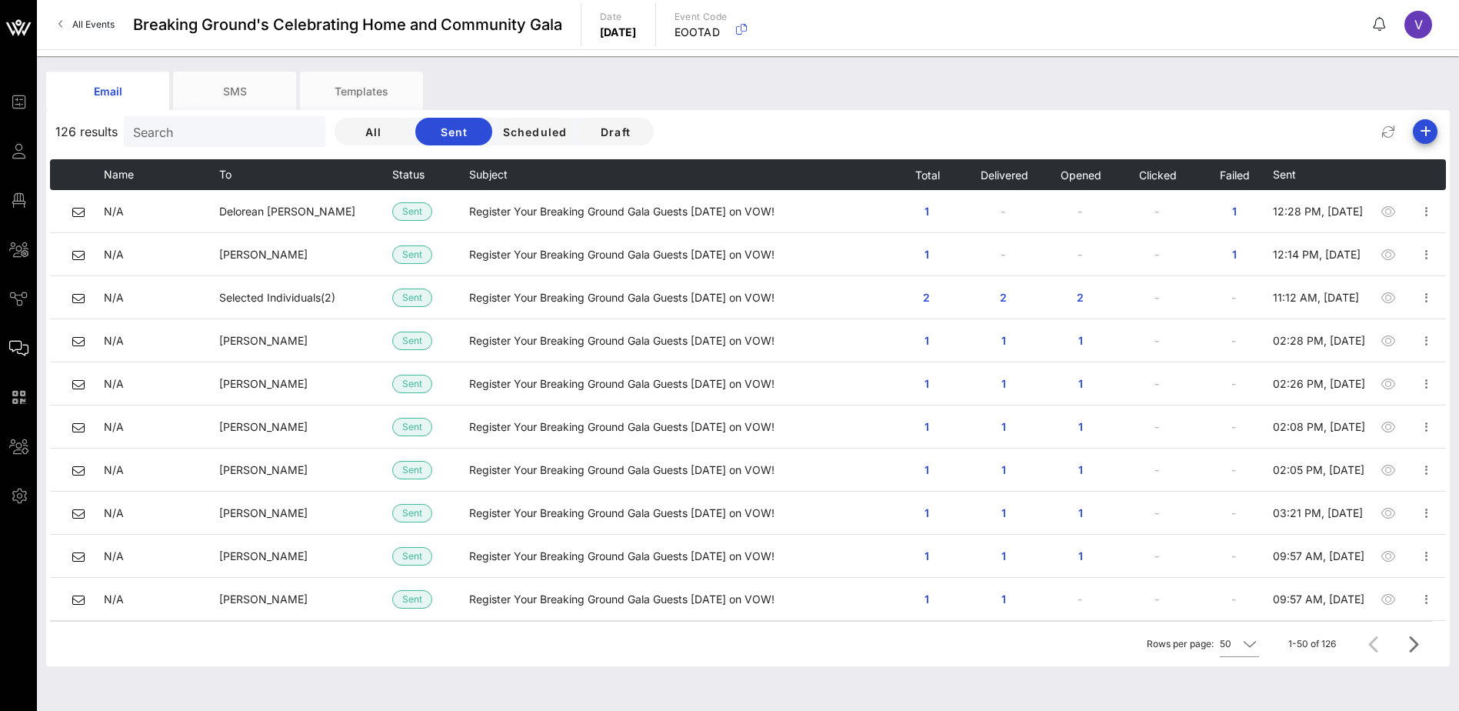
click at [175, 129] on input "Search" at bounding box center [223, 132] width 180 height 20
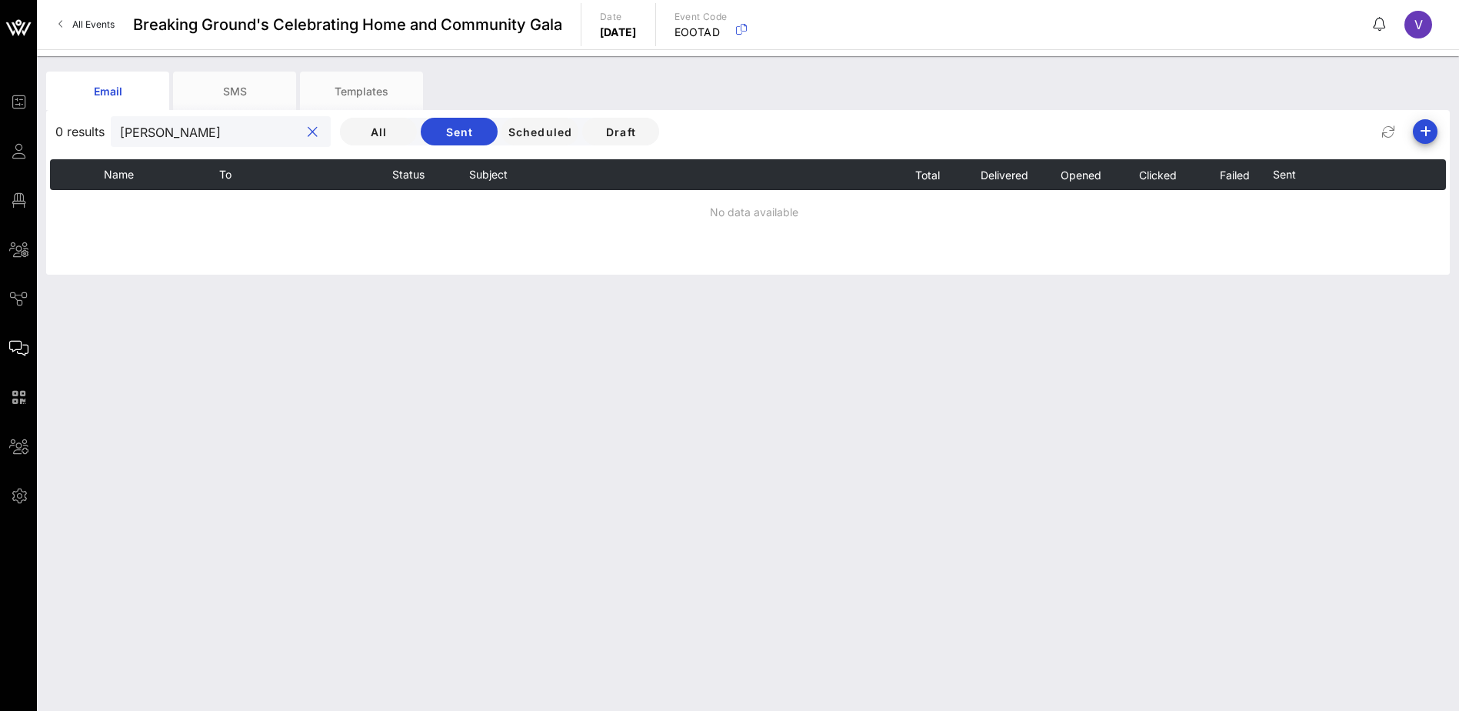
type input "[PERSON_NAME]"
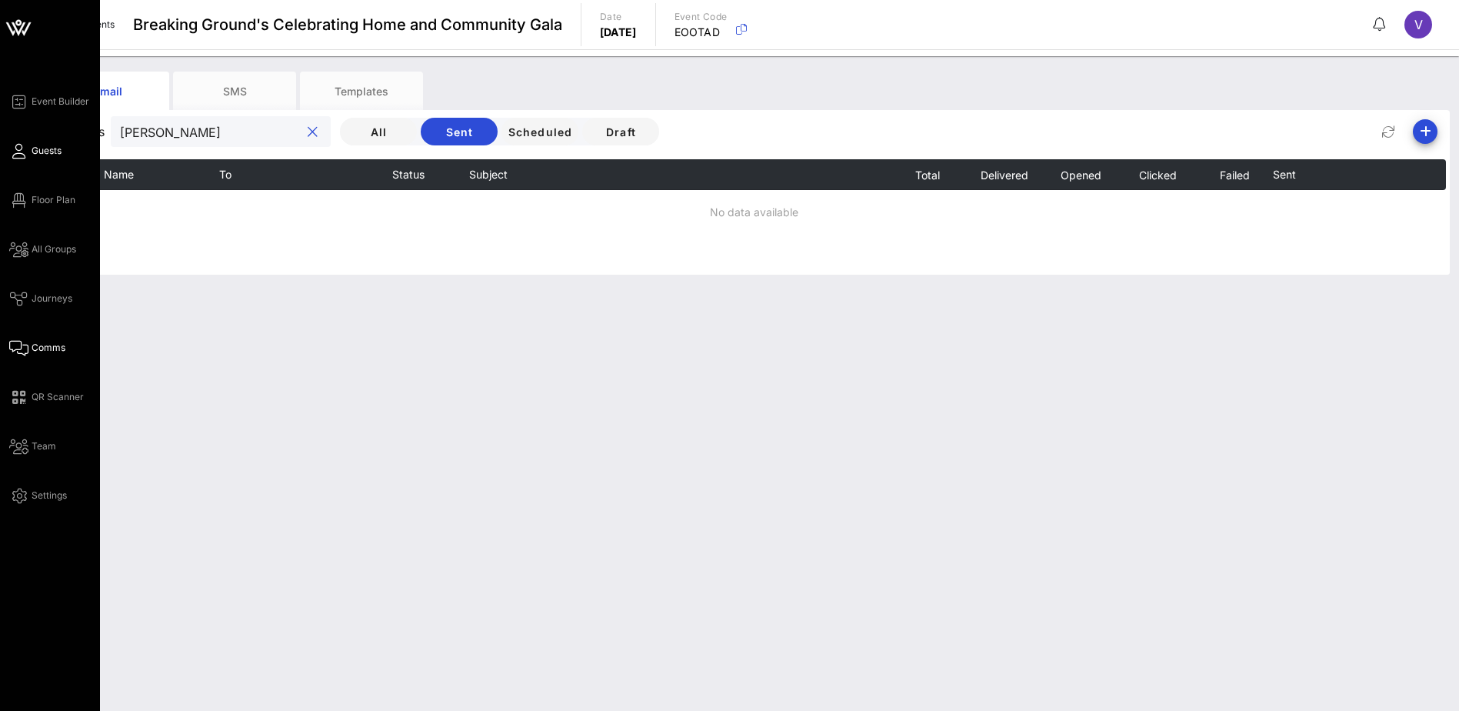
click at [43, 151] on span "Guests" at bounding box center [47, 151] width 30 height 14
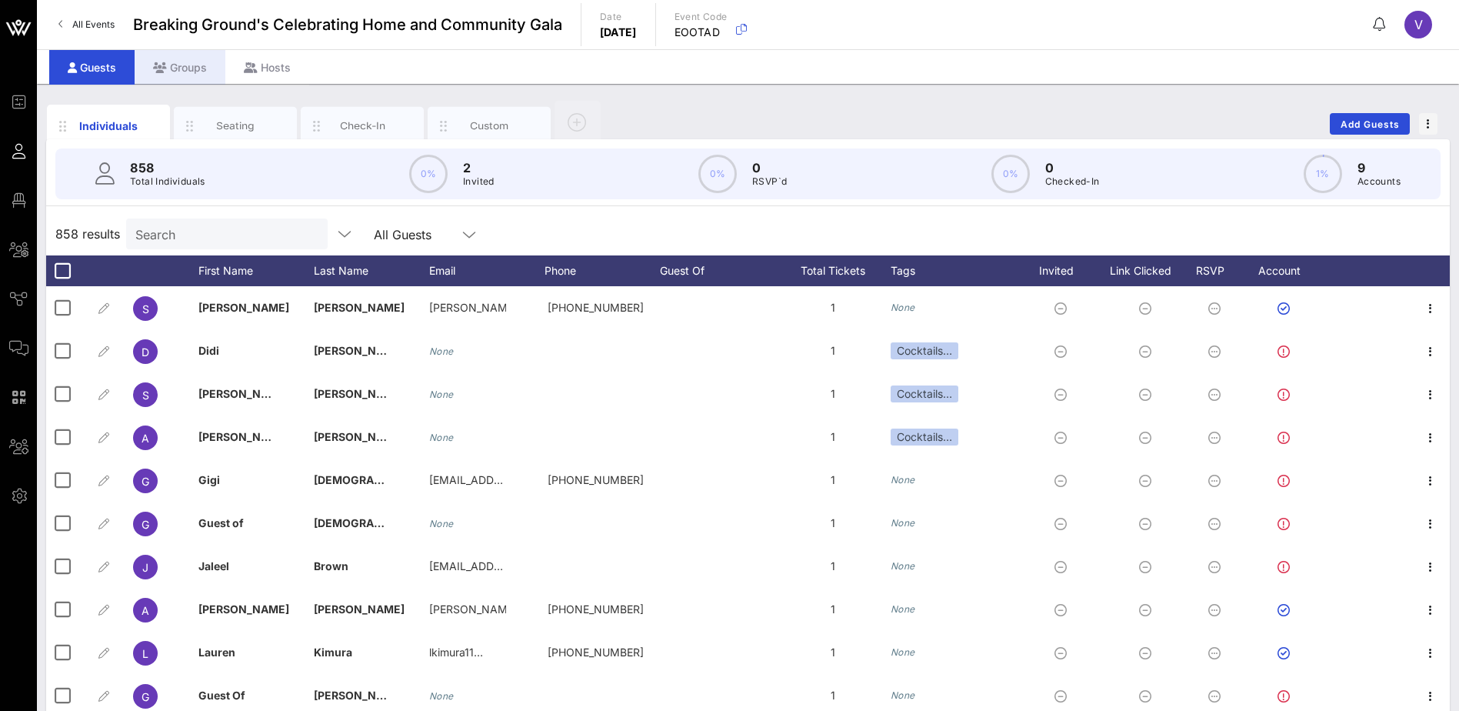
click at [195, 66] on div "Groups" at bounding box center [180, 67] width 91 height 35
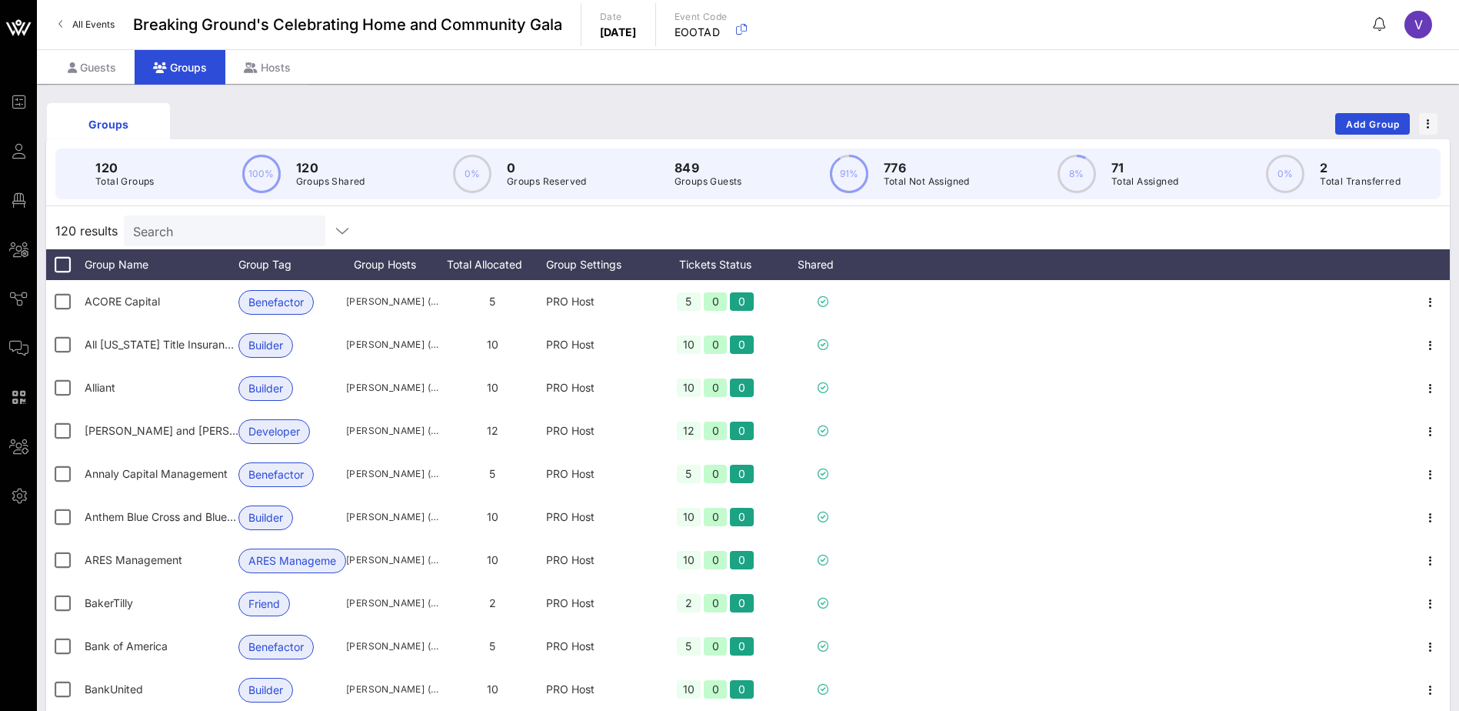
click at [166, 227] on input "Search" at bounding box center [223, 231] width 180 height 20
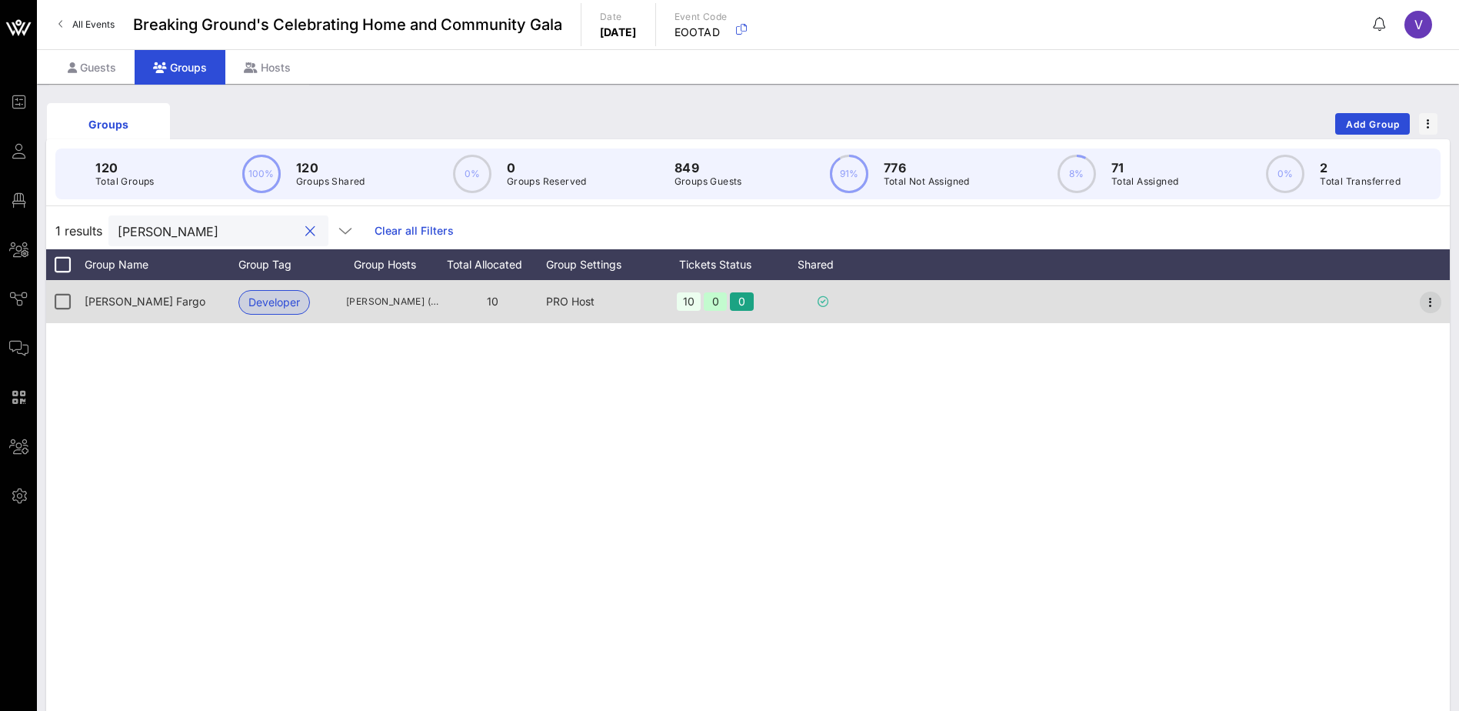
type input "[PERSON_NAME]"
click at [1430, 304] on icon "button" at bounding box center [1430, 302] width 18 height 18
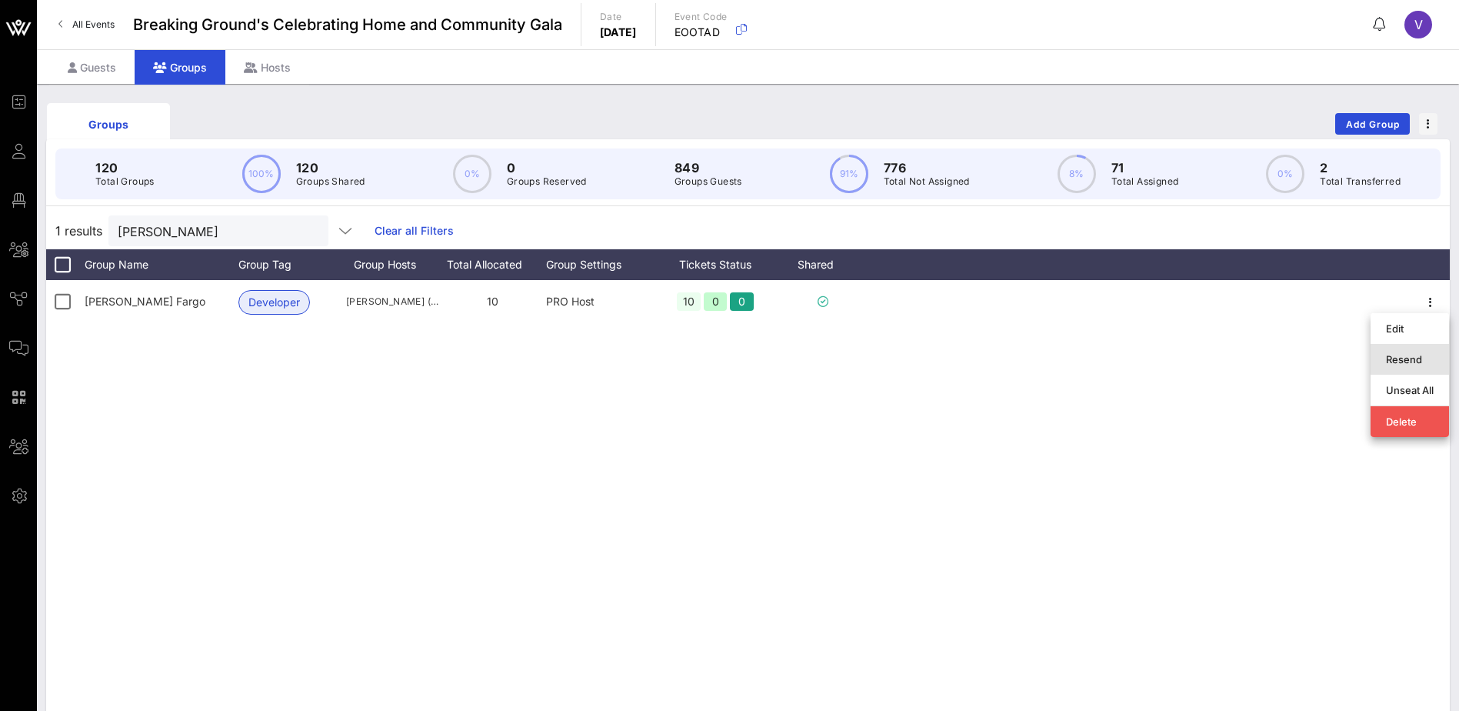
click at [1407, 358] on div "Resend" at bounding box center [1410, 359] width 48 height 12
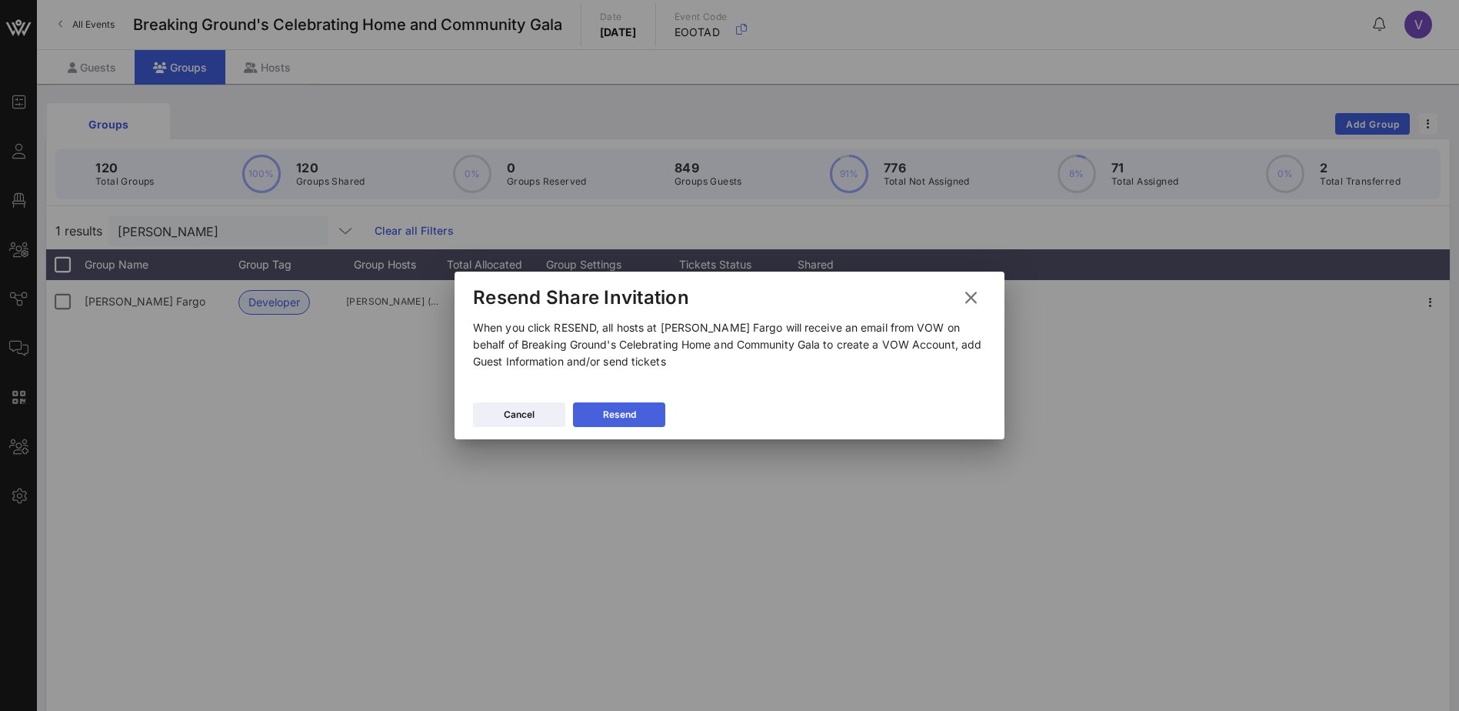
click at [639, 412] on button "Resend" at bounding box center [619, 414] width 92 height 25
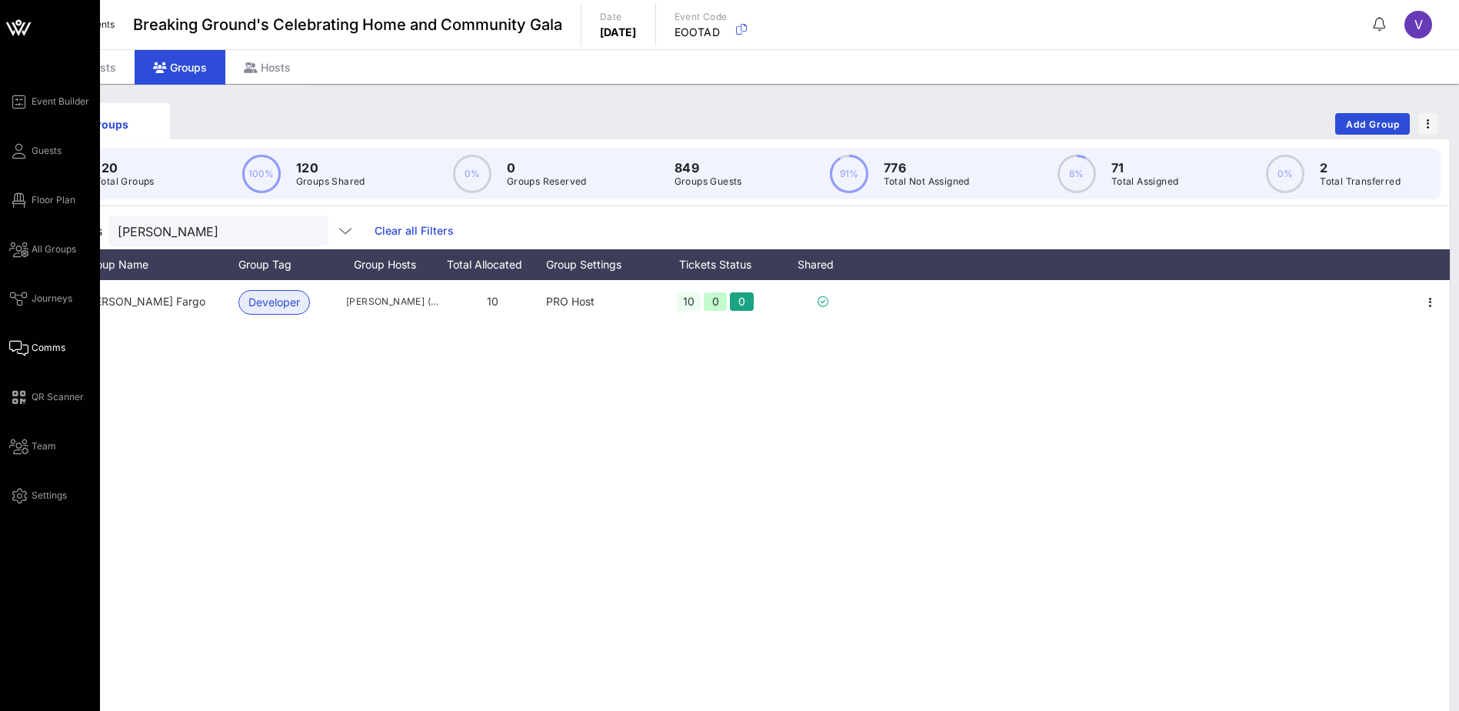
click at [48, 348] on span "Comms" at bounding box center [49, 348] width 34 height 14
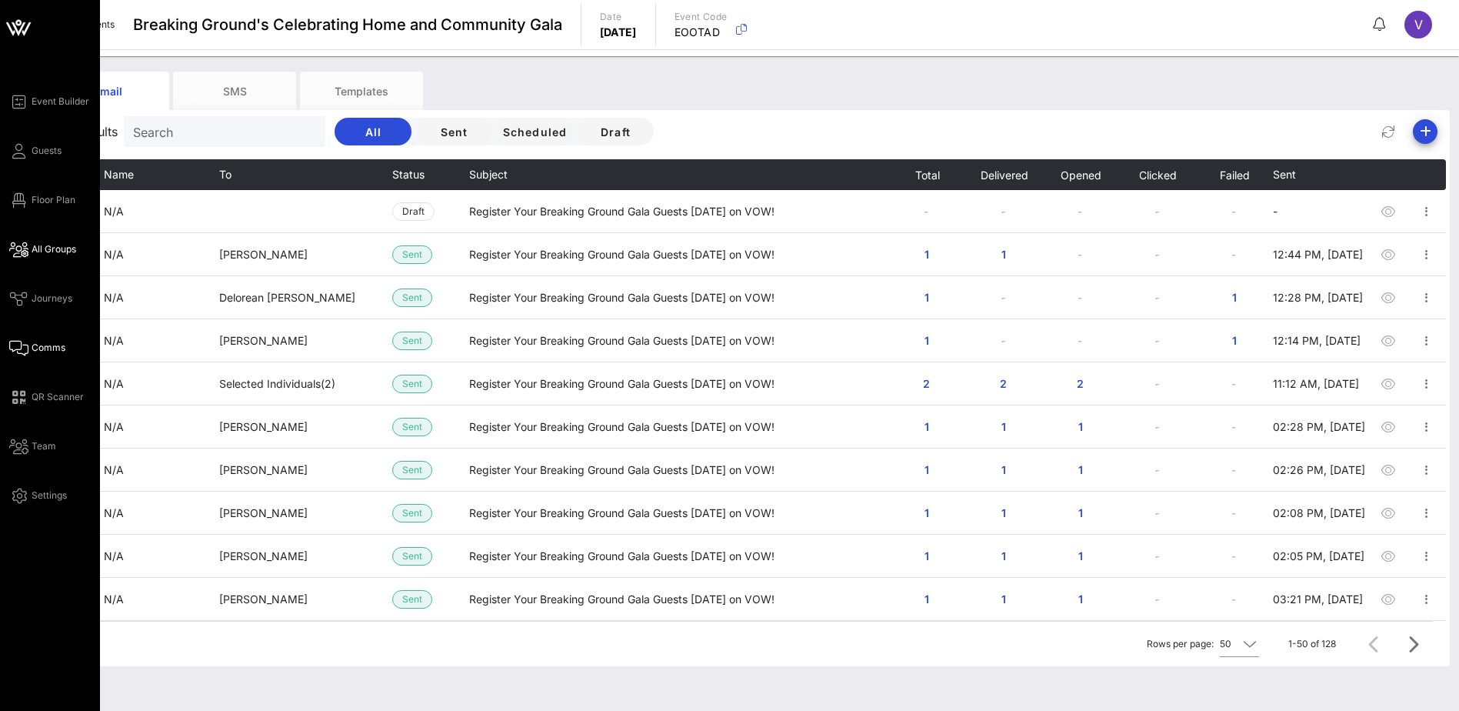
click at [71, 245] on span "All Groups" at bounding box center [54, 249] width 45 height 14
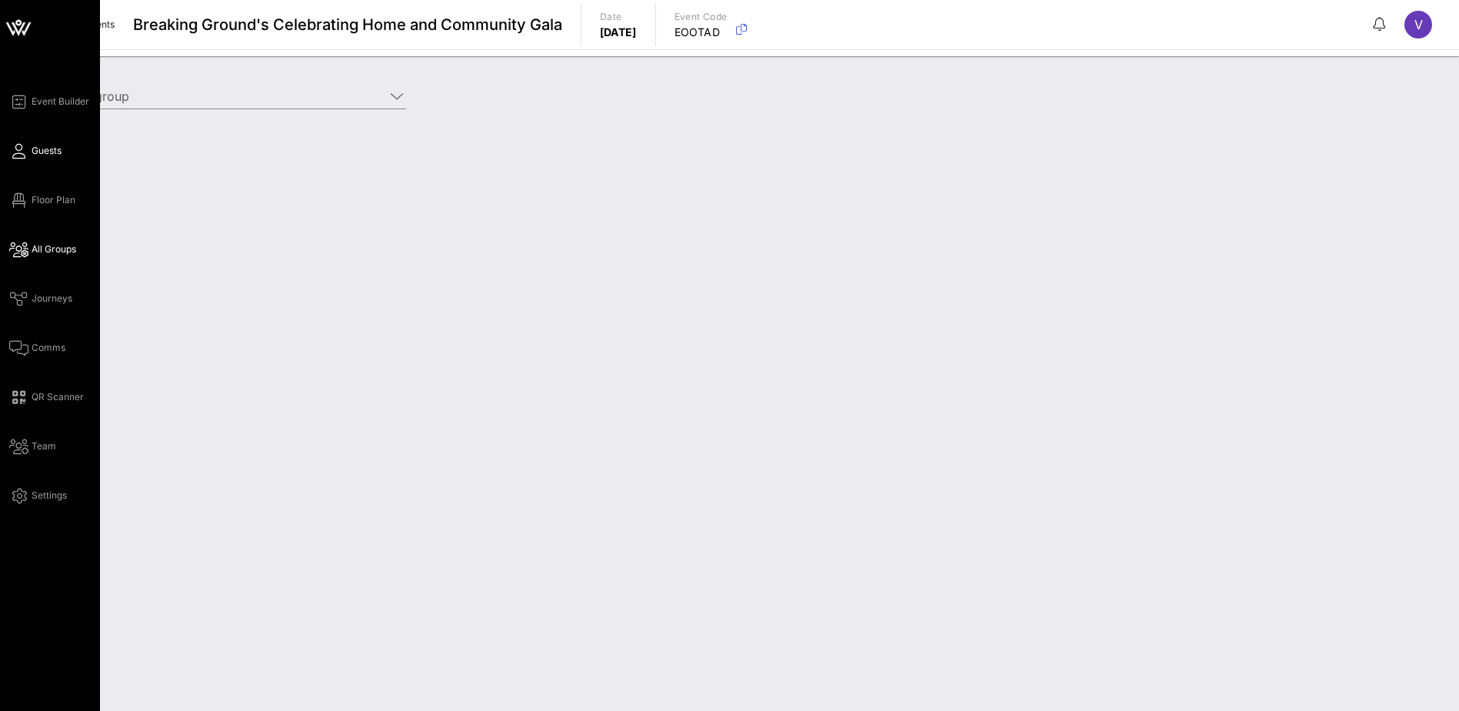
click at [39, 154] on span "Guests" at bounding box center [47, 151] width 30 height 14
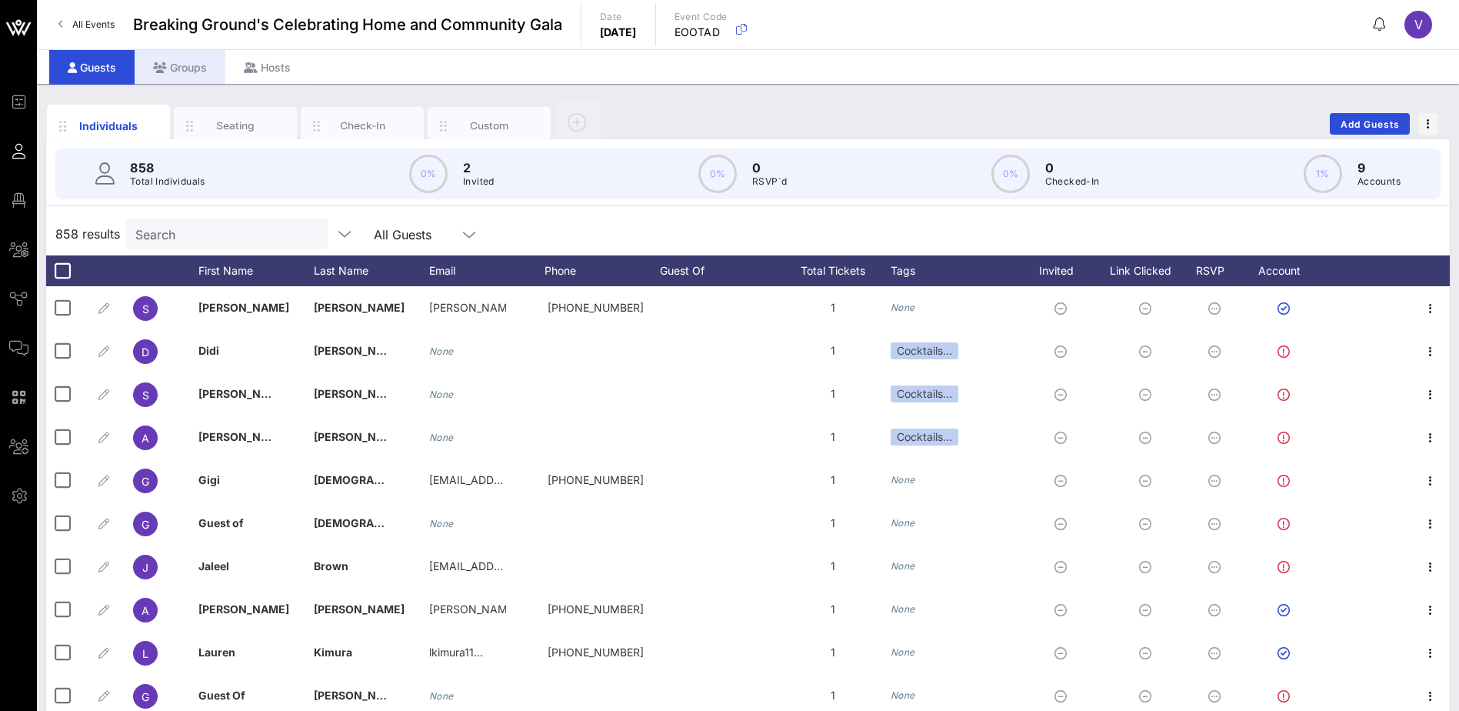
click at [159, 60] on div "Groups" at bounding box center [180, 67] width 91 height 35
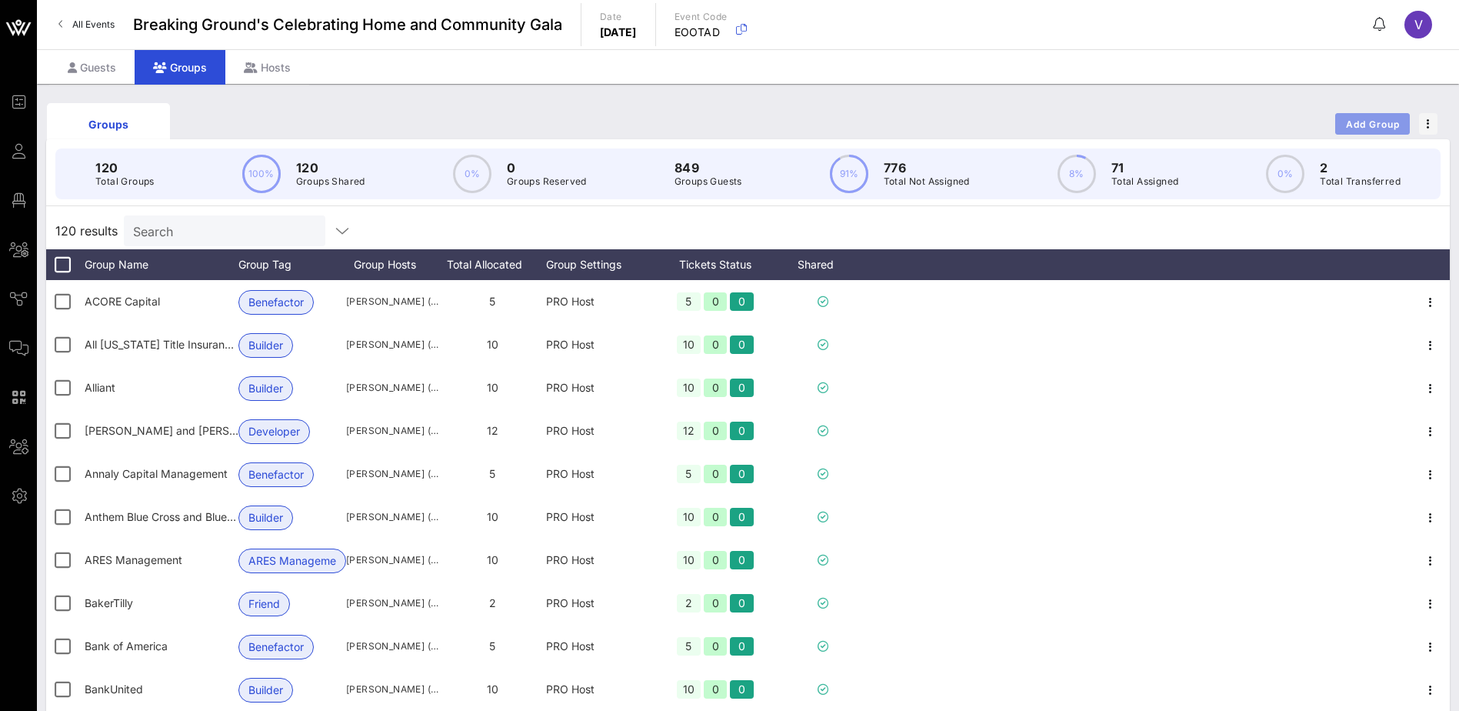
click at [1365, 122] on span "Add Group" at bounding box center [1372, 124] width 55 height 12
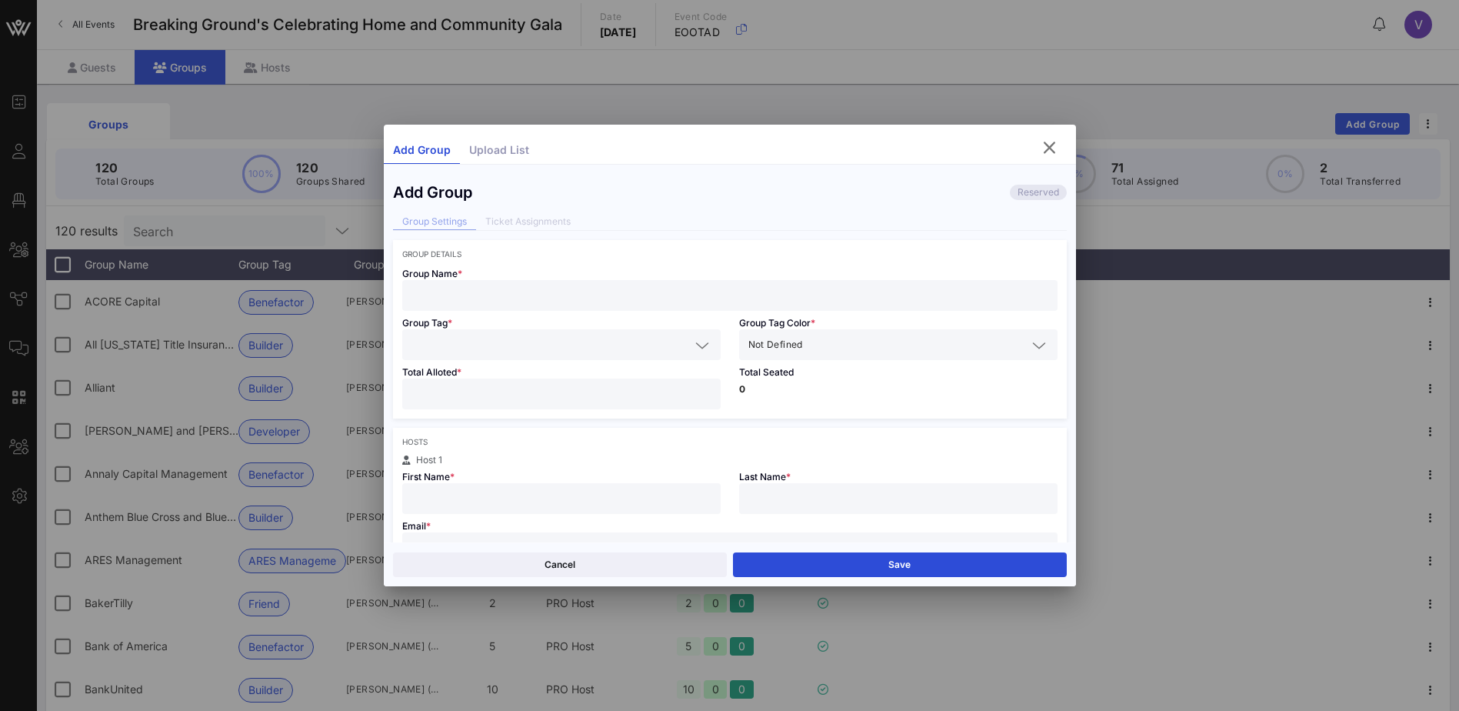
click at [441, 287] on input "text" at bounding box center [730, 295] width 637 height 20
type input "b"
type input "Bank of China"
click at [703, 348] on icon at bounding box center [702, 345] width 14 height 18
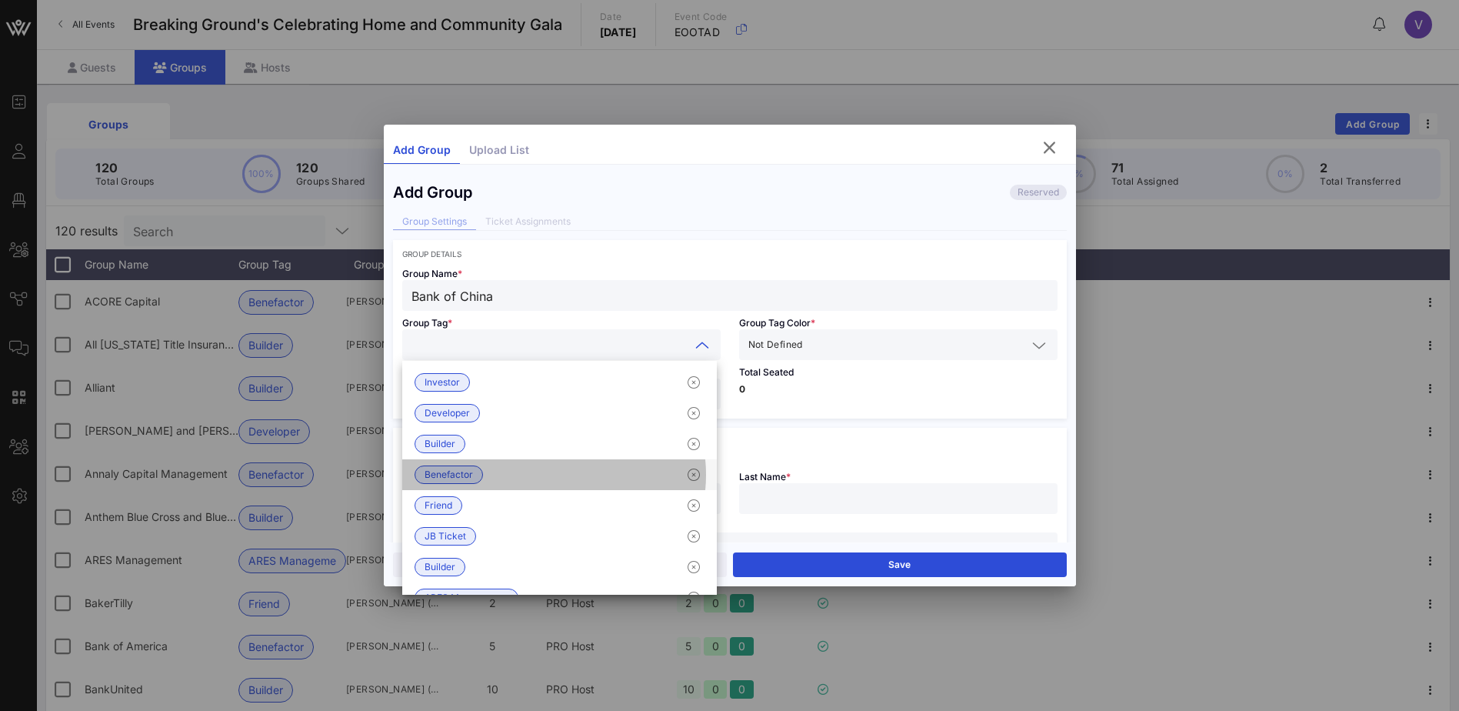
click at [439, 475] on span "Benefactor" at bounding box center [449, 474] width 48 height 17
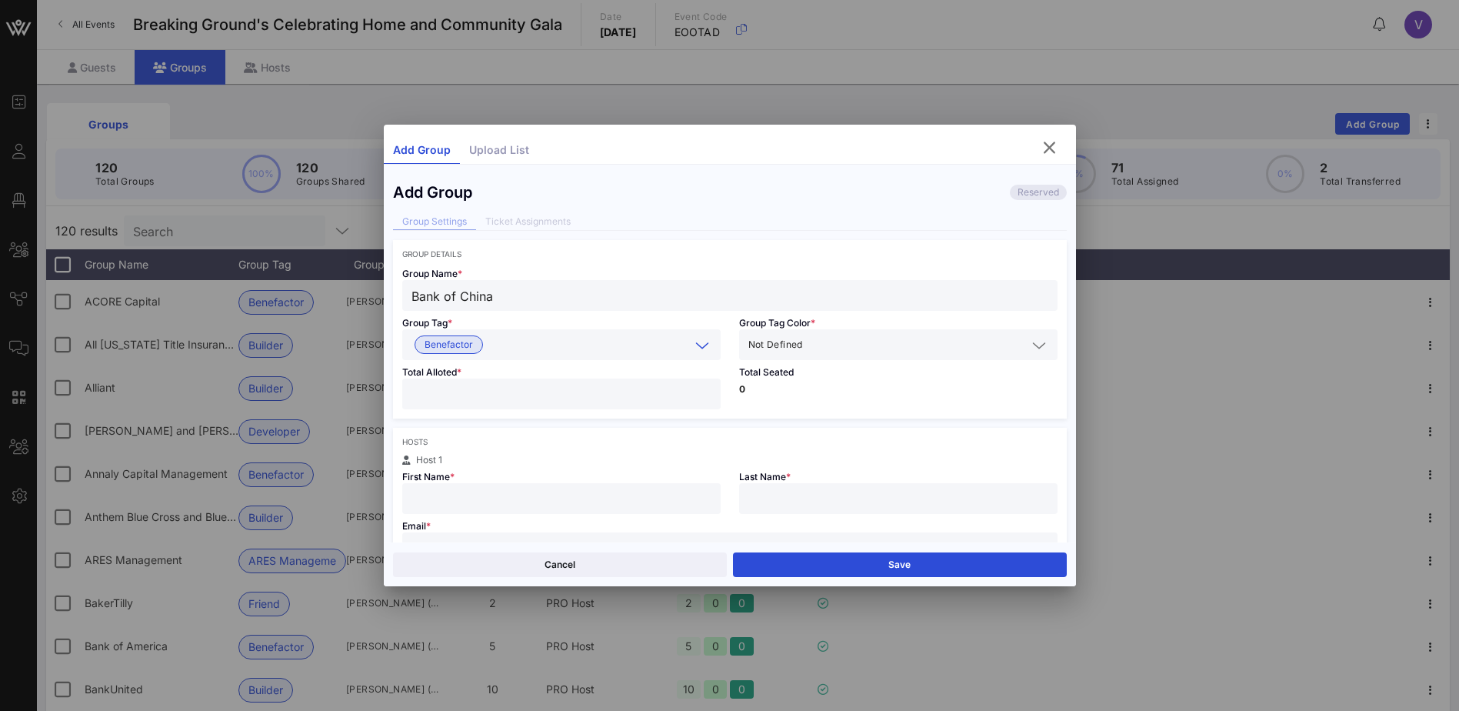
click at [518, 392] on input "number" at bounding box center [562, 394] width 300 height 20
type input "*"
click at [459, 498] on input "text" at bounding box center [562, 498] width 300 height 20
click at [471, 495] on input "text" at bounding box center [562, 498] width 300 height 20
type input "[PERSON_NAME]"
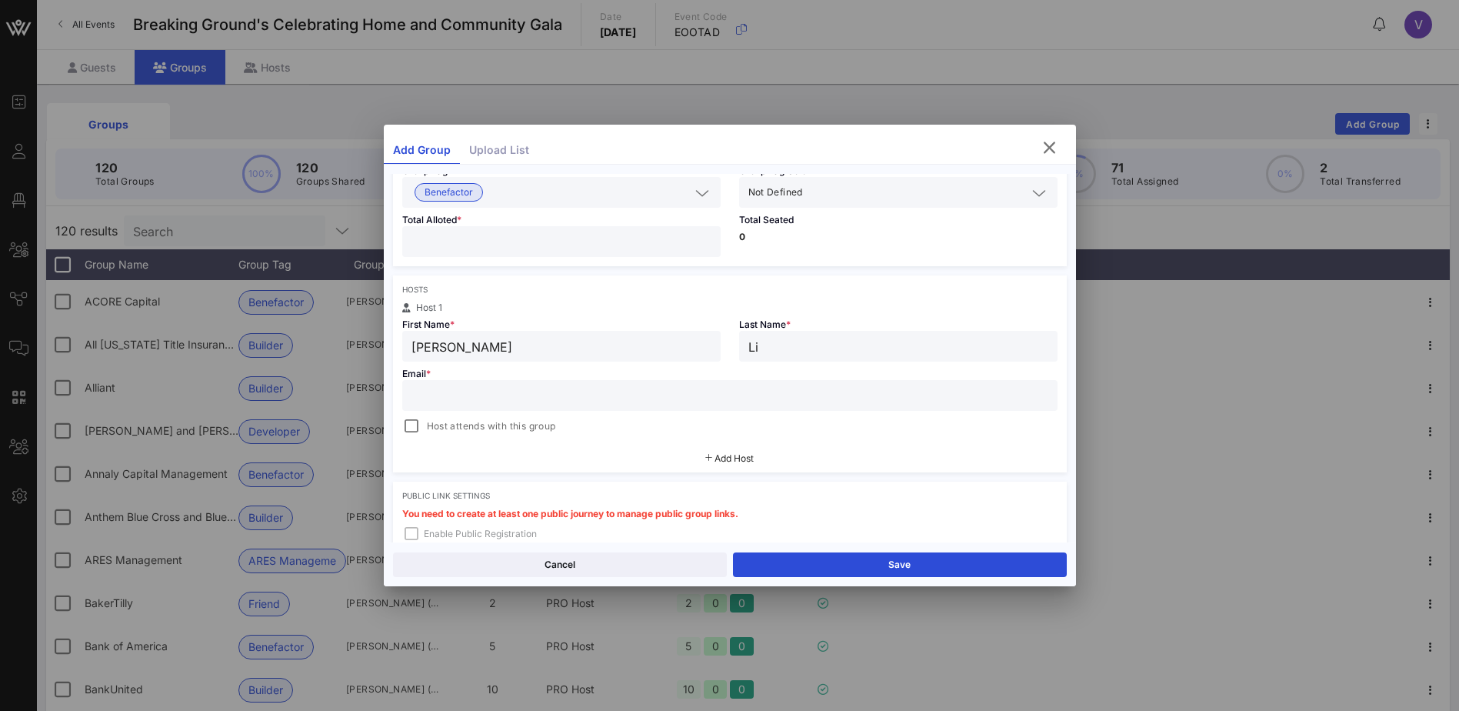
scroll to position [154, 0]
type input "Li"
click at [533, 388] on input "text" at bounding box center [730, 394] width 637 height 20
click at [442, 398] on input "text" at bounding box center [730, 394] width 637 height 20
paste input "[EMAIL_ADDRESS][DOMAIN_NAME]"
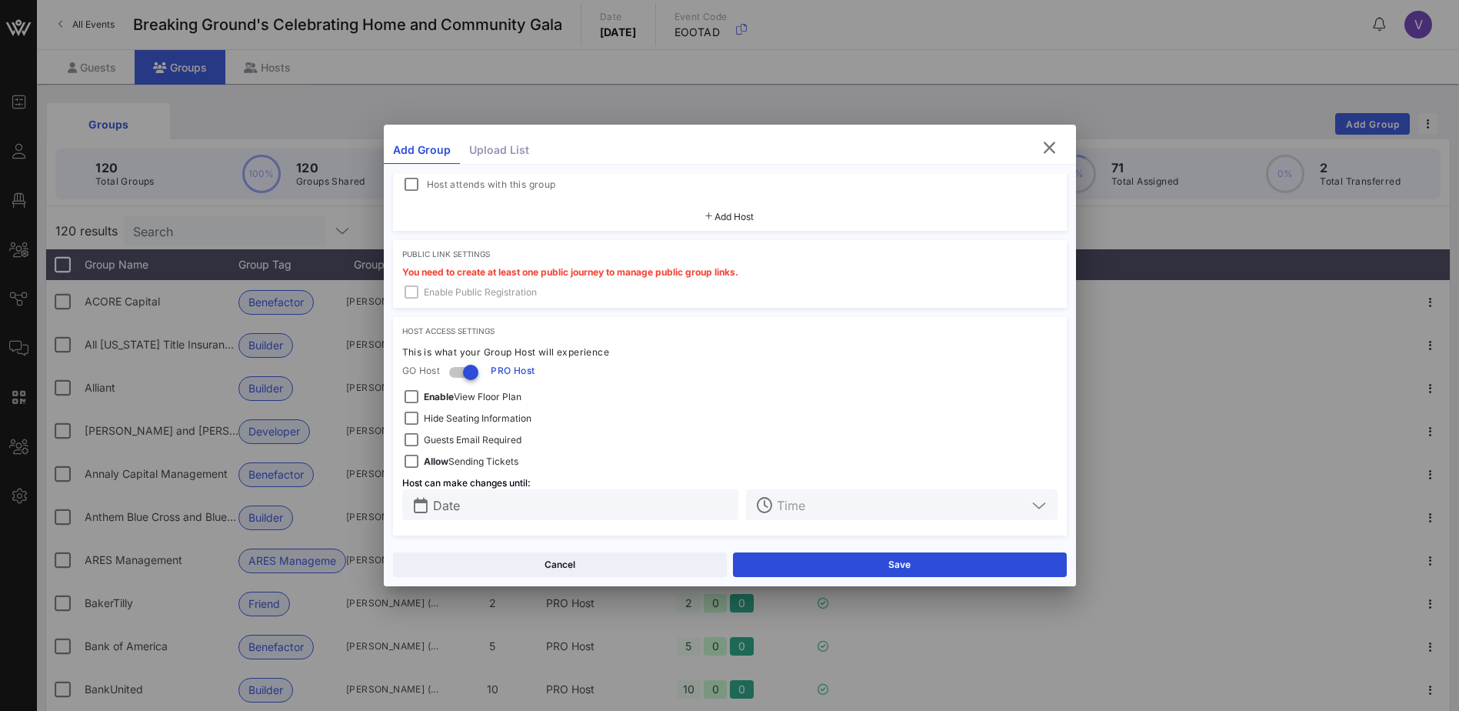
scroll to position [396, 0]
click at [837, 561] on button "Save" at bounding box center [900, 564] width 334 height 25
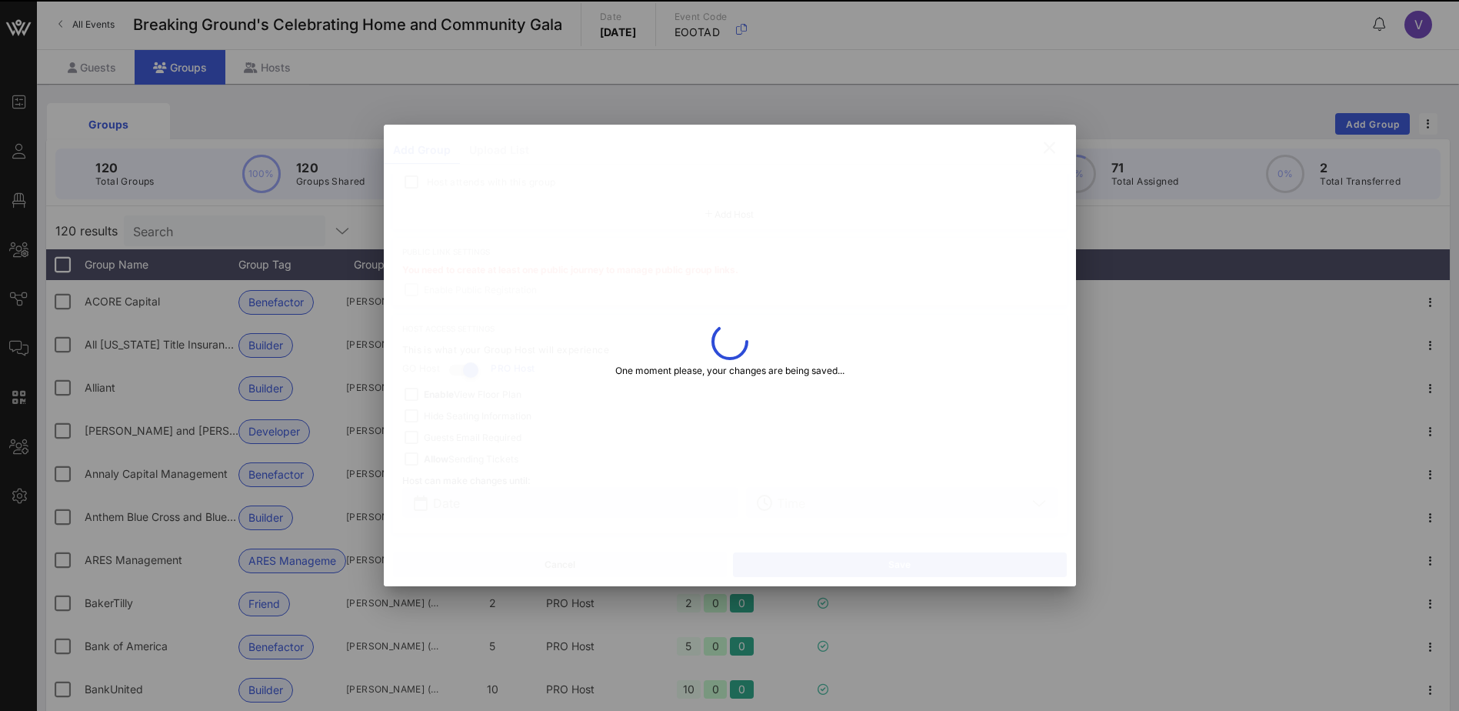
type input "[EMAIL_ADDRESS][DOMAIN_NAME]"
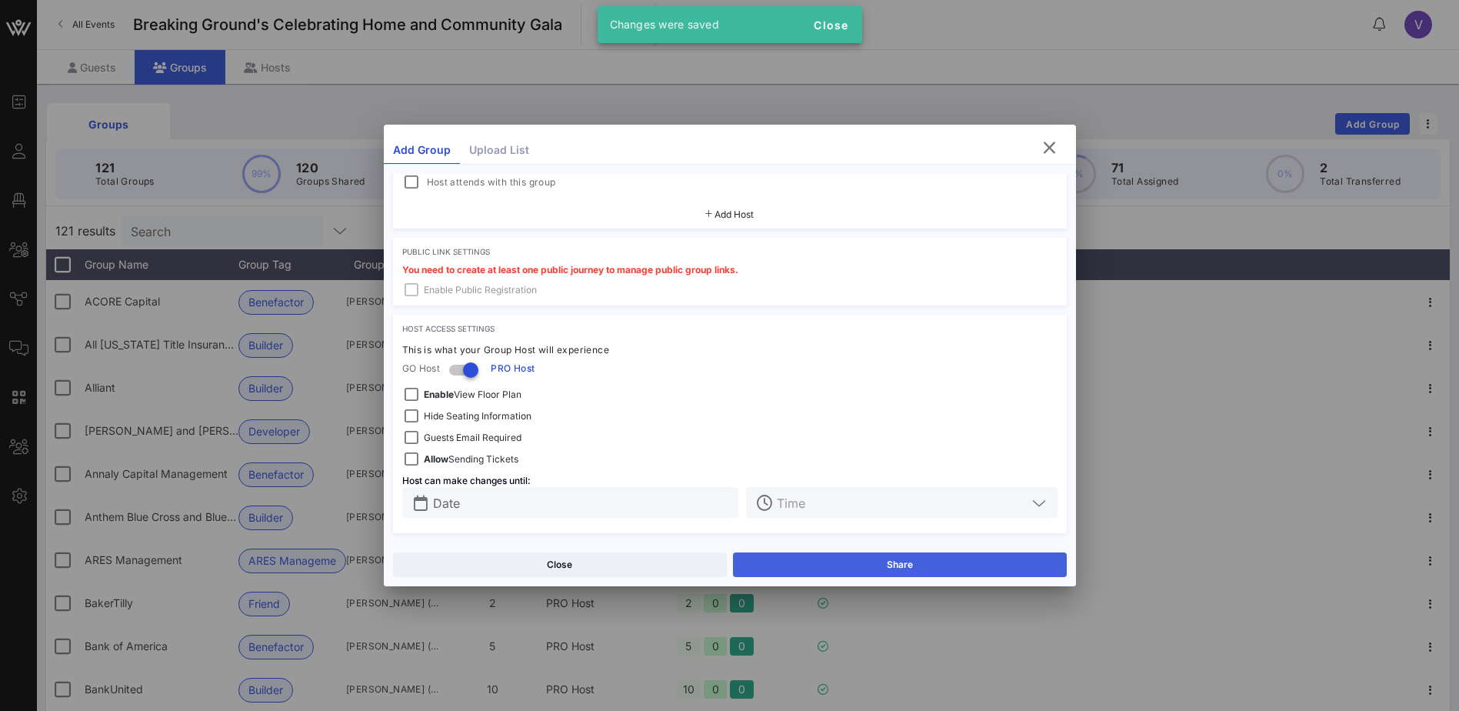
click at [837, 561] on button "Share" at bounding box center [900, 564] width 334 height 25
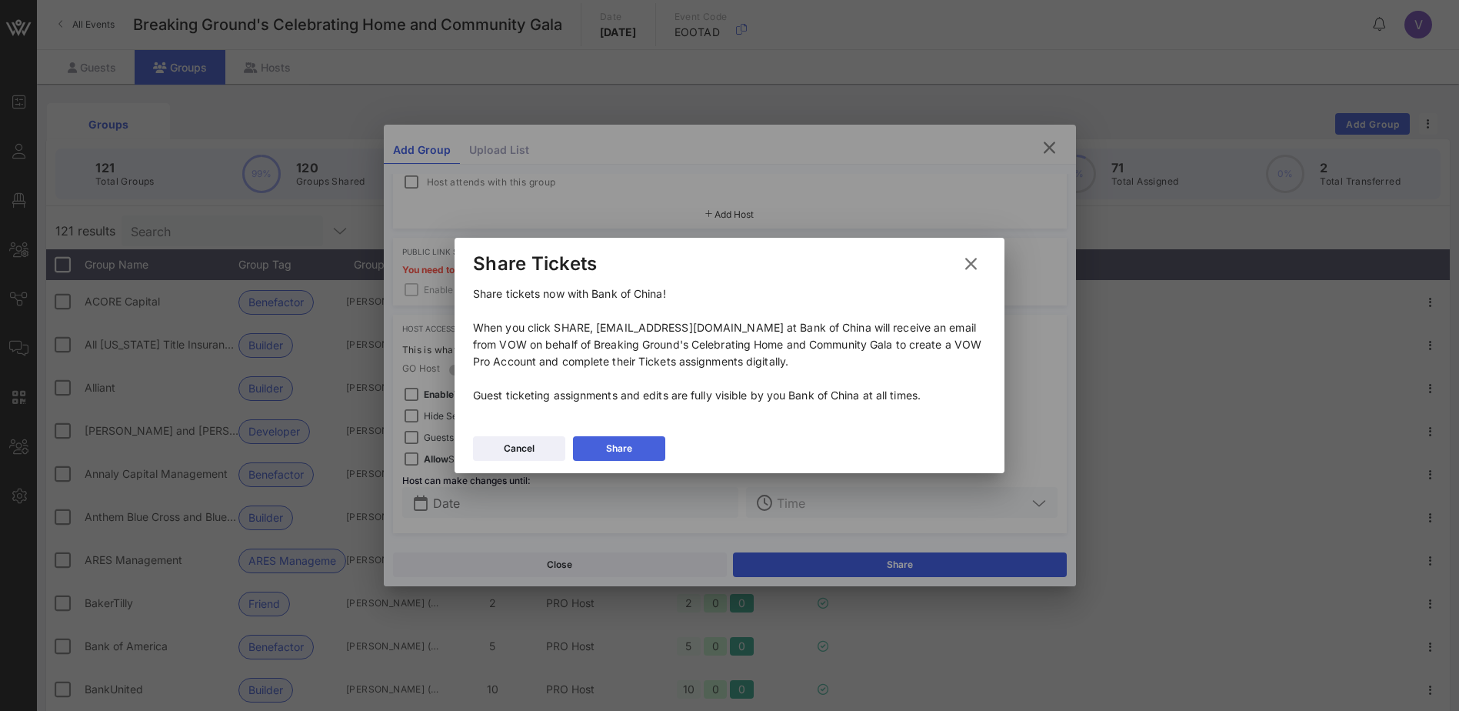
click at [626, 448] on div "Share" at bounding box center [619, 448] width 26 height 15
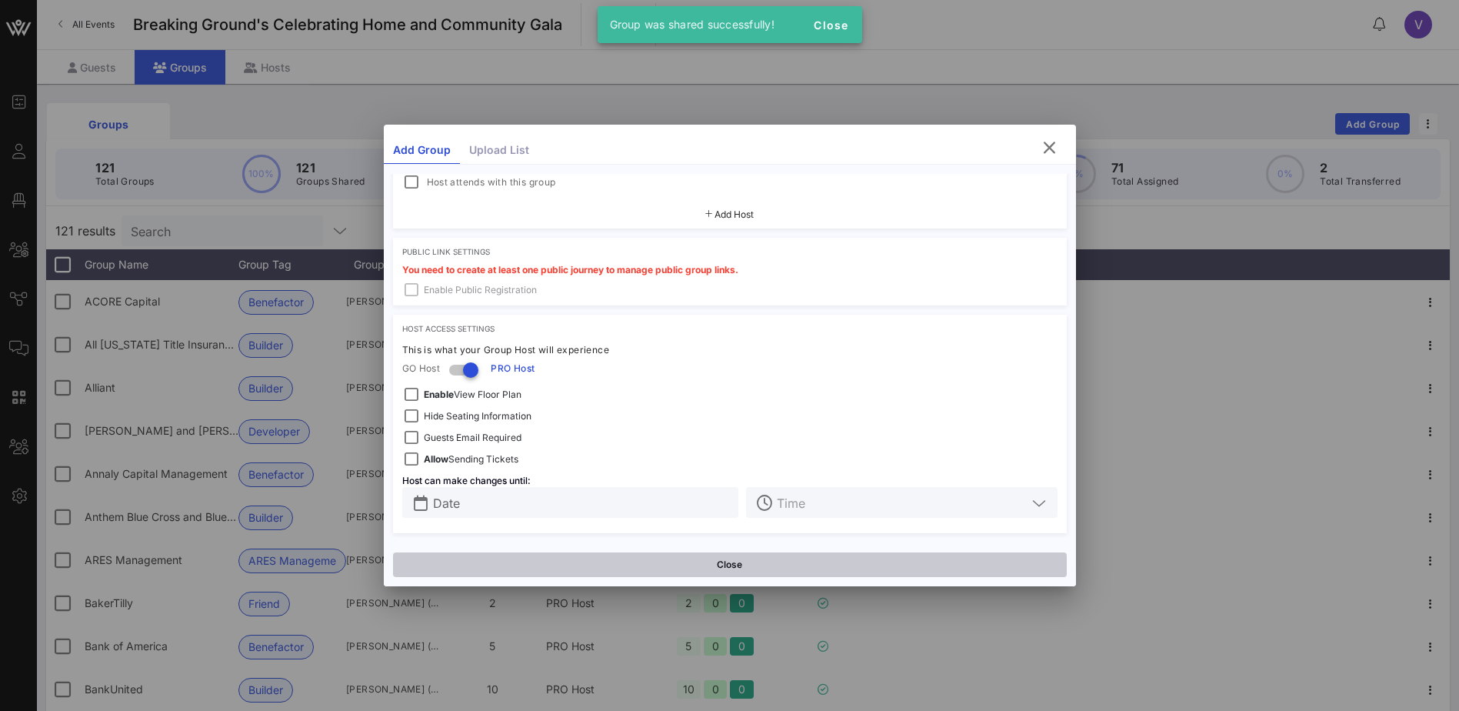
click at [780, 565] on button "Close" at bounding box center [730, 564] width 674 height 25
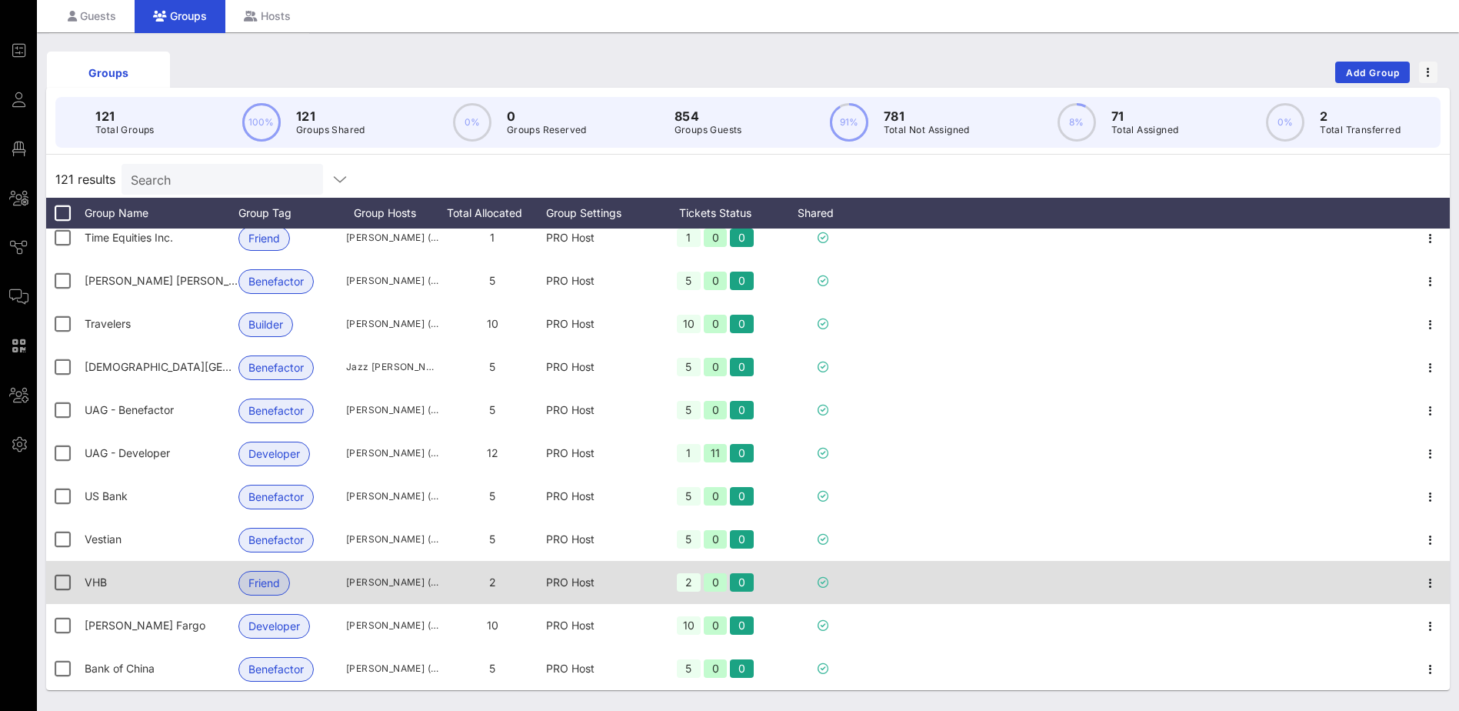
scroll to position [95, 0]
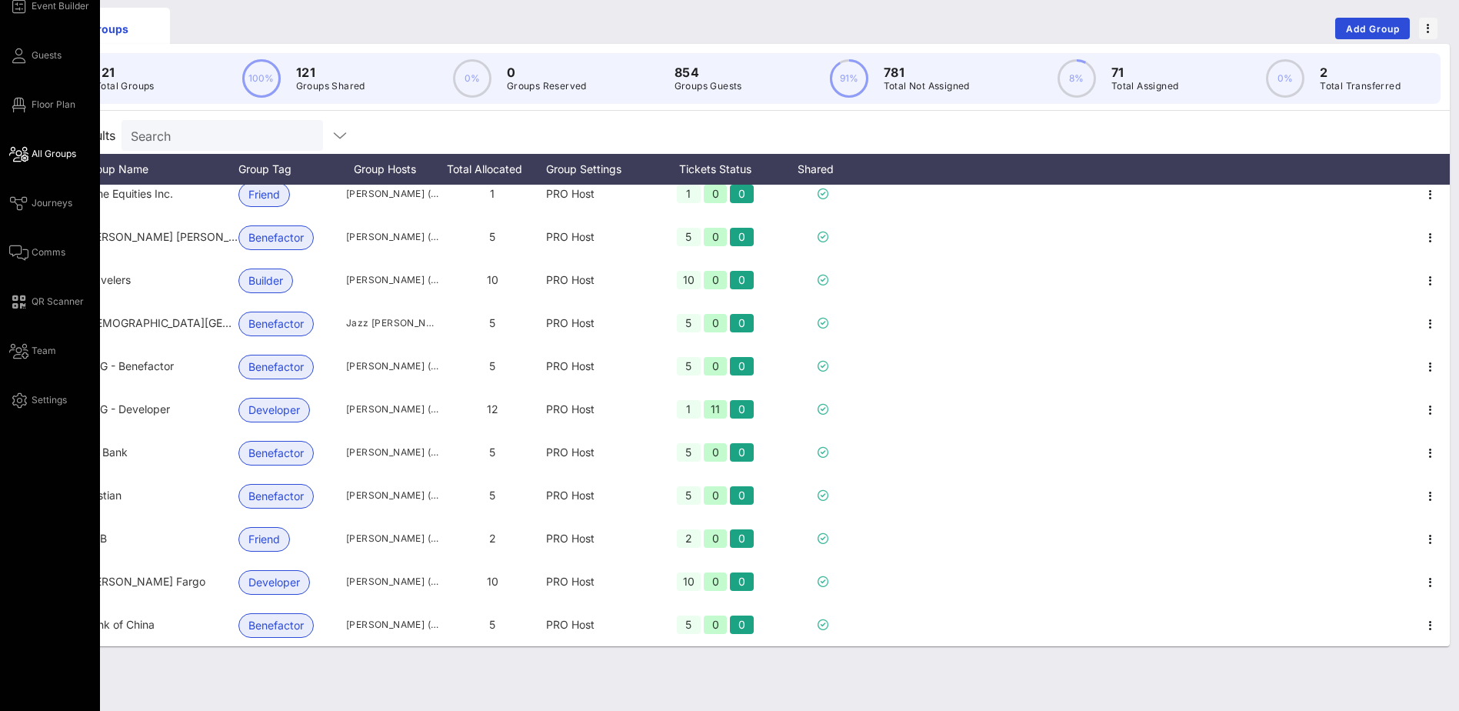
click at [36, 248] on span "Comms" at bounding box center [49, 252] width 34 height 14
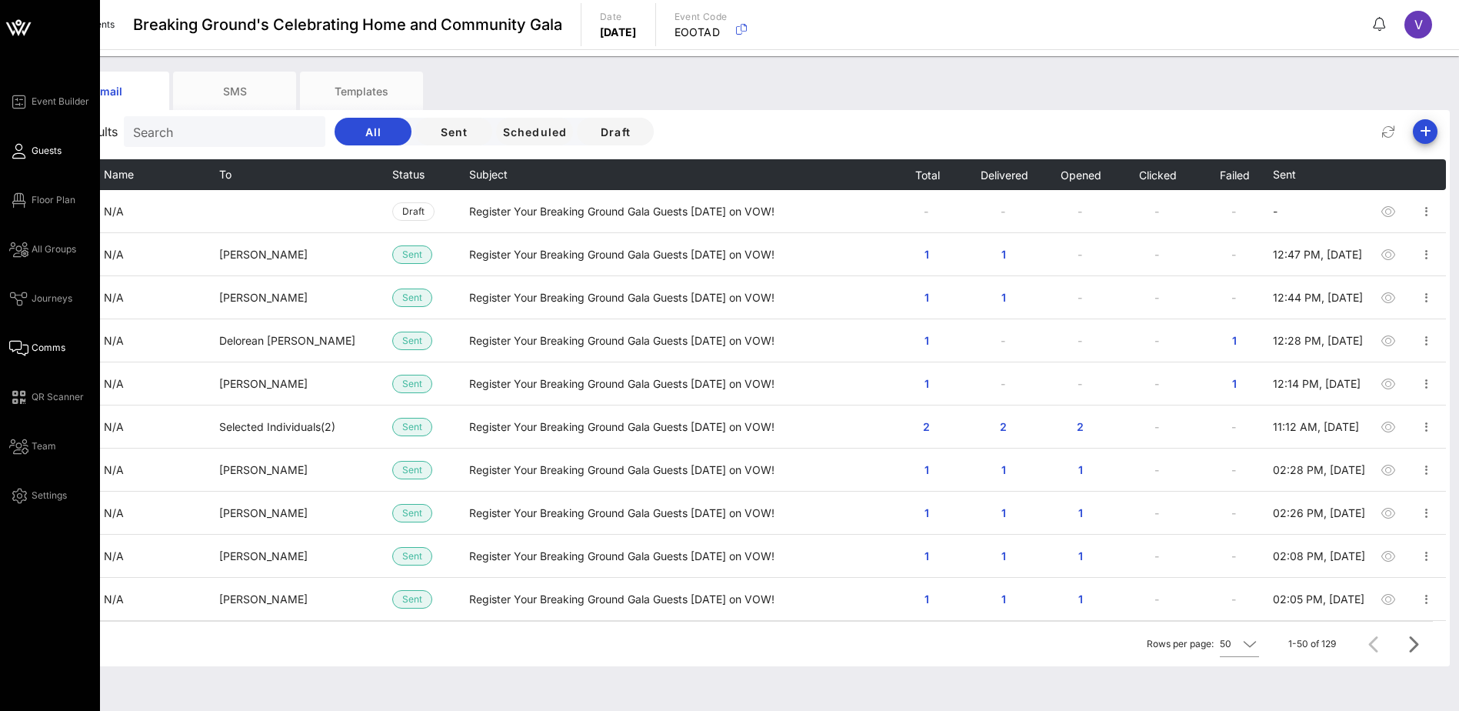
click at [33, 153] on span "Guests" at bounding box center [47, 151] width 30 height 14
